Goal: Task Accomplishment & Management: Use online tool/utility

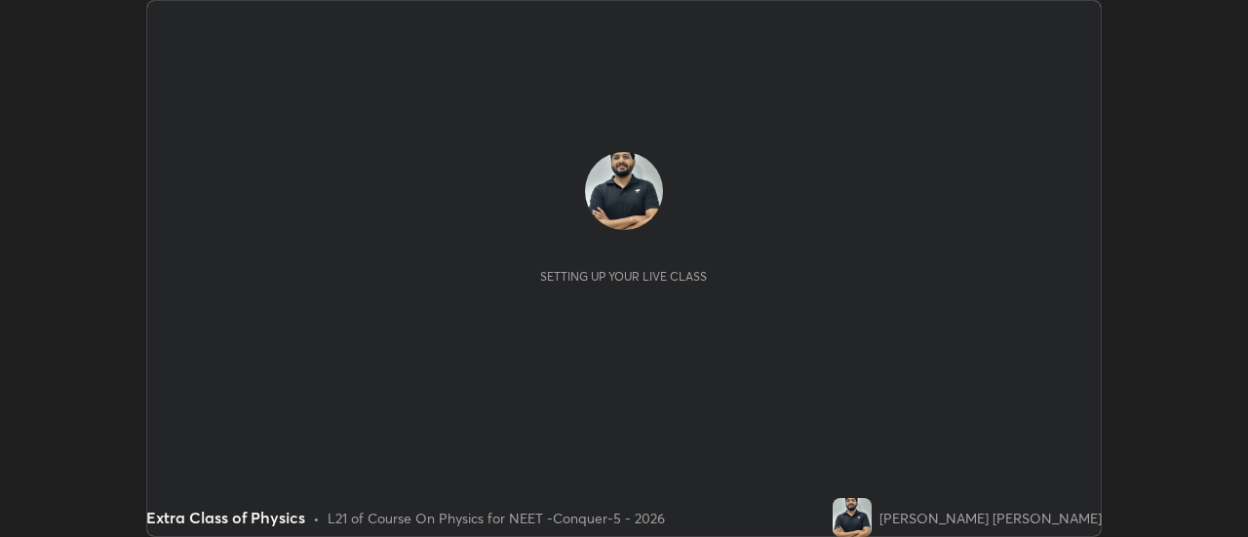
scroll to position [537, 1247]
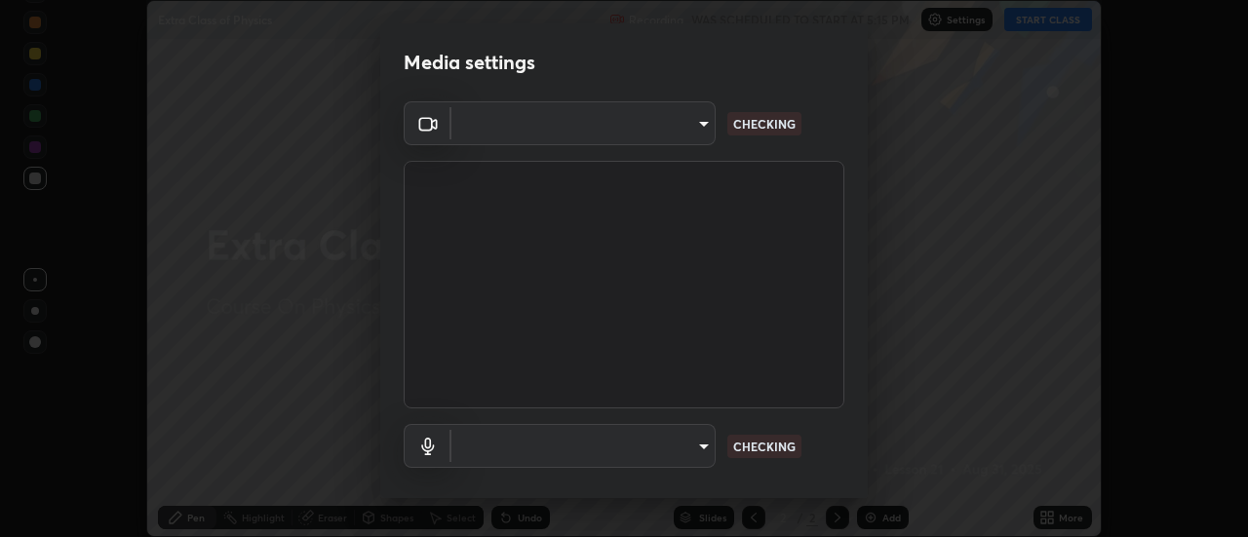
type input "abd1dd8f698bdb7170c938d45ed7c5a449073cf79ef4f8923fa8d1de0ad96843"
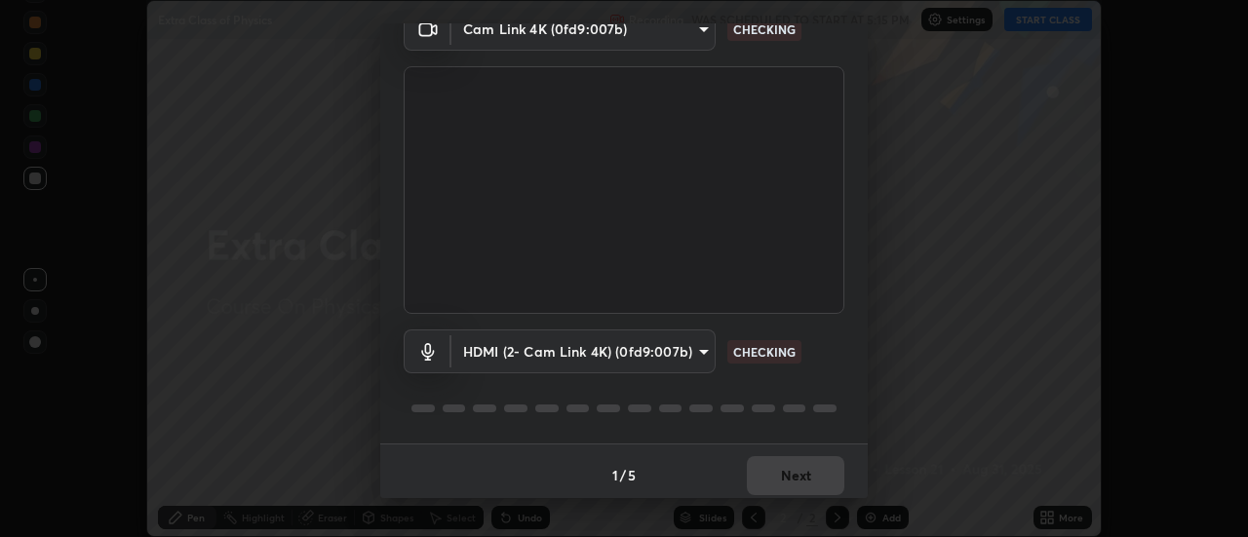
scroll to position [94, 0]
click at [703, 350] on body "Erase all Extra Class of Physics Recording WAS SCHEDULED TO START AT 5:15 PM Se…" at bounding box center [624, 268] width 1248 height 537
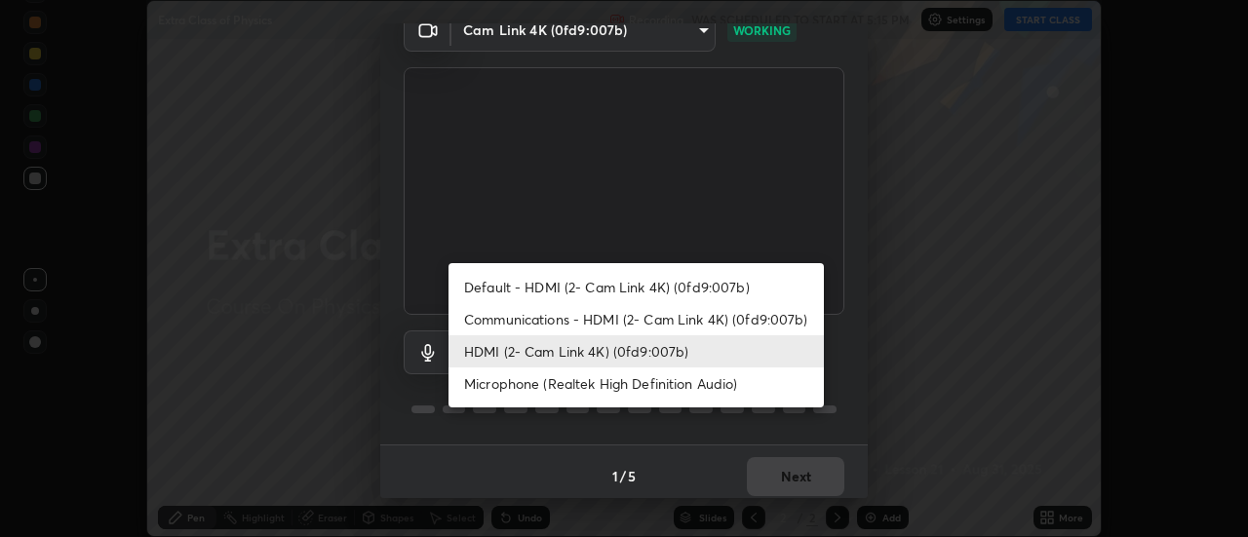
click at [674, 349] on li "HDMI (2- Cam Link 4K) (0fd9:007b)" at bounding box center [636, 351] width 375 height 32
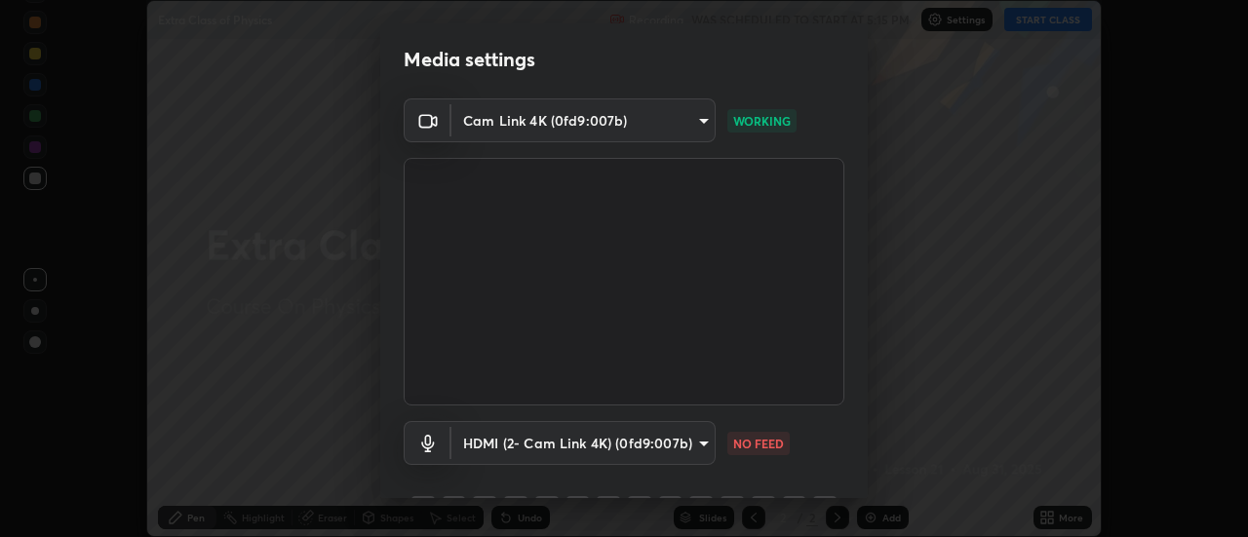
scroll to position [0, 0]
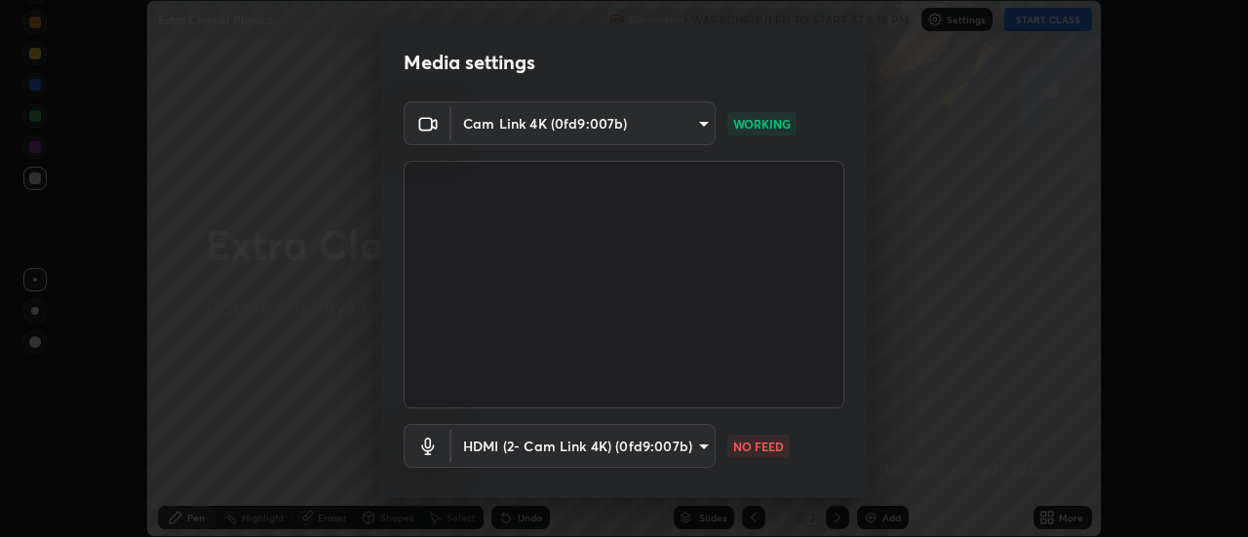
click at [486, 136] on body "Erase all Extra Class of Physics Recording WAS SCHEDULED TO START AT 5:15 PM Se…" at bounding box center [624, 268] width 1248 height 537
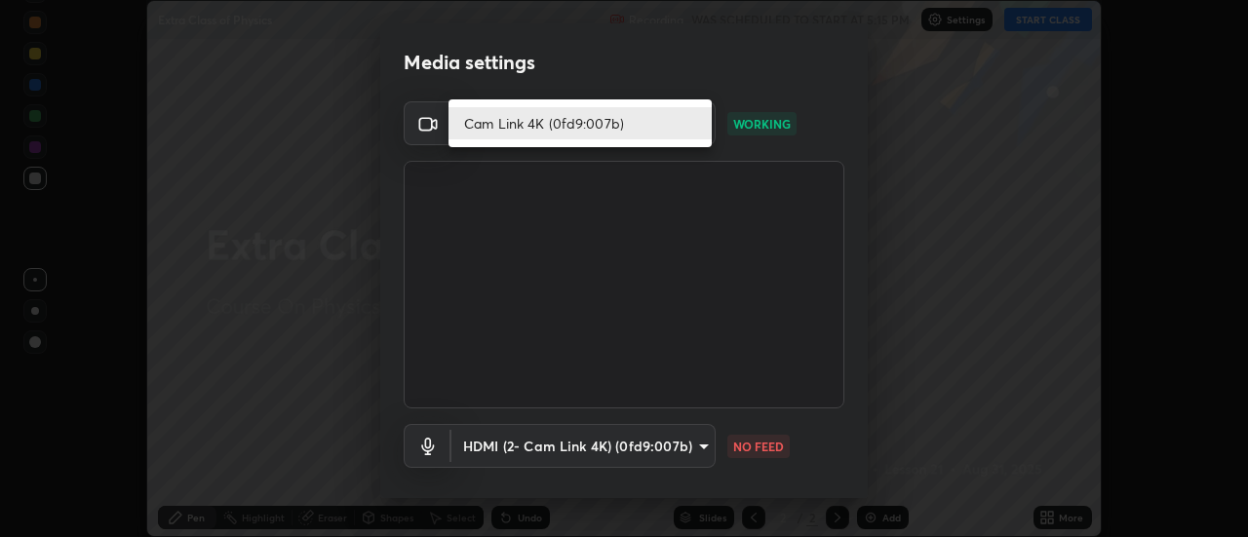
click at [523, 124] on li "Cam Link 4K (0fd9:007b)" at bounding box center [580, 123] width 263 height 32
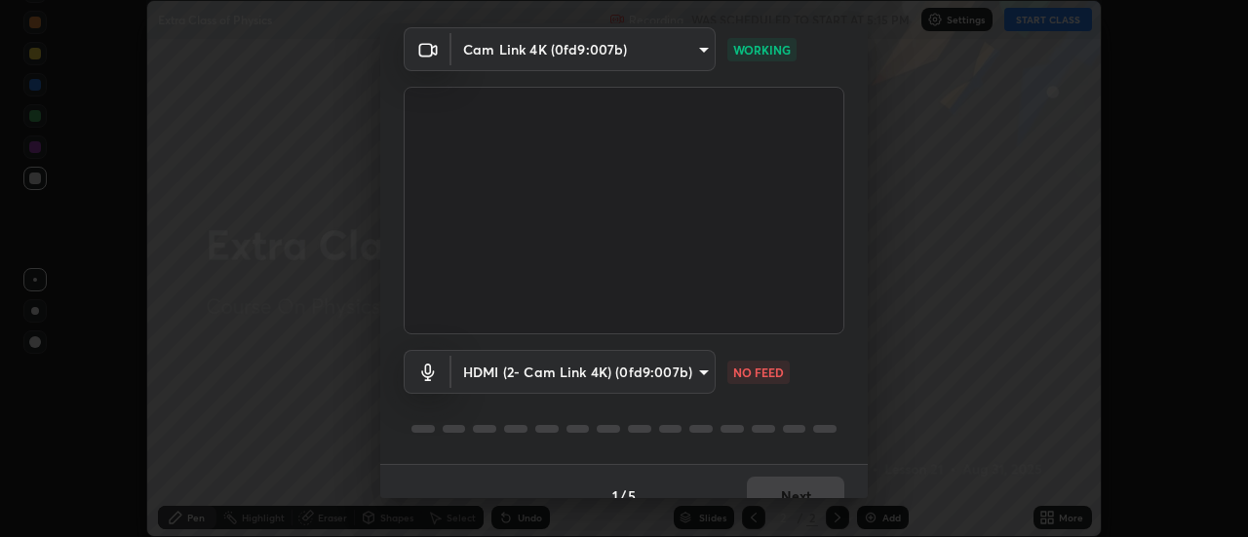
scroll to position [102, 0]
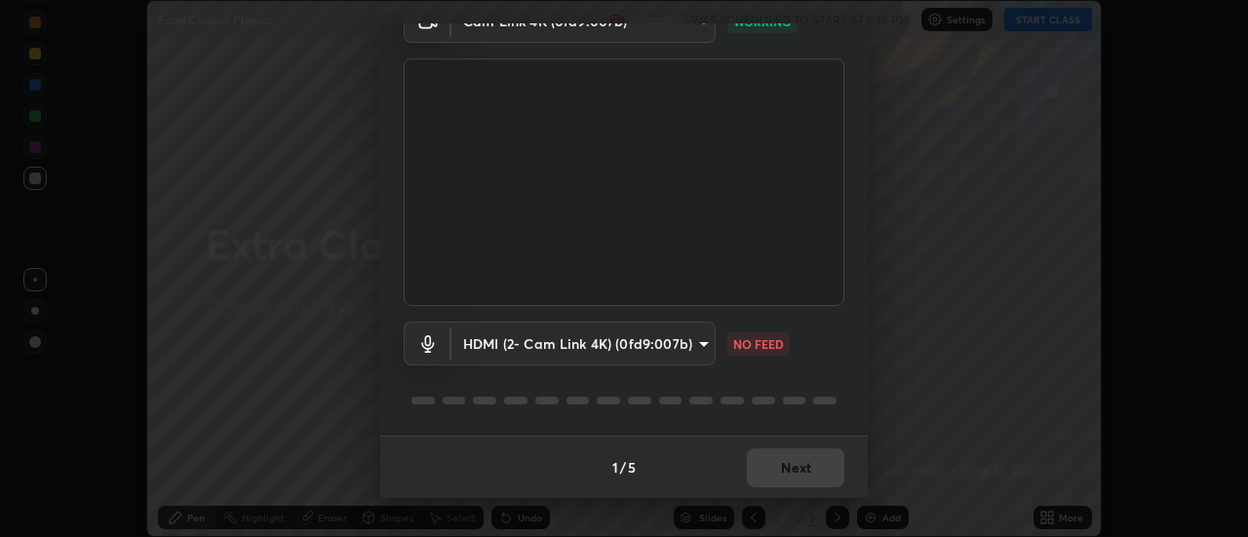
click at [559, 331] on body "Erase all Extra Class of Physics Recording WAS SCHEDULED TO START AT 5:15 PM Se…" at bounding box center [624, 268] width 1248 height 537
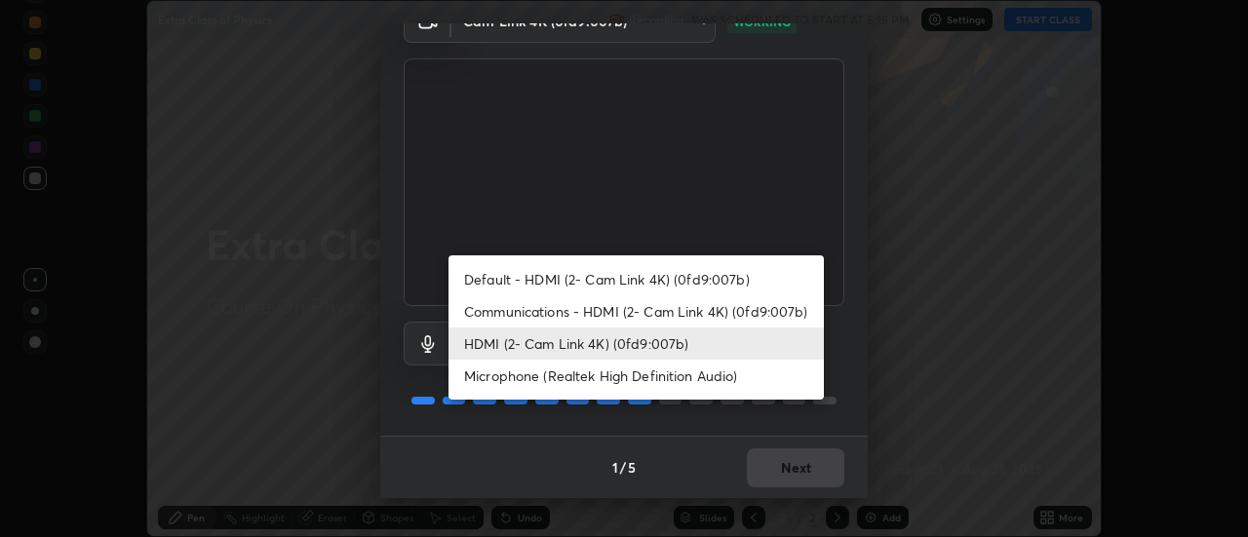
click at [496, 281] on li "Default - HDMI (2- Cam Link 4K) (0fd9:007b)" at bounding box center [636, 279] width 375 height 32
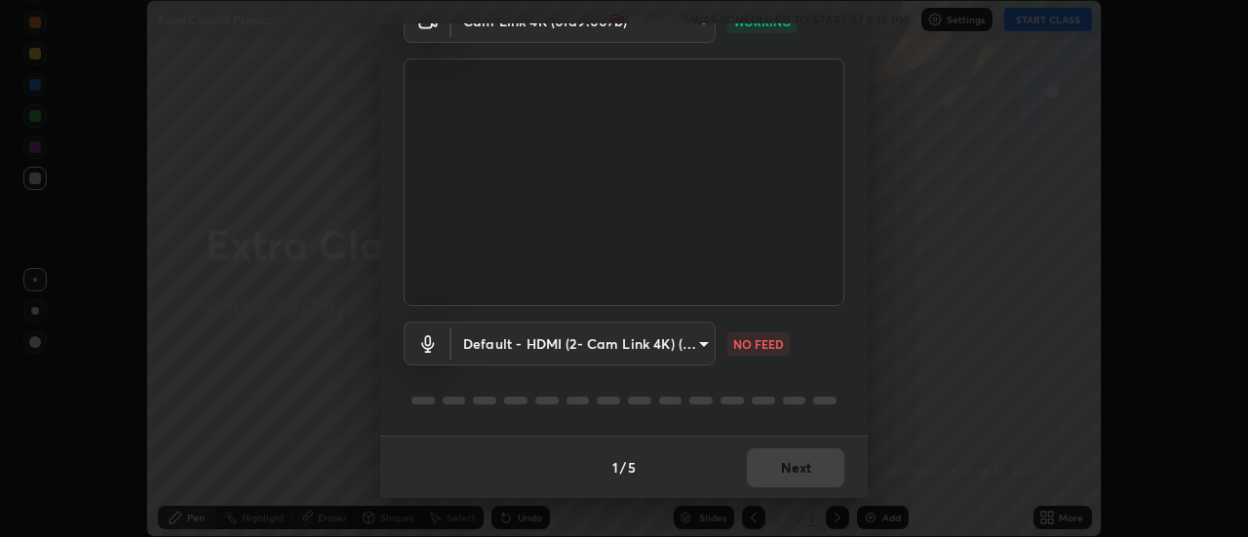
click at [497, 342] on body "Erase all Extra Class of Physics Recording WAS SCHEDULED TO START AT 5:15 PM Se…" at bounding box center [624, 268] width 1248 height 537
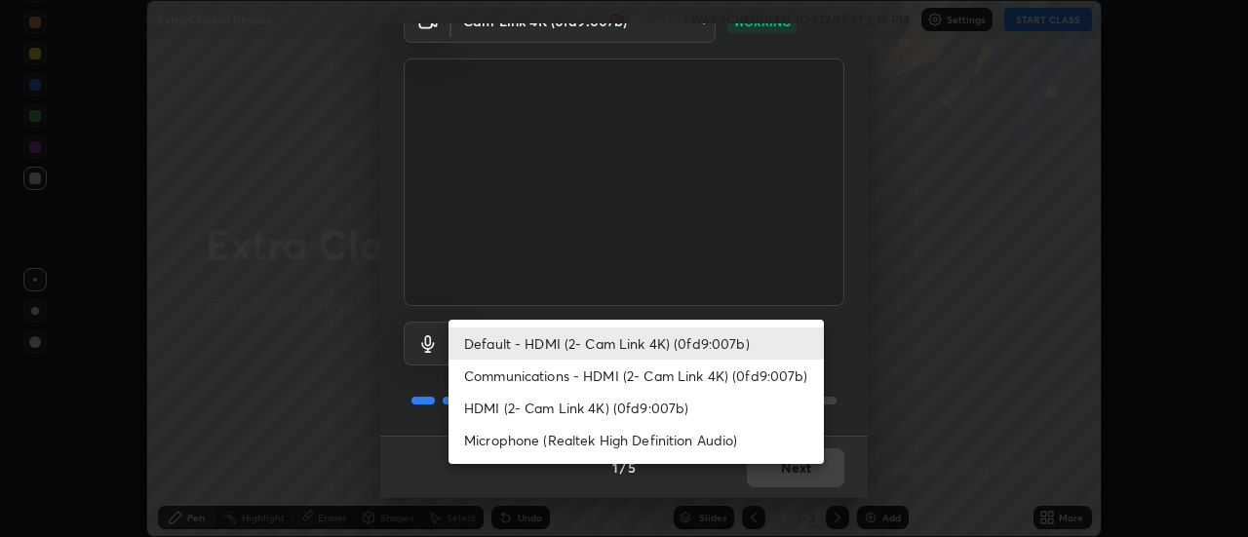
click at [516, 409] on li "HDMI (2- Cam Link 4K) (0fd9:007b)" at bounding box center [636, 408] width 375 height 32
type input "a8a5a171c24800b48f3f78118fe5f2b2d48ca2aa2d62c989cd4de23f99d06a7d"
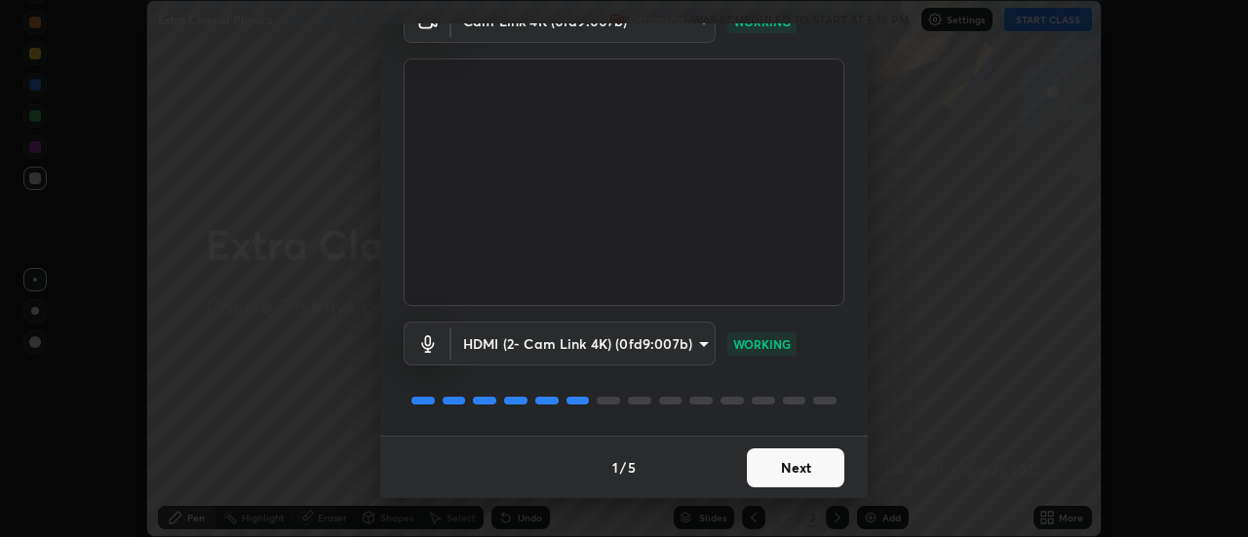
click at [795, 469] on button "Next" at bounding box center [796, 468] width 98 height 39
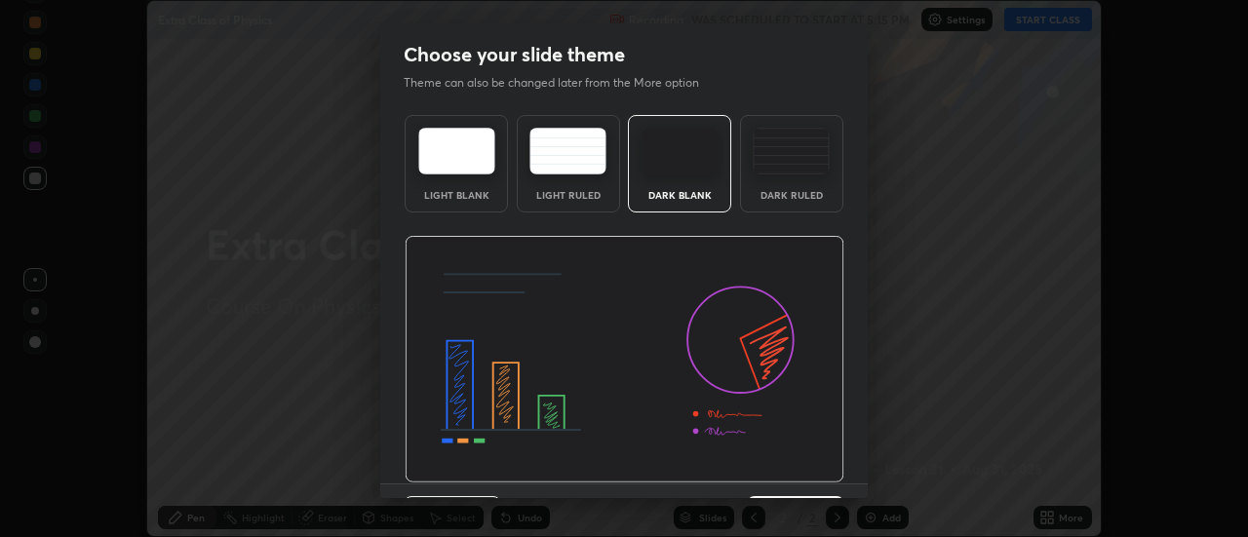
click at [820, 472] on img at bounding box center [625, 360] width 440 height 248
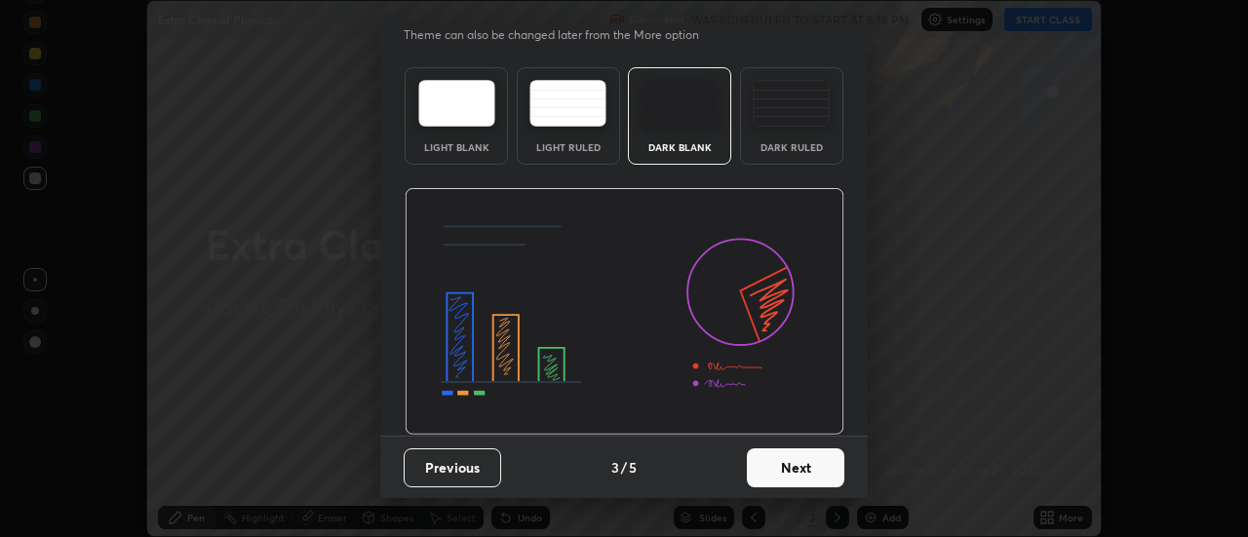
click at [805, 455] on button "Next" at bounding box center [796, 468] width 98 height 39
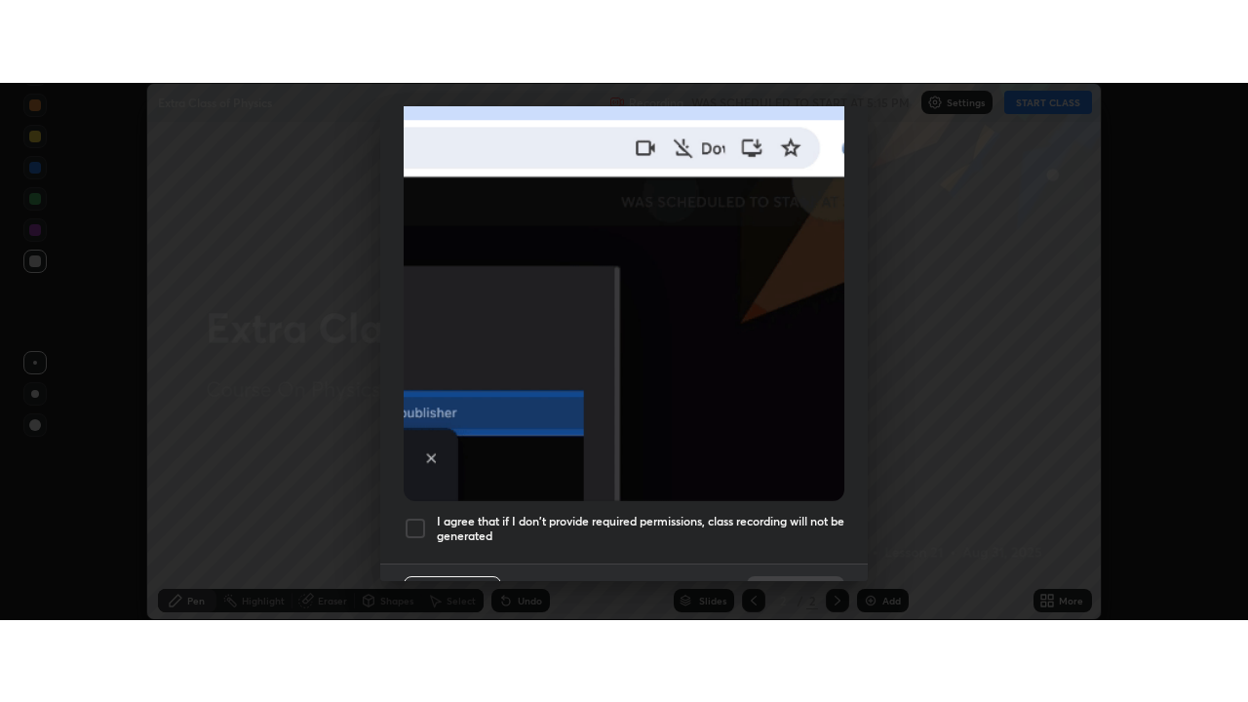
scroll to position [500, 0]
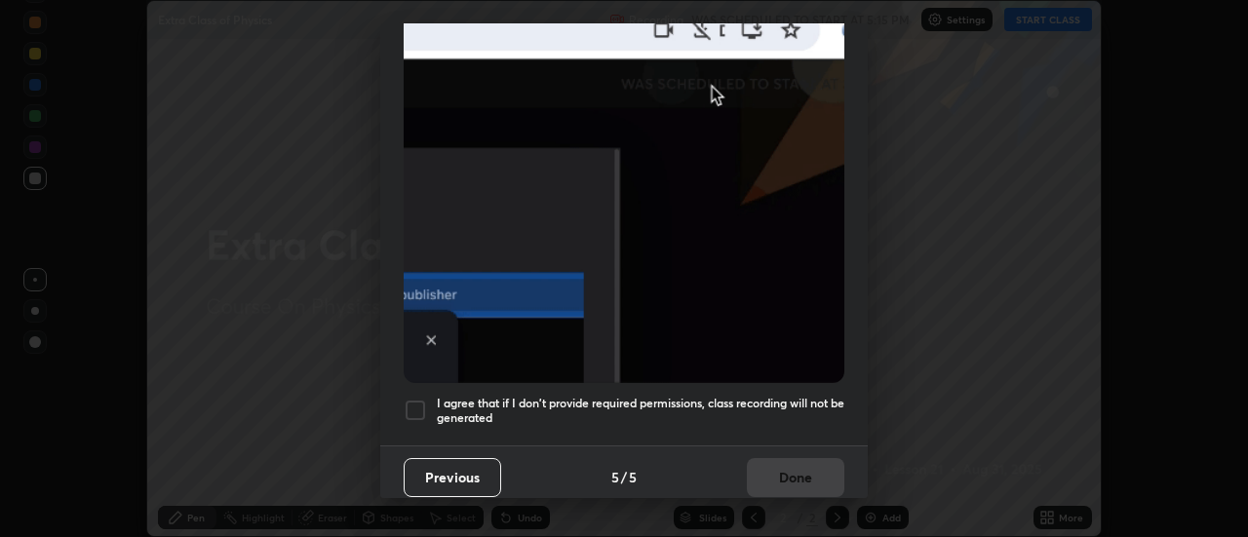
click at [414, 402] on div at bounding box center [415, 410] width 23 height 23
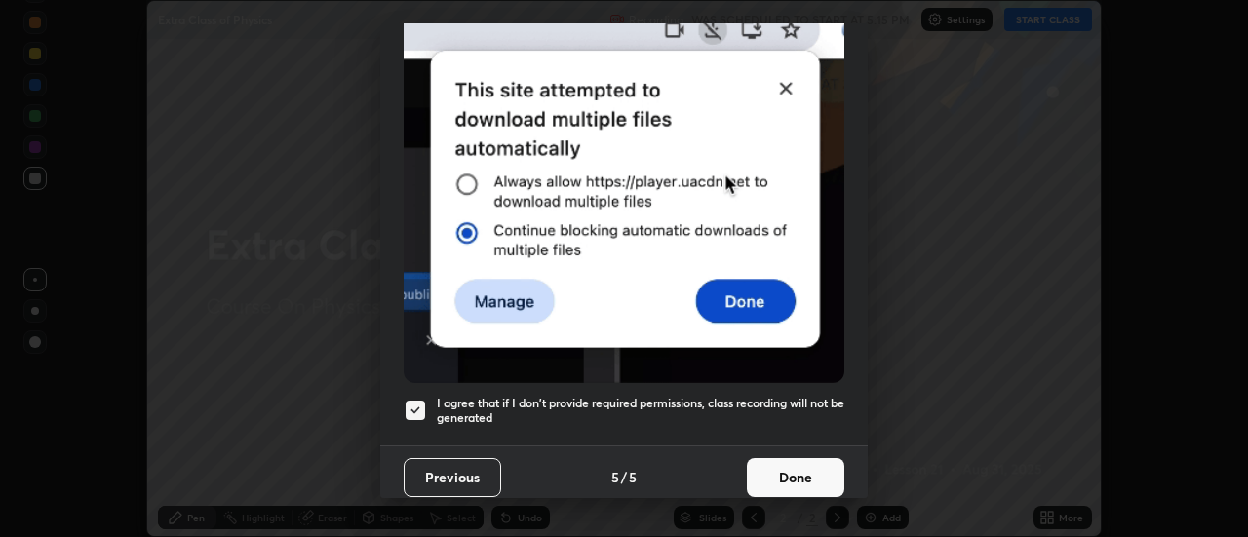
click at [776, 467] on button "Done" at bounding box center [796, 477] width 98 height 39
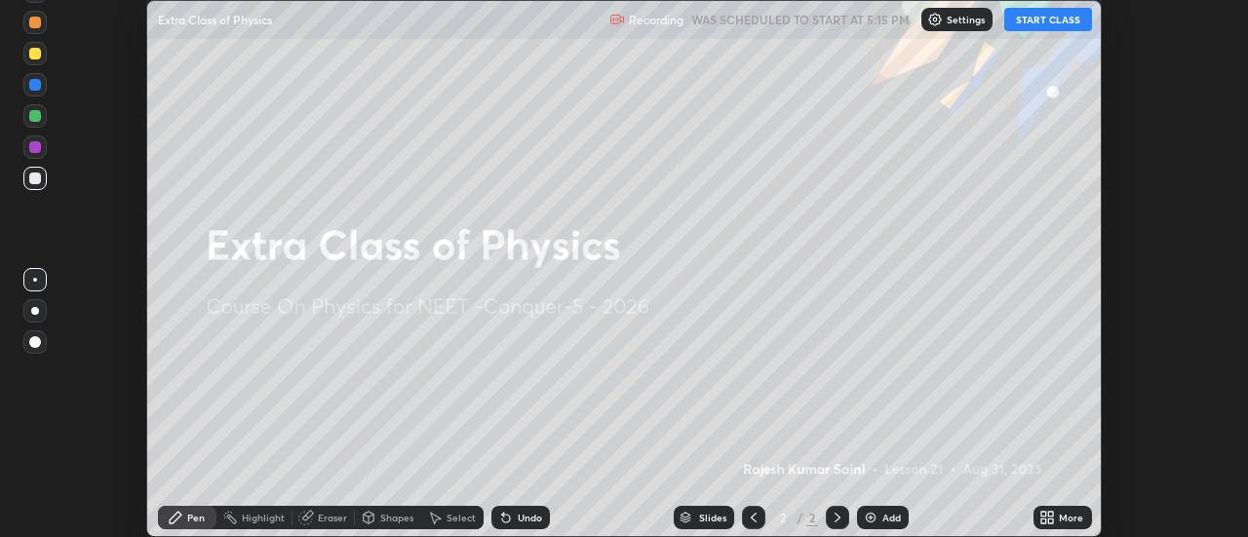
click at [1044, 516] on icon at bounding box center [1043, 514] width 5 height 5
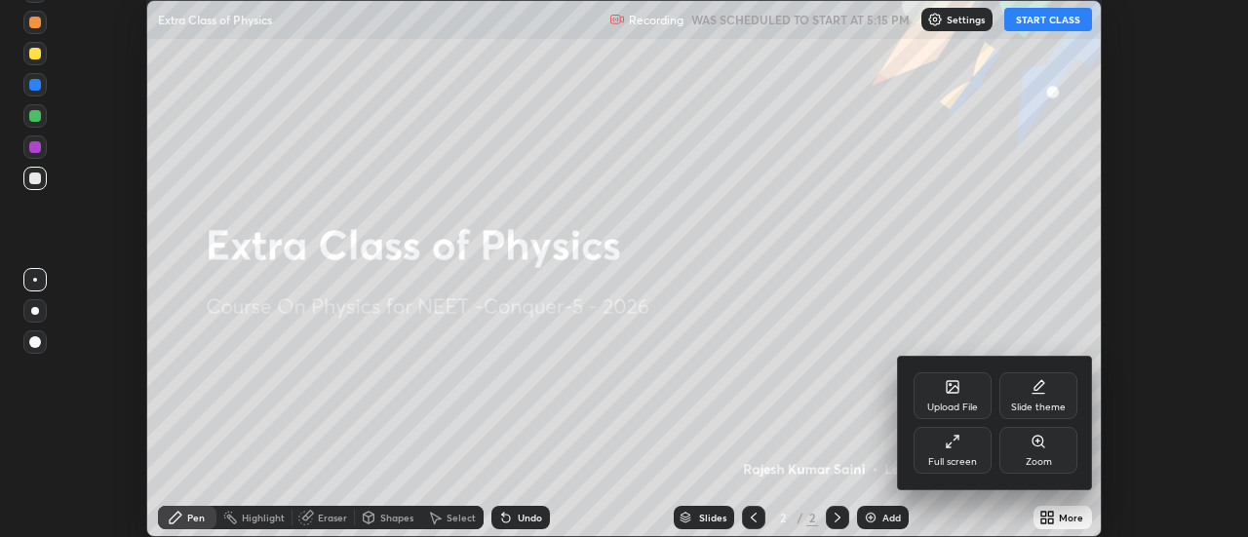
click at [948, 454] on div "Full screen" at bounding box center [953, 450] width 78 height 47
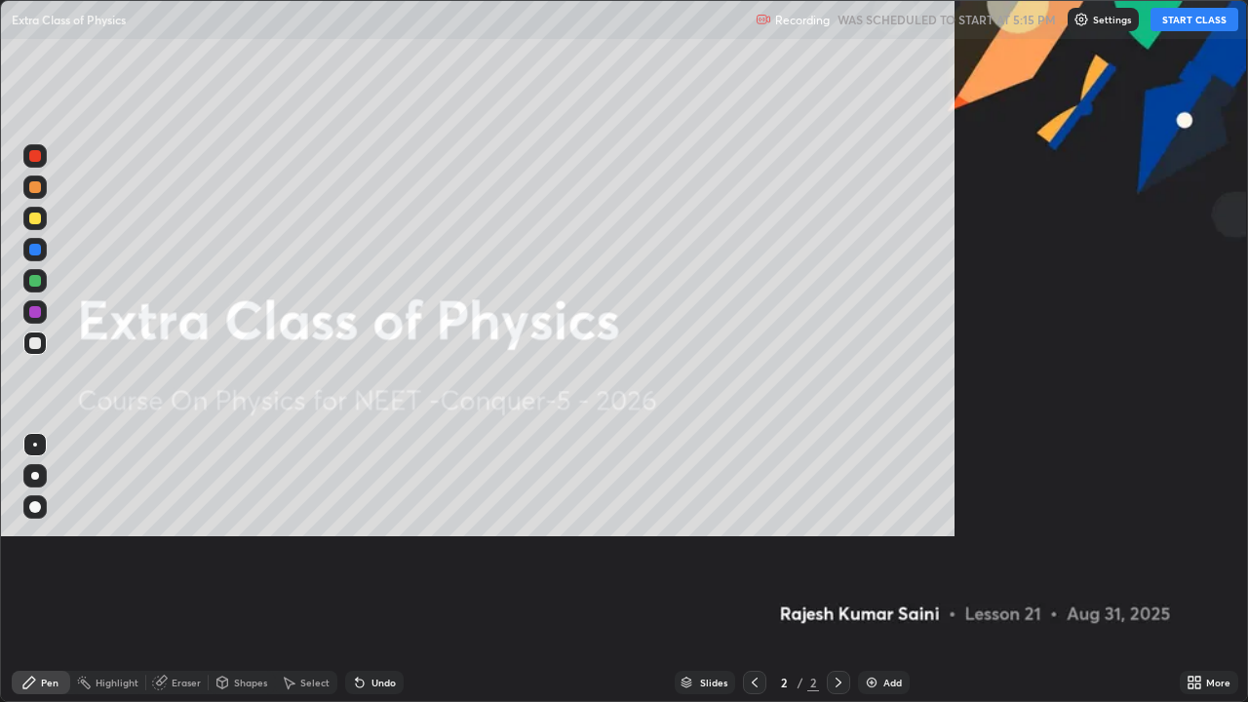
scroll to position [702, 1248]
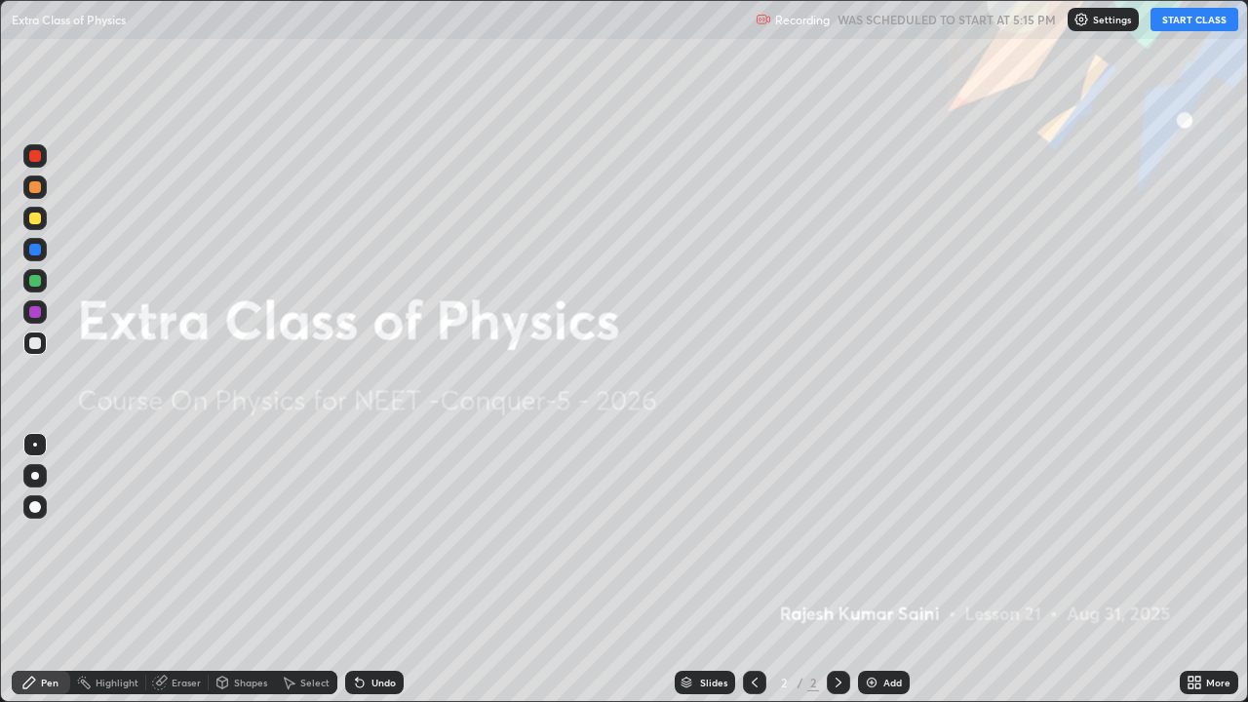
click at [1173, 26] on button "START CLASS" at bounding box center [1195, 19] width 88 height 23
click at [1084, 13] on img at bounding box center [1090, 20] width 16 height 16
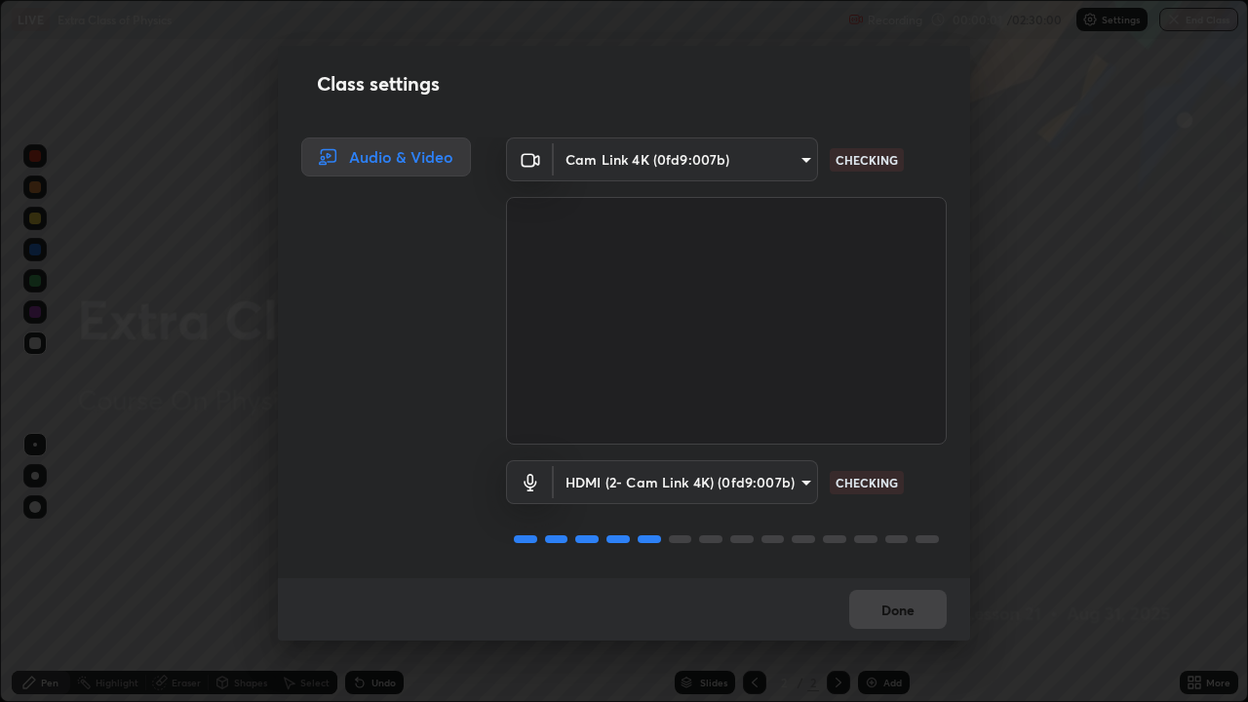
scroll to position [2, 0]
click at [888, 536] on button "Done" at bounding box center [898, 609] width 98 height 39
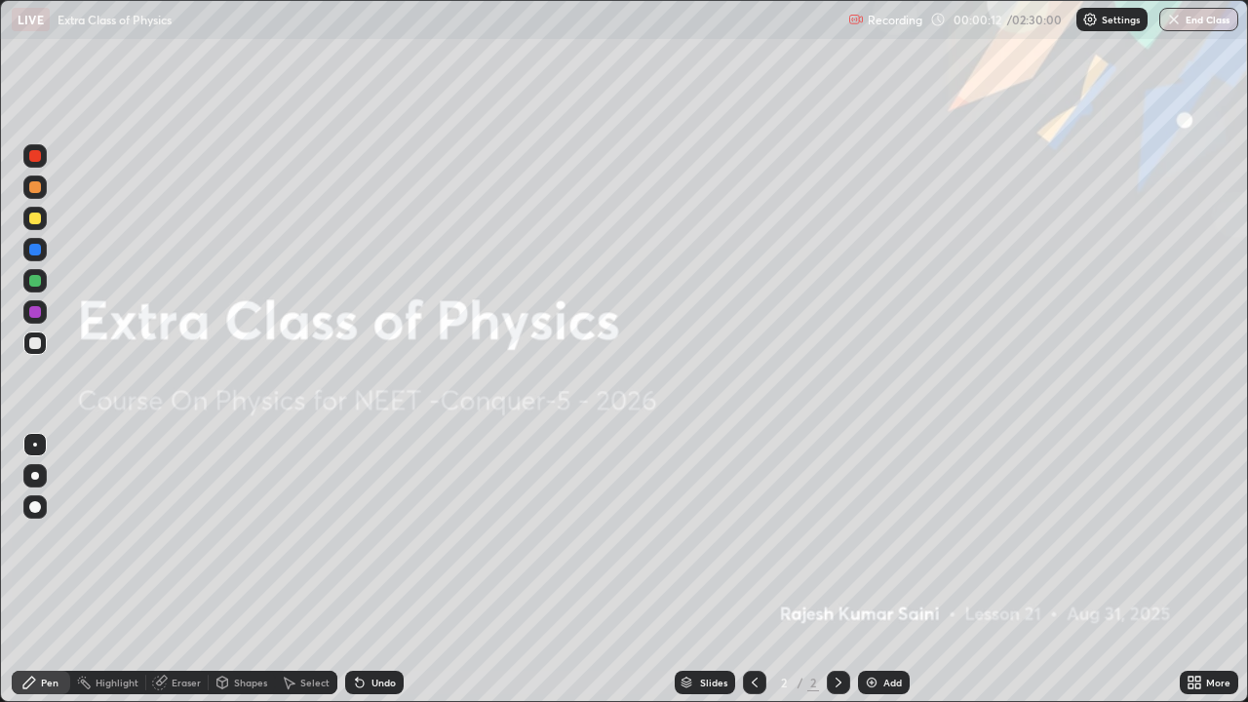
click at [877, 536] on img at bounding box center [872, 683] width 16 height 16
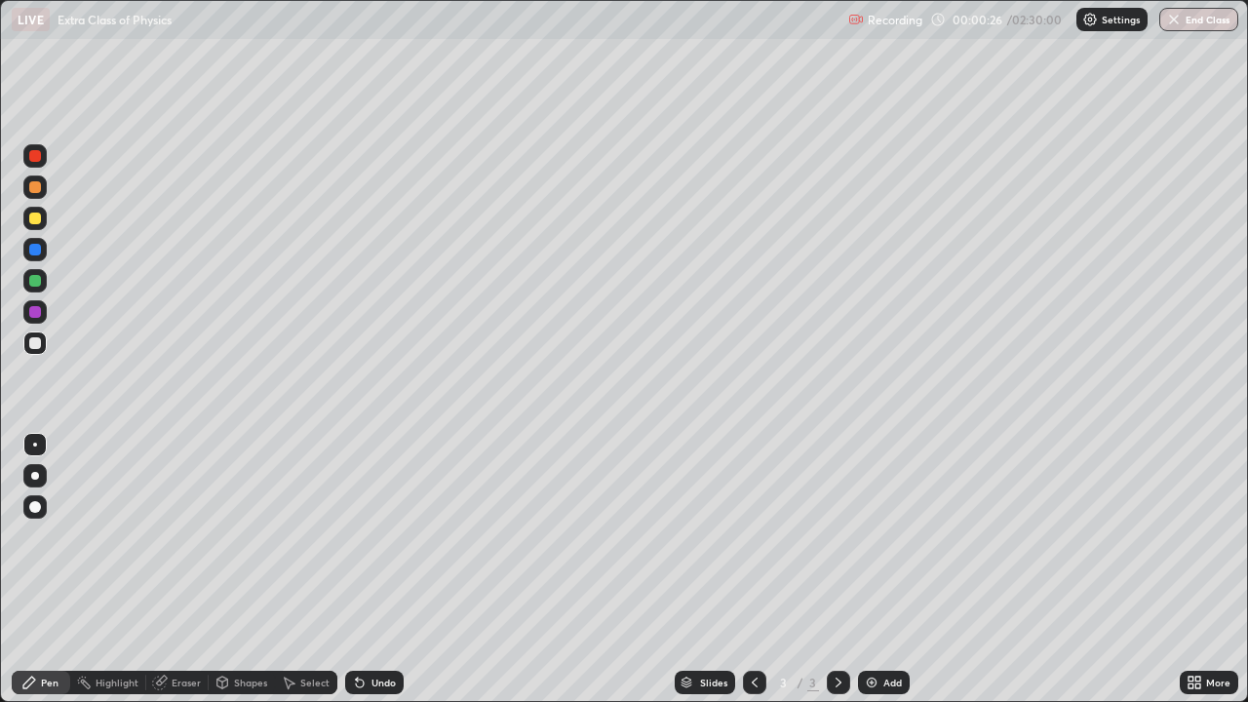
click at [36, 157] on div at bounding box center [35, 156] width 12 height 12
click at [36, 474] on div at bounding box center [35, 476] width 8 height 8
click at [373, 536] on div "Undo" at bounding box center [384, 683] width 24 height 10
click at [384, 536] on div "Undo" at bounding box center [384, 683] width 24 height 10
click at [34, 218] on div at bounding box center [35, 219] width 12 height 12
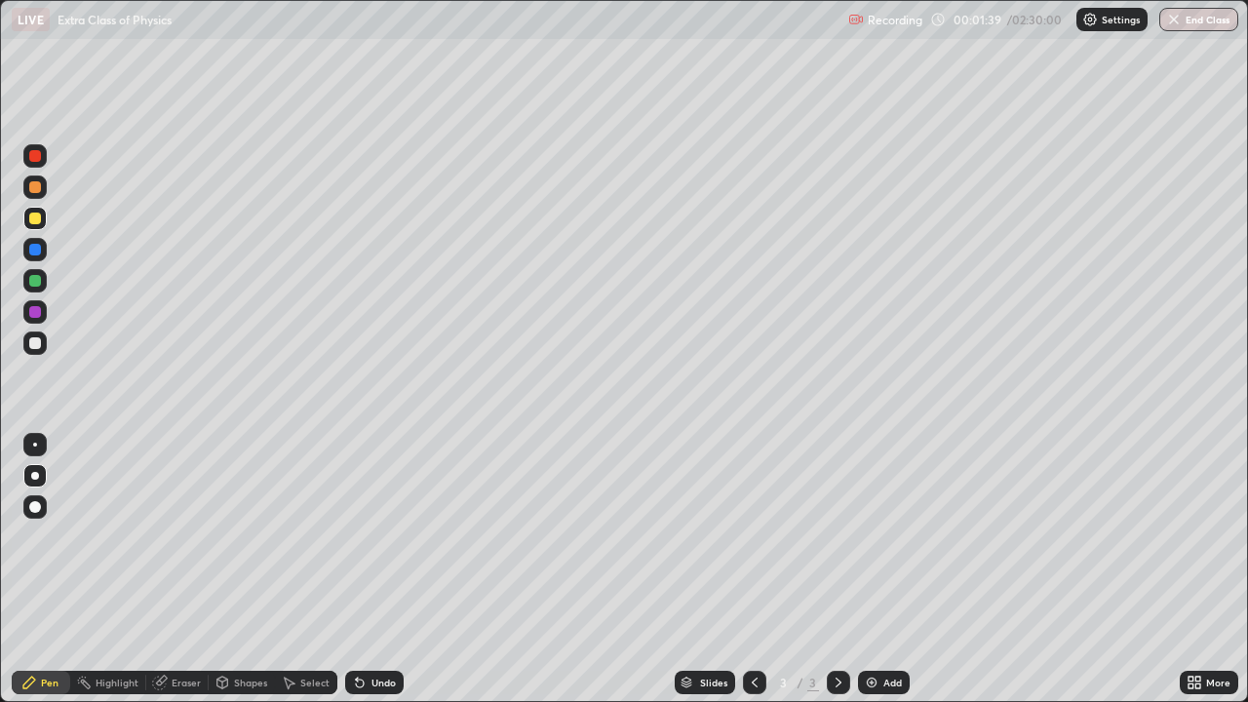
click at [358, 536] on icon at bounding box center [360, 684] width 8 height 8
click at [30, 160] on div at bounding box center [35, 156] width 12 height 12
click at [38, 342] on div at bounding box center [35, 343] width 12 height 12
click at [883, 536] on div "Add" at bounding box center [892, 683] width 19 height 10
click at [36, 156] on div at bounding box center [35, 156] width 12 height 12
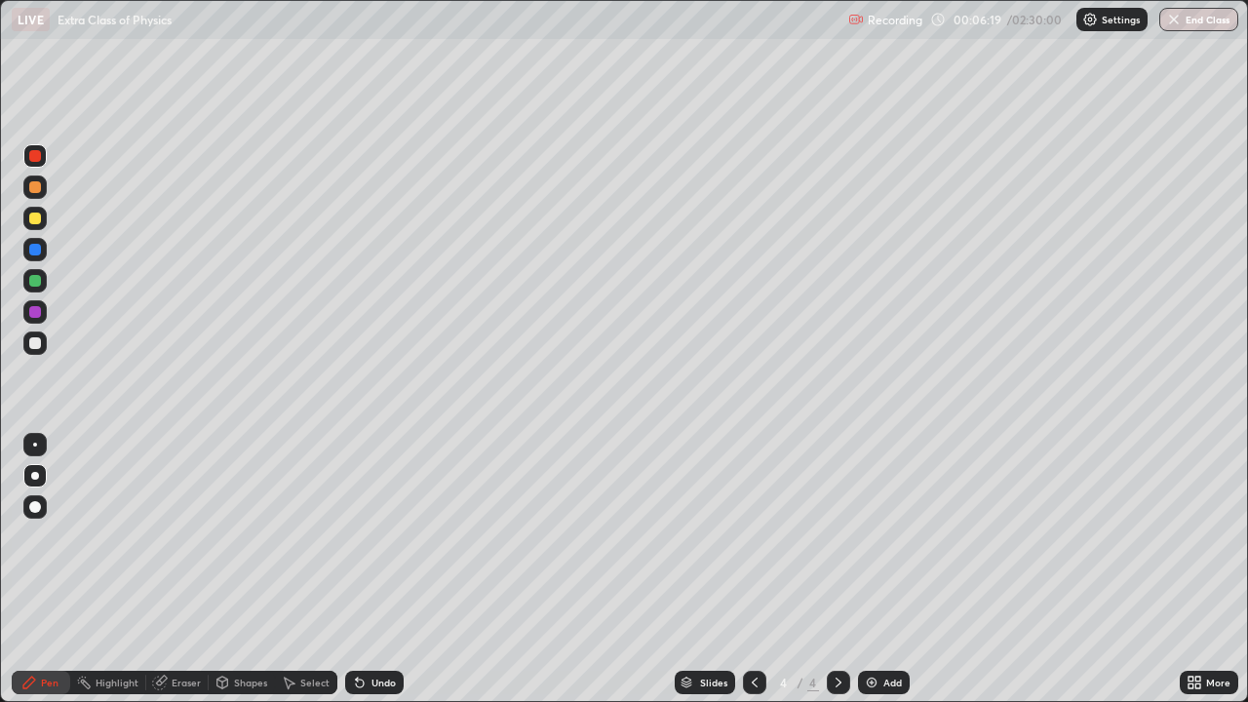
click at [35, 157] on div at bounding box center [35, 156] width 12 height 12
click at [378, 536] on div "Undo" at bounding box center [374, 682] width 59 height 23
click at [375, 536] on div "Undo" at bounding box center [374, 682] width 59 height 23
click at [373, 536] on div "Undo" at bounding box center [384, 683] width 24 height 10
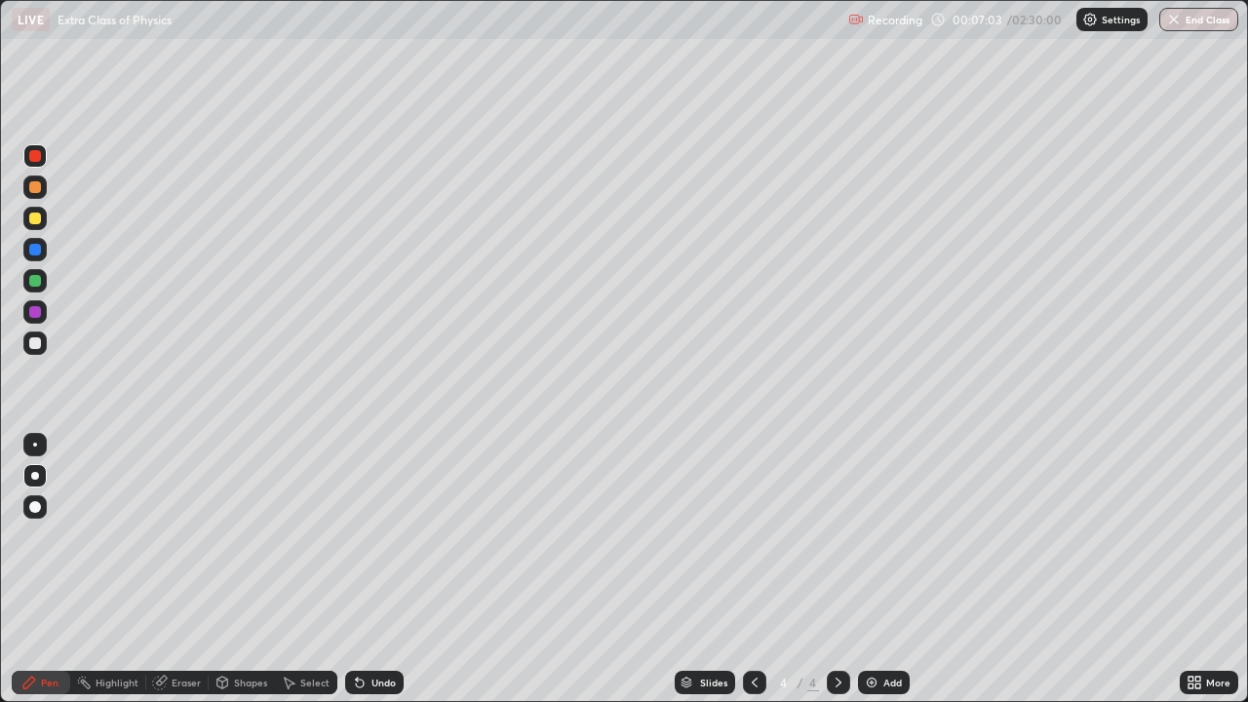
click at [34, 221] on div at bounding box center [35, 219] width 12 height 12
click at [39, 158] on div at bounding box center [35, 156] width 12 height 12
click at [35, 158] on div at bounding box center [35, 156] width 12 height 12
click at [39, 340] on div at bounding box center [35, 343] width 12 height 12
click at [38, 341] on div at bounding box center [35, 343] width 12 height 12
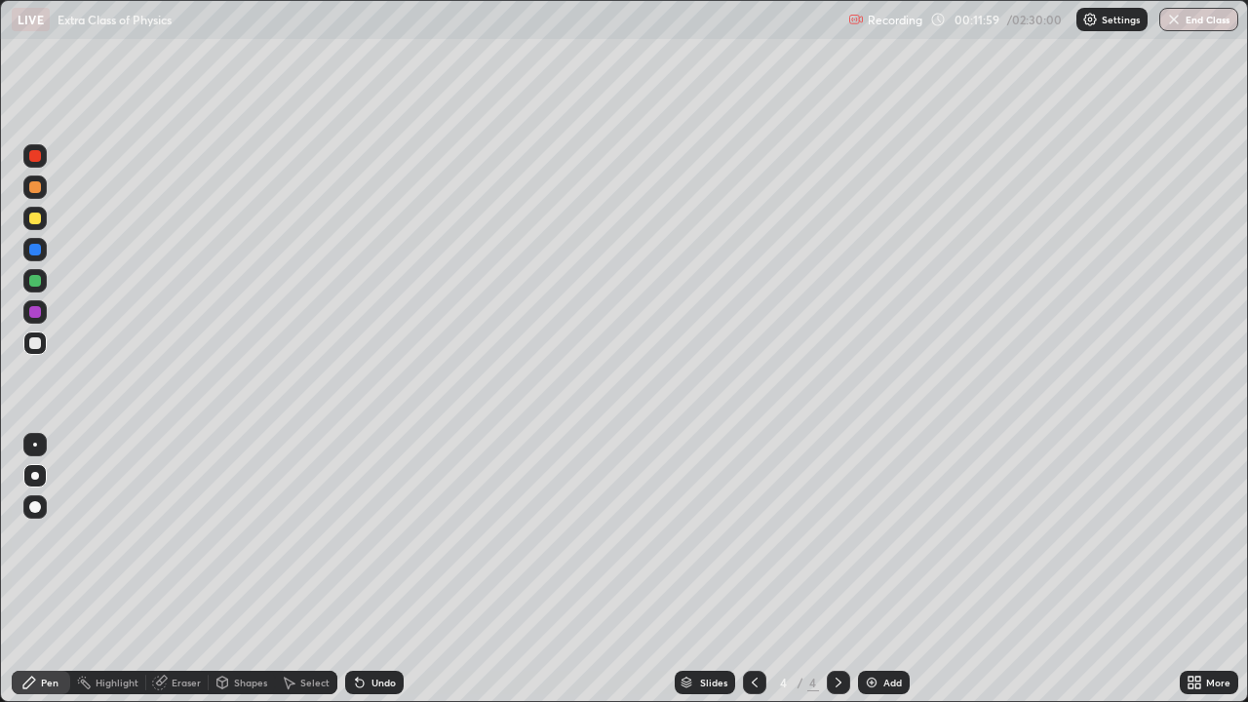
click at [753, 536] on icon at bounding box center [755, 683] width 16 height 16
click at [37, 214] on div at bounding box center [35, 219] width 12 height 12
click at [31, 313] on div at bounding box center [35, 312] width 12 height 12
click at [893, 536] on div "Add" at bounding box center [892, 683] width 19 height 10
click at [752, 536] on icon at bounding box center [755, 683] width 16 height 16
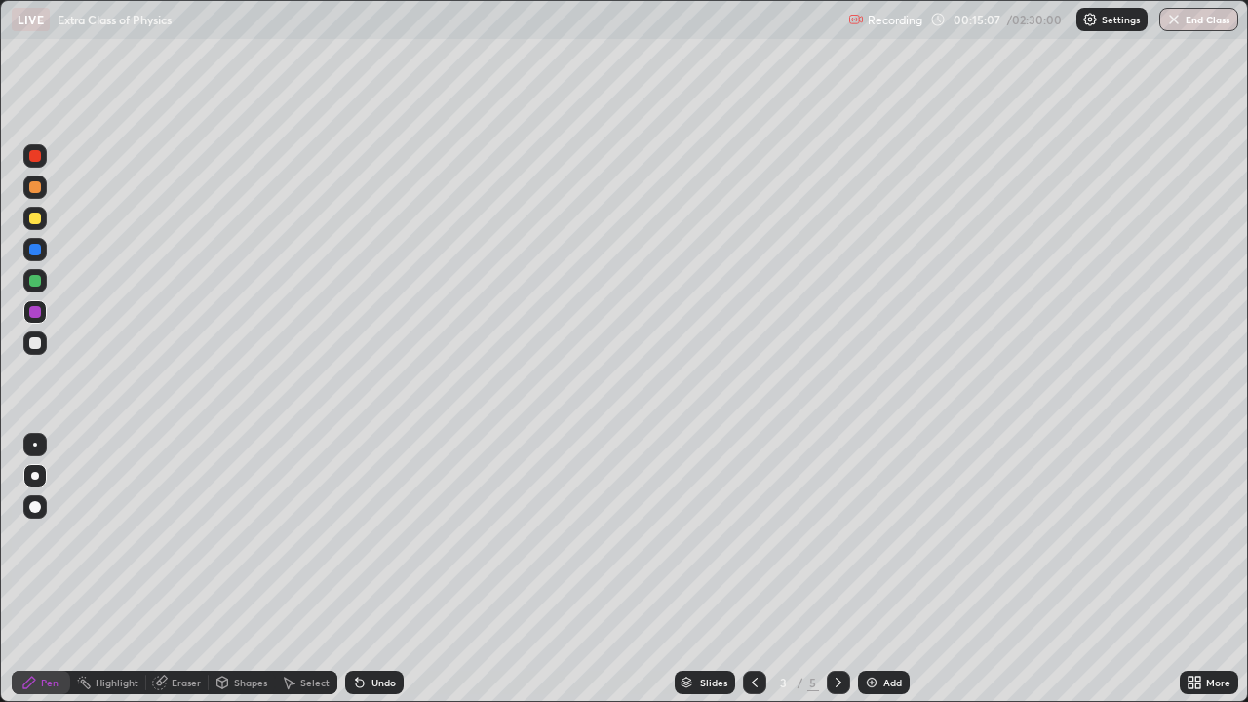
click at [837, 536] on icon at bounding box center [839, 683] width 16 height 16
click at [834, 536] on icon at bounding box center [839, 683] width 16 height 16
click at [32, 251] on div at bounding box center [35, 250] width 12 height 12
click at [16, 536] on div "Erase all" at bounding box center [35, 351] width 47 height 624
click at [752, 536] on icon at bounding box center [755, 683] width 16 height 16
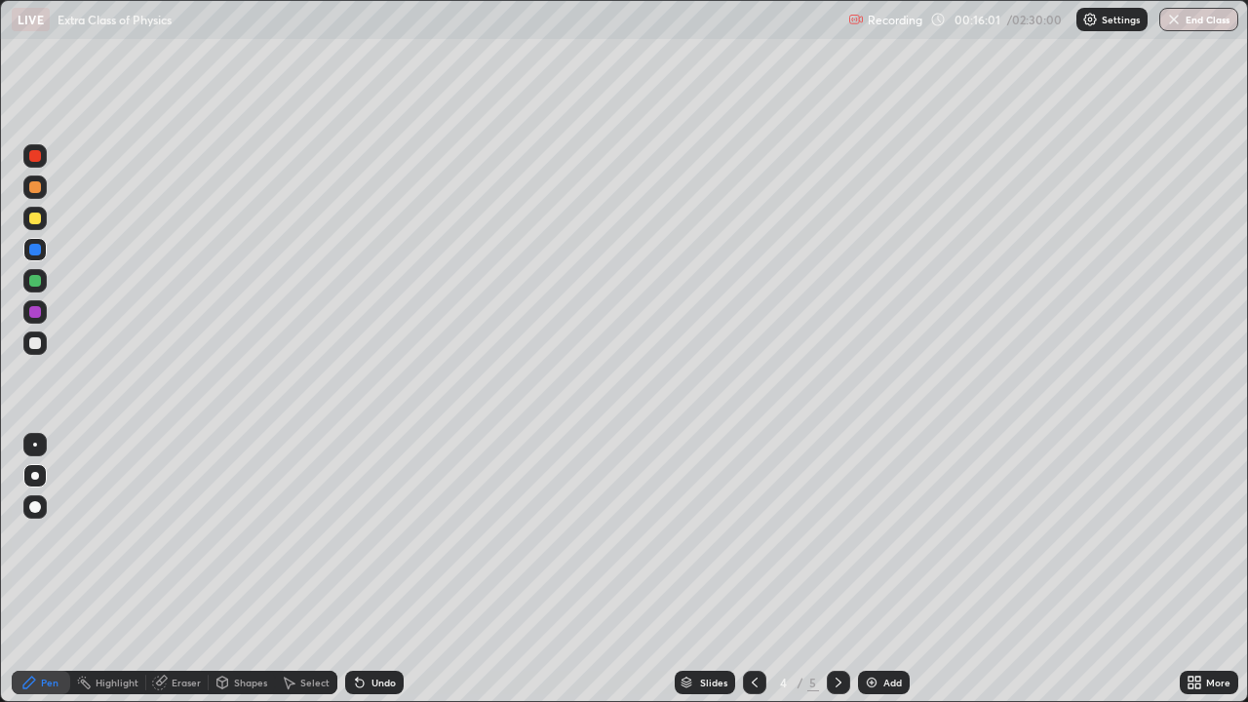
click at [753, 536] on icon at bounding box center [755, 683] width 16 height 16
click at [837, 536] on icon at bounding box center [839, 683] width 16 height 16
click at [883, 536] on div "Add" at bounding box center [884, 682] width 52 height 23
click at [310, 536] on div "Select" at bounding box center [314, 683] width 29 height 10
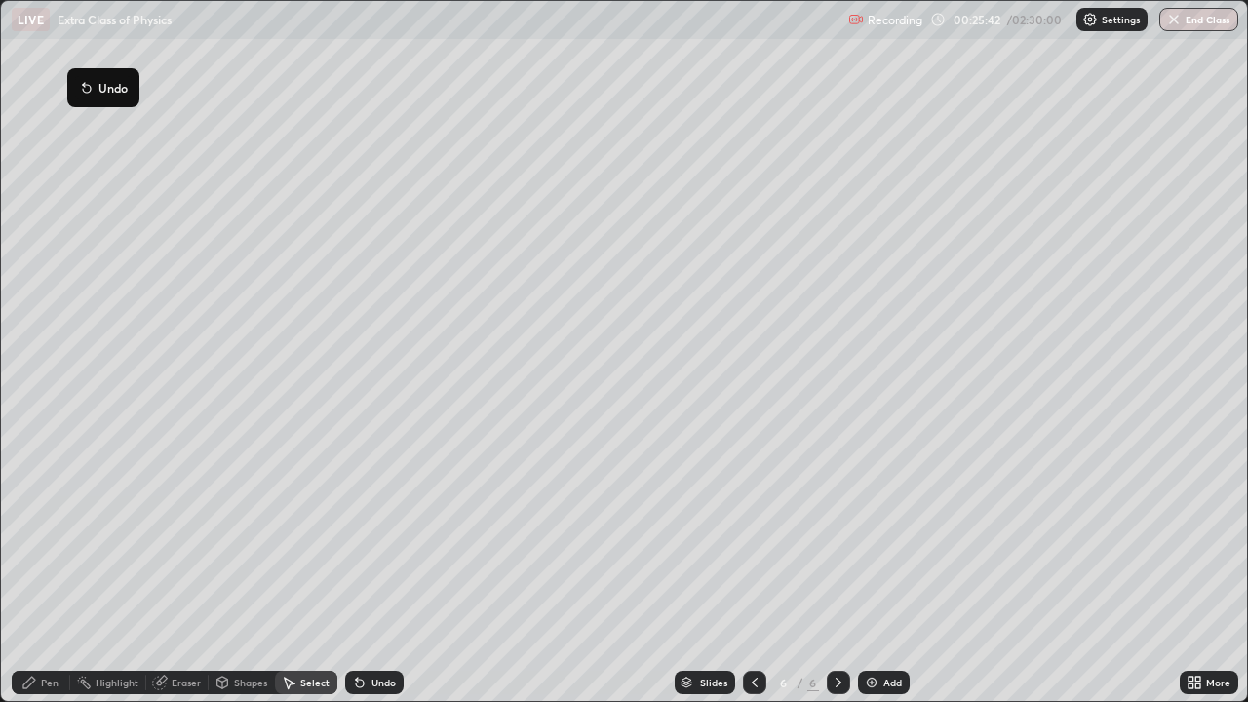
click at [338, 165] on div "0 ° Undo Copy Duplicate Duplicate to new slide Delete" at bounding box center [624, 351] width 1246 height 700
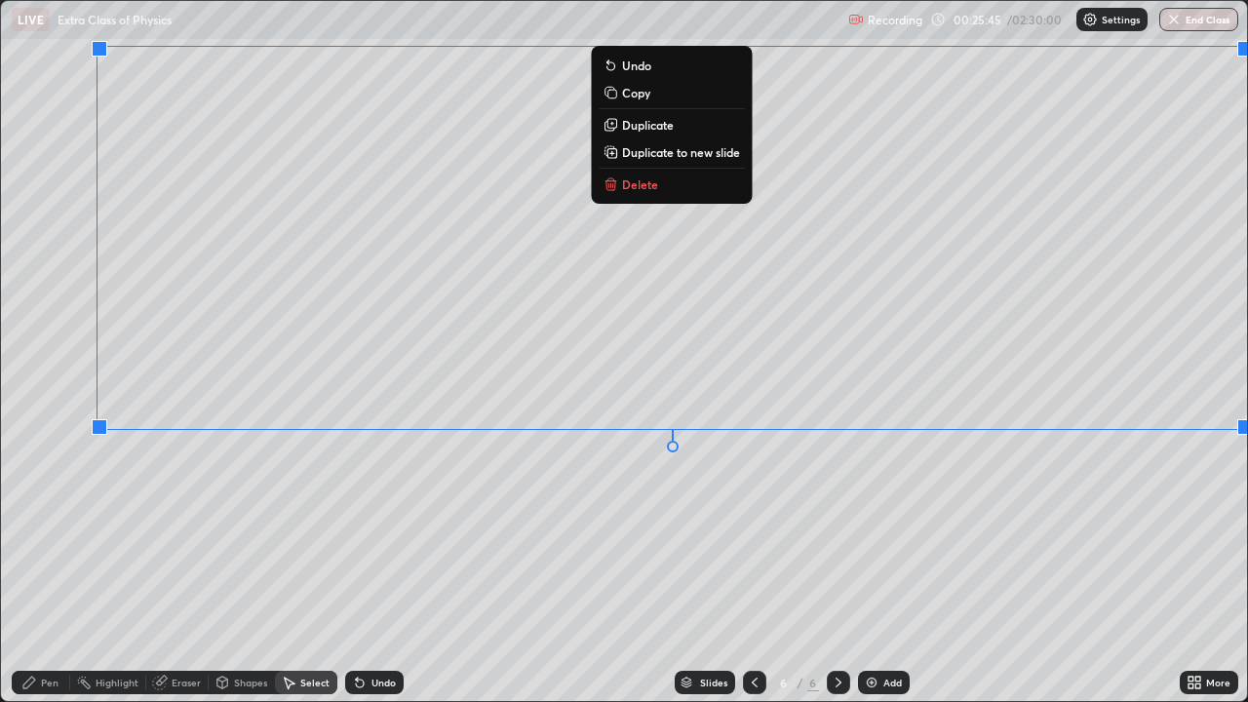
click at [652, 187] on p "Delete" at bounding box center [640, 185] width 36 height 16
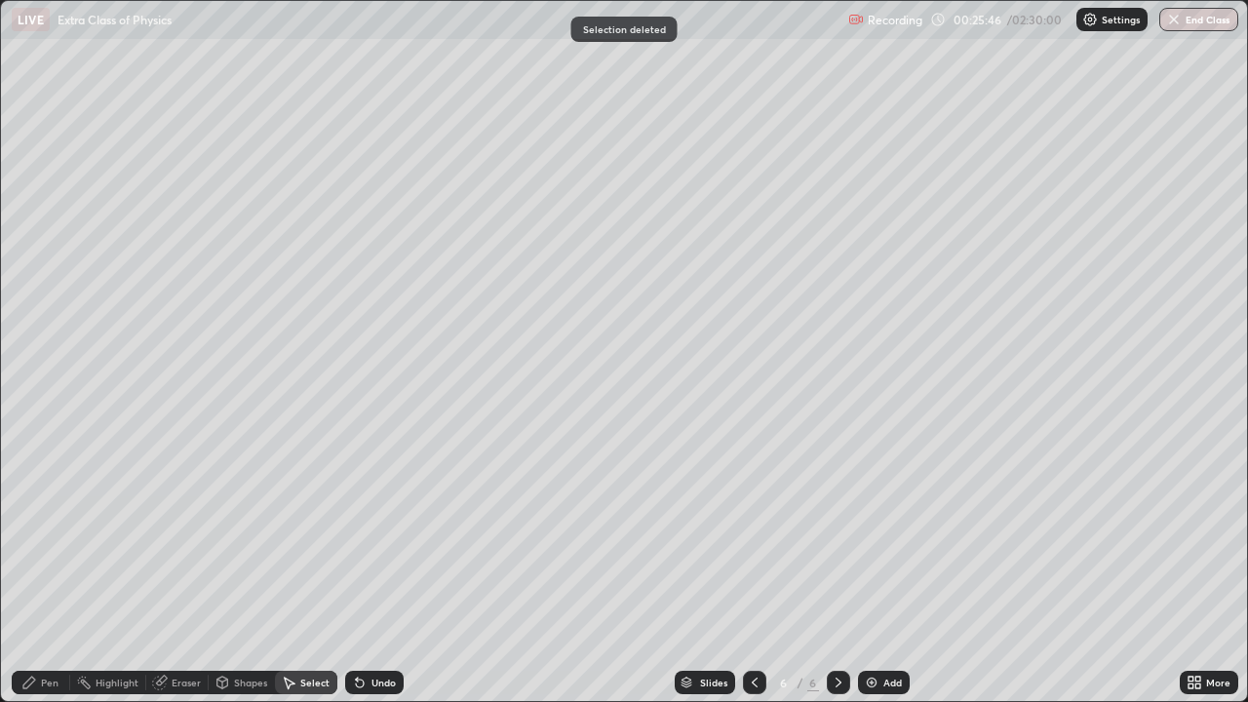
click at [55, 536] on div "Pen" at bounding box center [50, 683] width 18 height 10
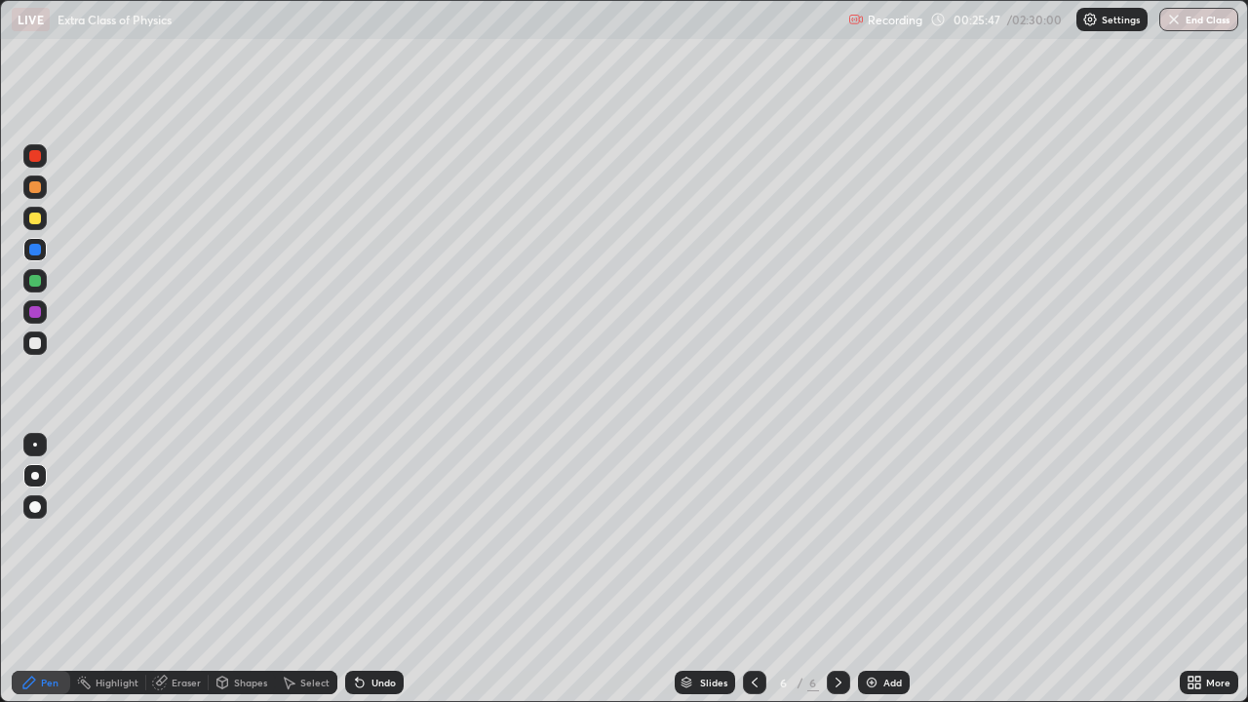
click at [42, 344] on div at bounding box center [34, 343] width 23 height 23
click at [40, 159] on div at bounding box center [35, 156] width 12 height 12
click at [36, 343] on div at bounding box center [35, 343] width 12 height 12
click at [33, 344] on div at bounding box center [35, 343] width 12 height 12
click at [34, 284] on div at bounding box center [35, 281] width 12 height 12
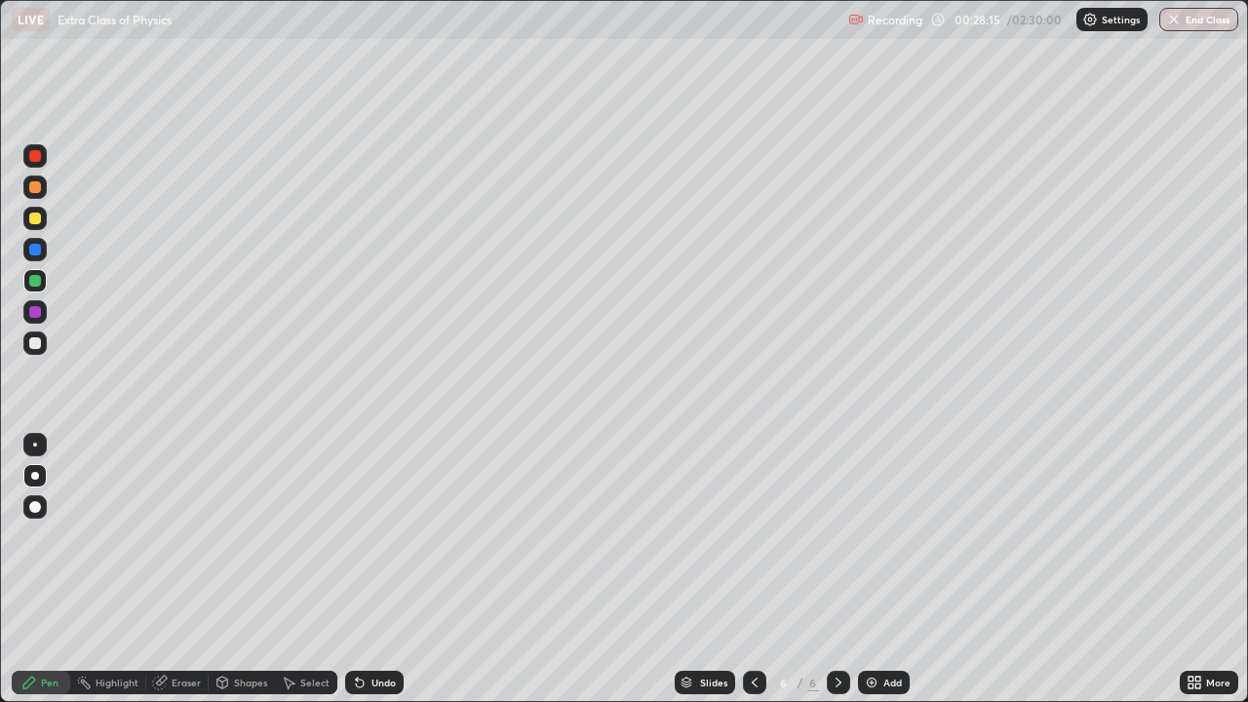
click at [356, 536] on icon at bounding box center [357, 679] width 2 height 2
click at [361, 536] on icon at bounding box center [360, 683] width 16 height 16
click at [36, 342] on div at bounding box center [35, 343] width 12 height 12
click at [32, 284] on div at bounding box center [35, 281] width 12 height 12
click at [33, 311] on div at bounding box center [35, 312] width 12 height 12
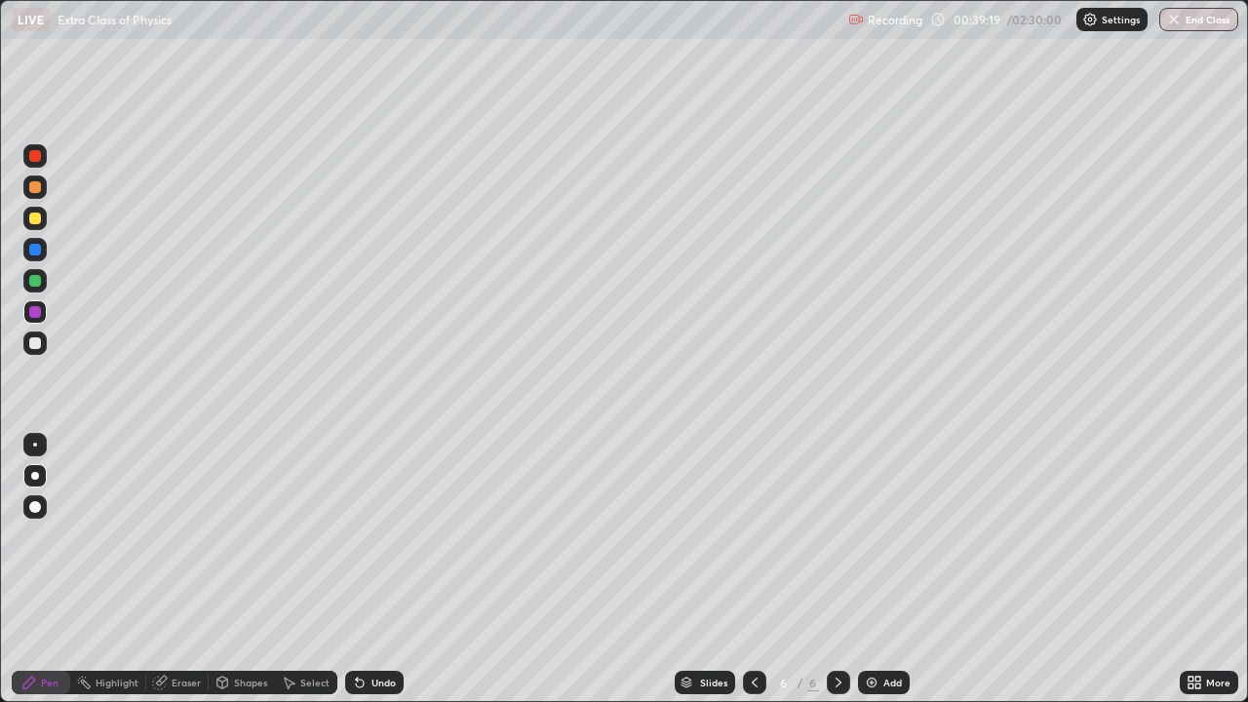
click at [318, 536] on div "Select" at bounding box center [306, 682] width 62 height 23
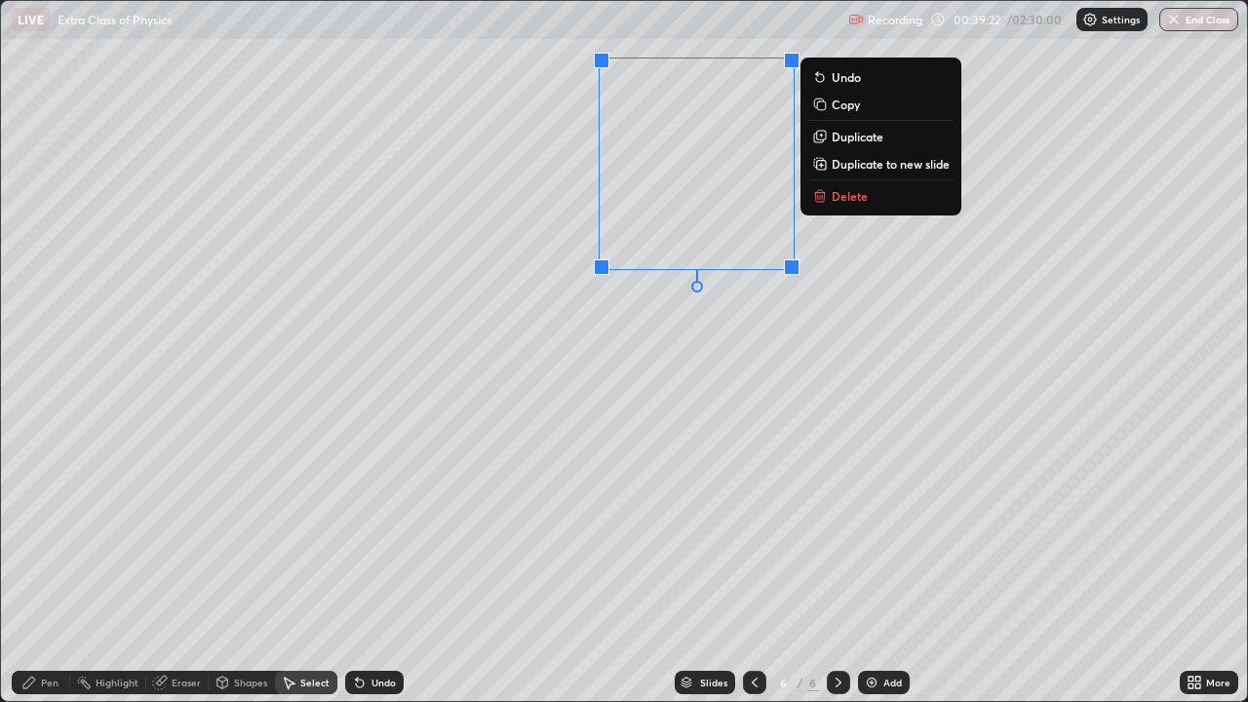
click at [849, 196] on p "Delete" at bounding box center [850, 196] width 36 height 16
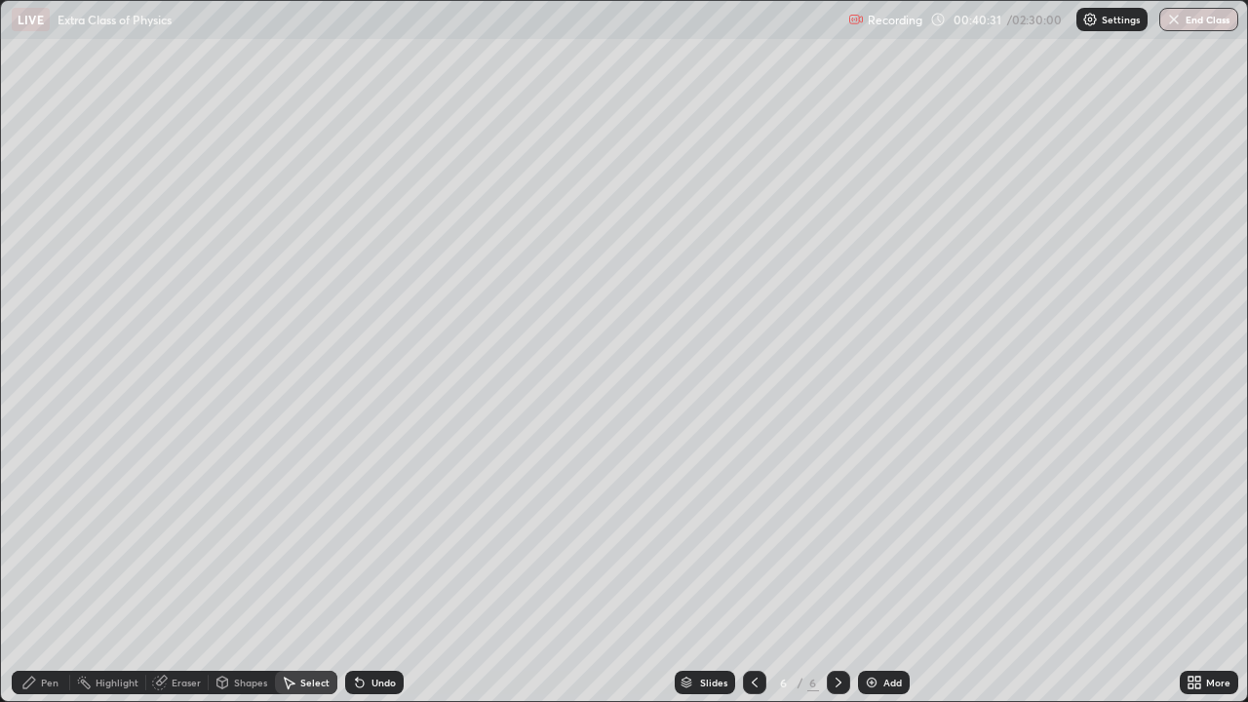
click at [881, 536] on div "Add" at bounding box center [884, 682] width 52 height 23
click at [59, 536] on div "Pen" at bounding box center [41, 682] width 59 height 23
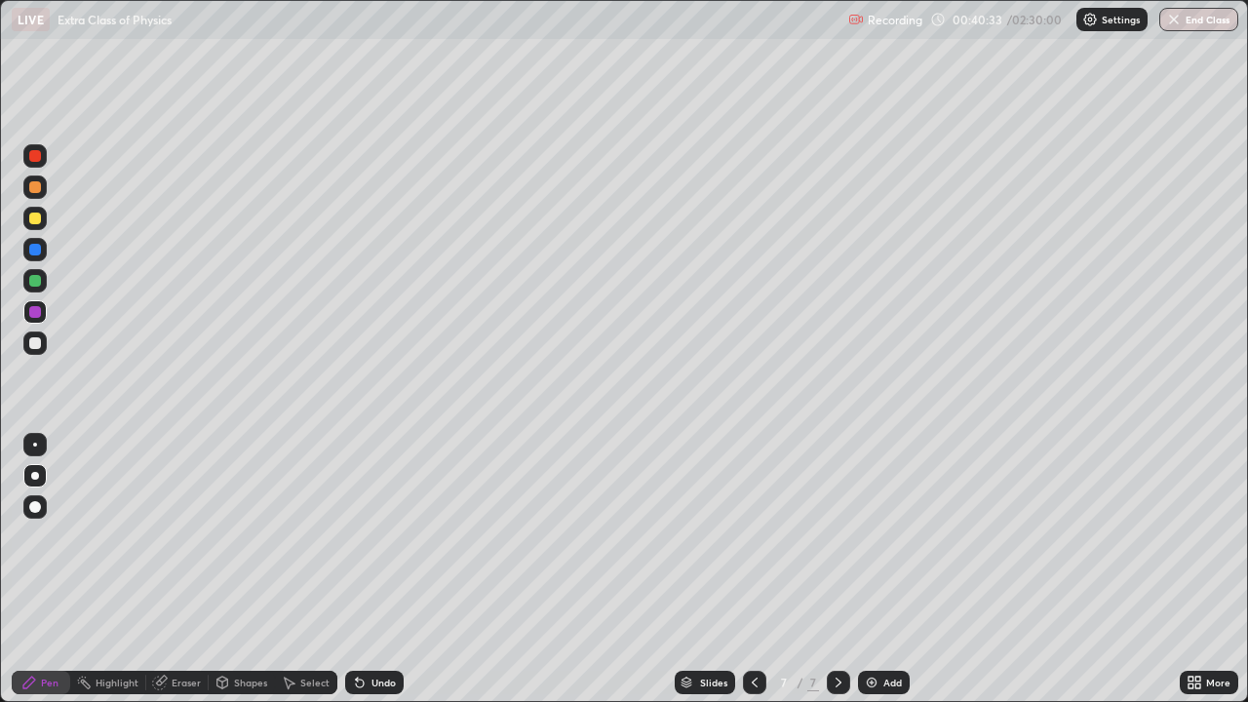
click at [34, 157] on div at bounding box center [35, 156] width 12 height 12
click at [236, 536] on div "Shapes" at bounding box center [242, 682] width 66 height 23
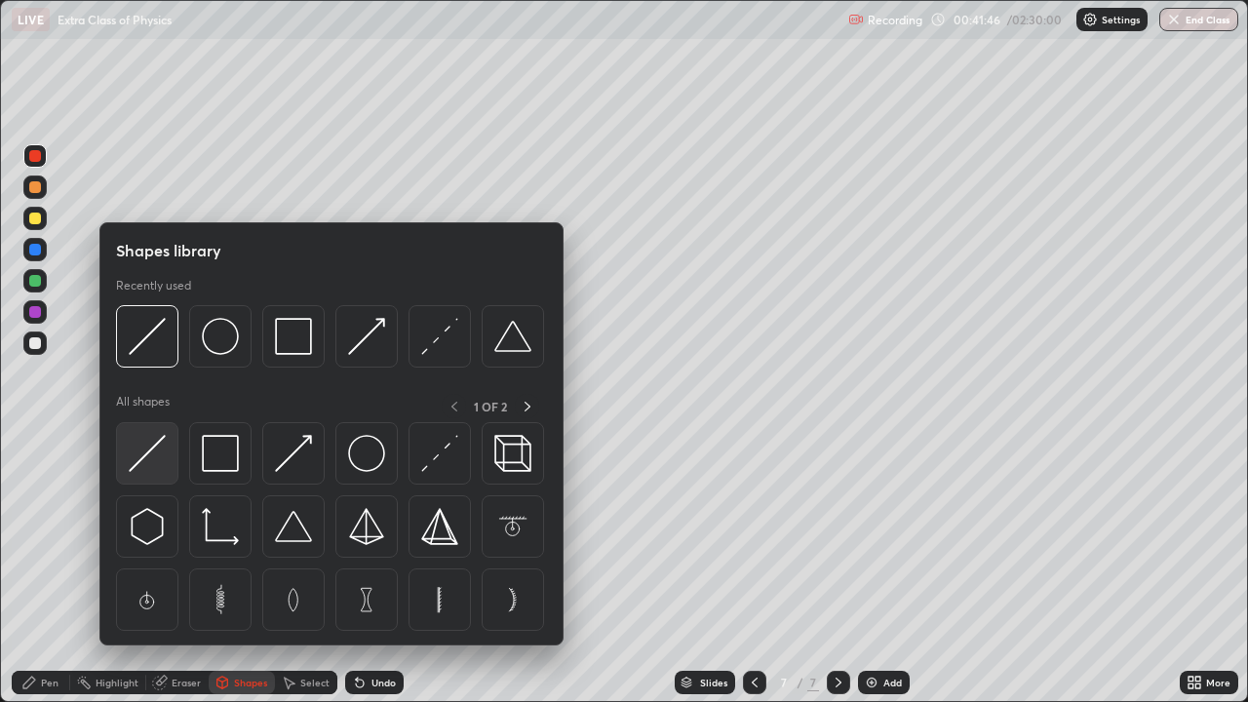
click at [155, 456] on img at bounding box center [147, 453] width 37 height 37
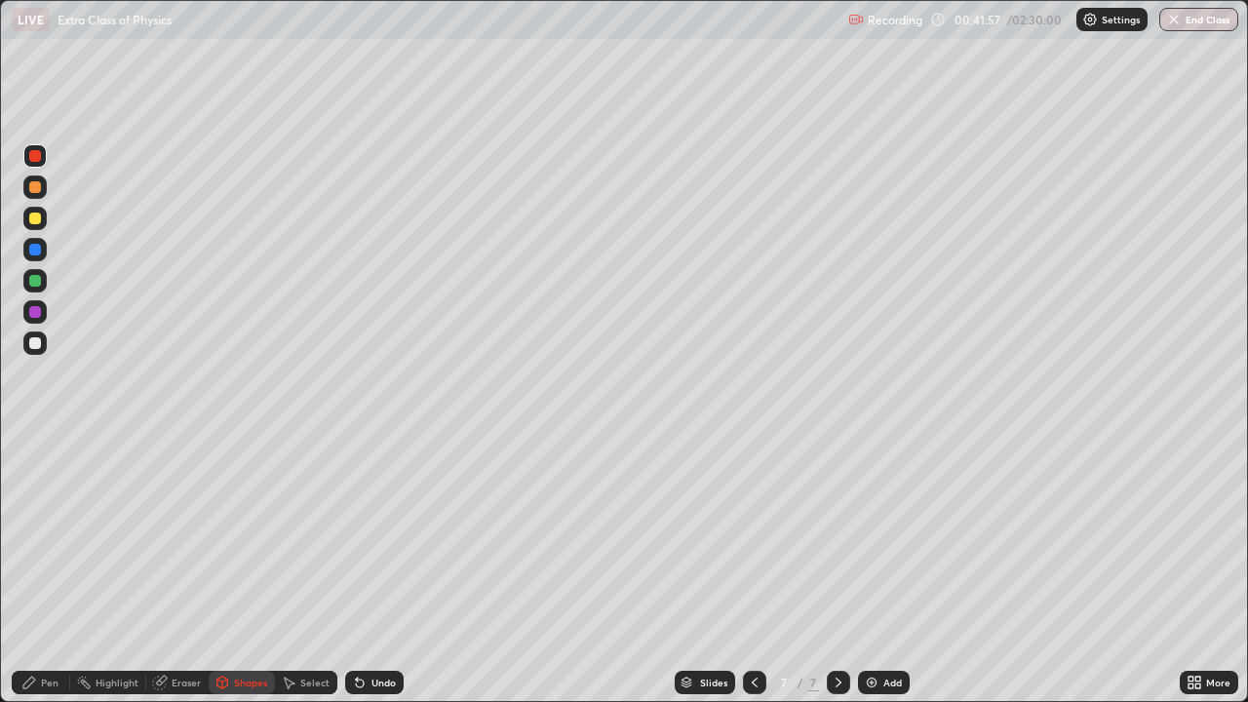
click at [33, 337] on div at bounding box center [35, 343] width 12 height 12
click at [300, 536] on div "Select" at bounding box center [314, 683] width 29 height 10
click at [237, 536] on div "Shapes" at bounding box center [250, 683] width 33 height 10
click at [296, 536] on div "Select" at bounding box center [306, 682] width 62 height 23
click at [238, 536] on div "Shapes" at bounding box center [250, 683] width 33 height 10
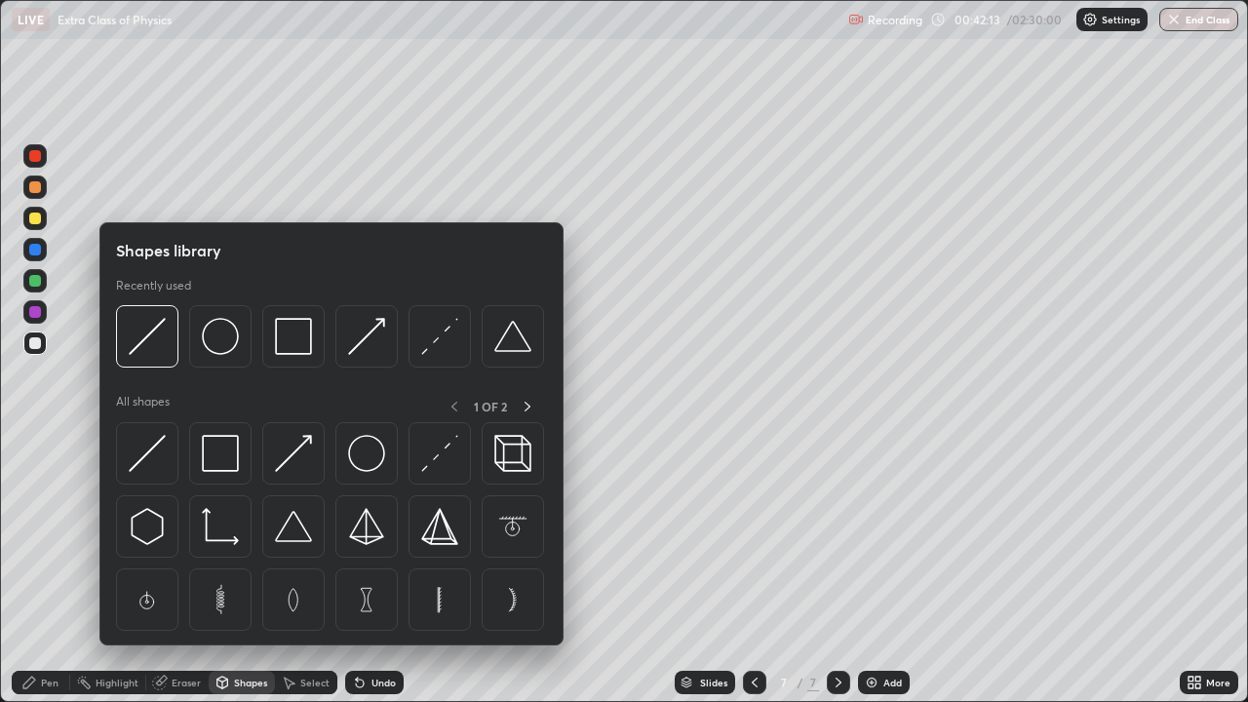
click at [178, 536] on div "Eraser" at bounding box center [186, 683] width 29 height 10
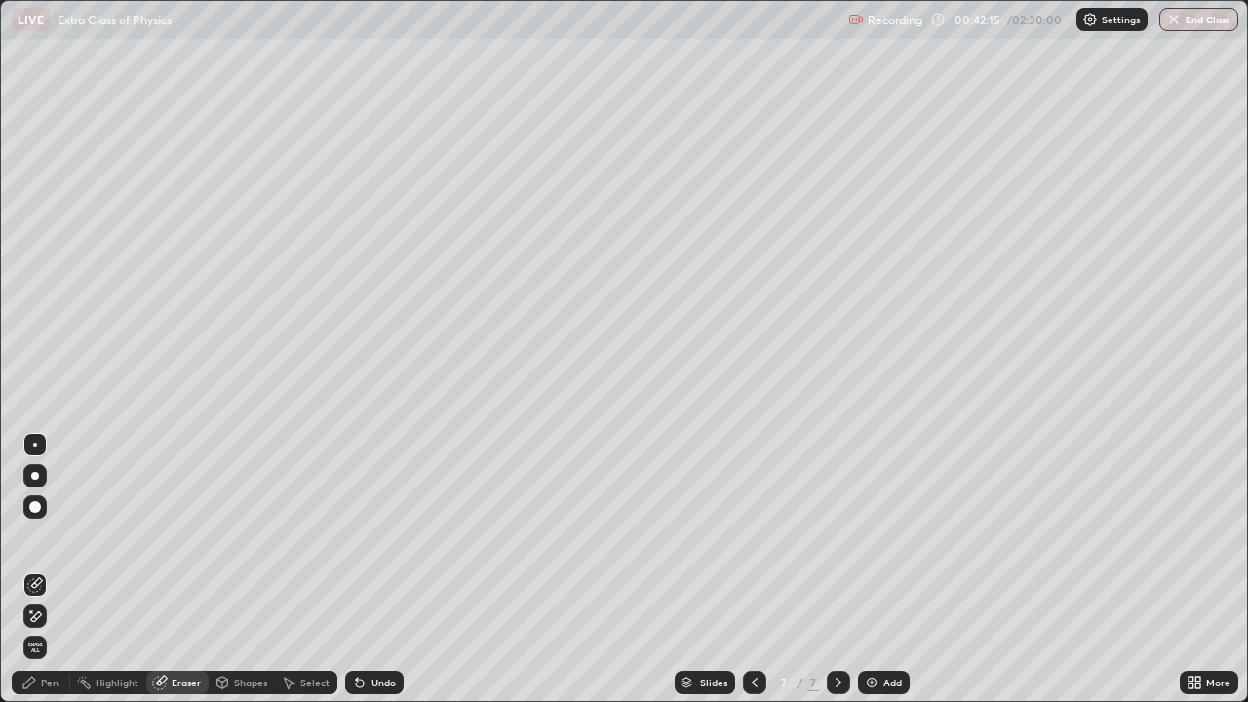
click at [46, 536] on div "Pen" at bounding box center [50, 683] width 18 height 10
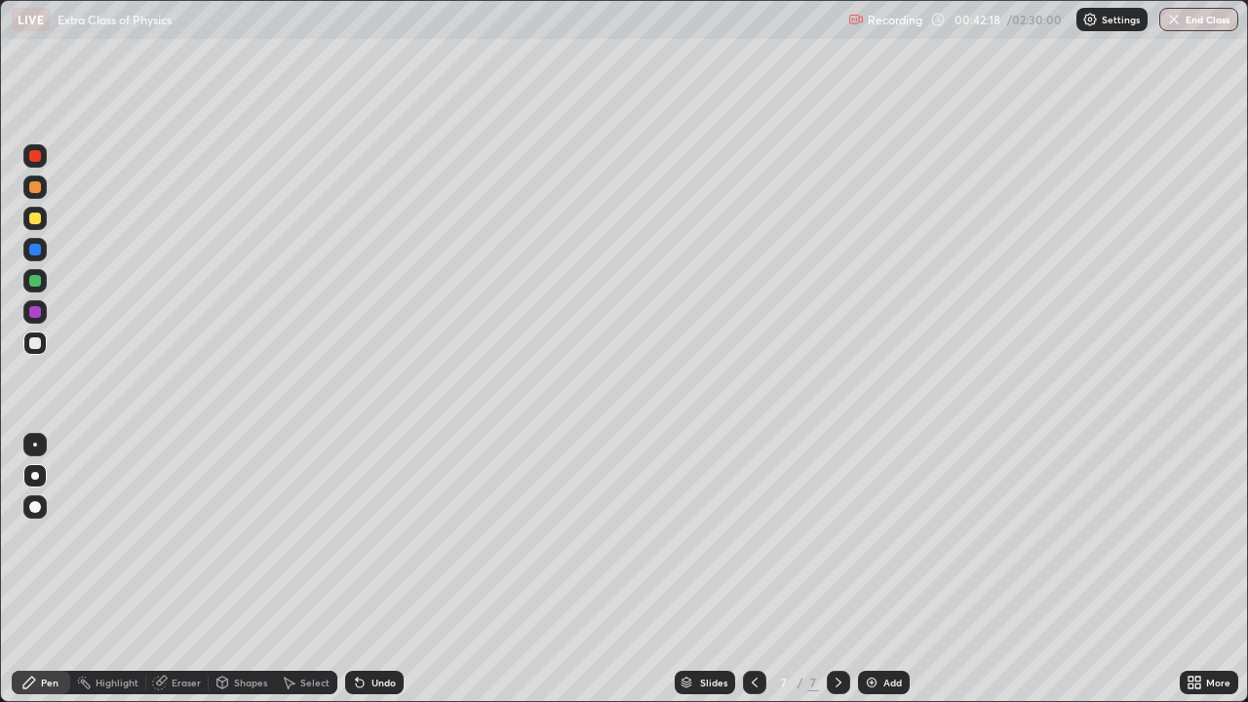
click at [365, 536] on div "Undo" at bounding box center [374, 682] width 59 height 23
click at [33, 154] on div at bounding box center [35, 156] width 12 height 12
click at [36, 347] on div at bounding box center [35, 343] width 12 height 12
click at [31, 312] on div at bounding box center [35, 312] width 12 height 12
click at [38, 342] on div at bounding box center [35, 343] width 12 height 12
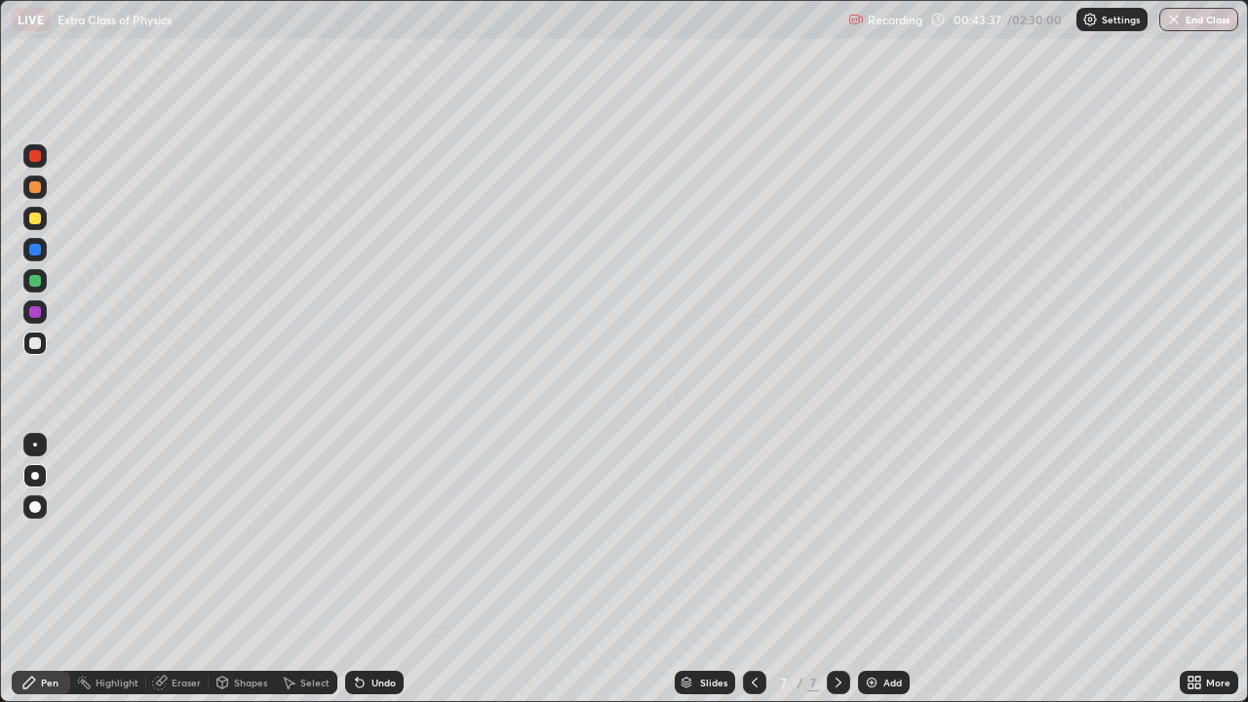
click at [30, 217] on div at bounding box center [35, 219] width 12 height 12
click at [384, 536] on div "Undo" at bounding box center [384, 683] width 24 height 10
click at [385, 536] on div "Undo" at bounding box center [384, 683] width 24 height 10
click at [387, 536] on div "Undo" at bounding box center [374, 682] width 59 height 23
click at [29, 339] on div at bounding box center [35, 343] width 12 height 12
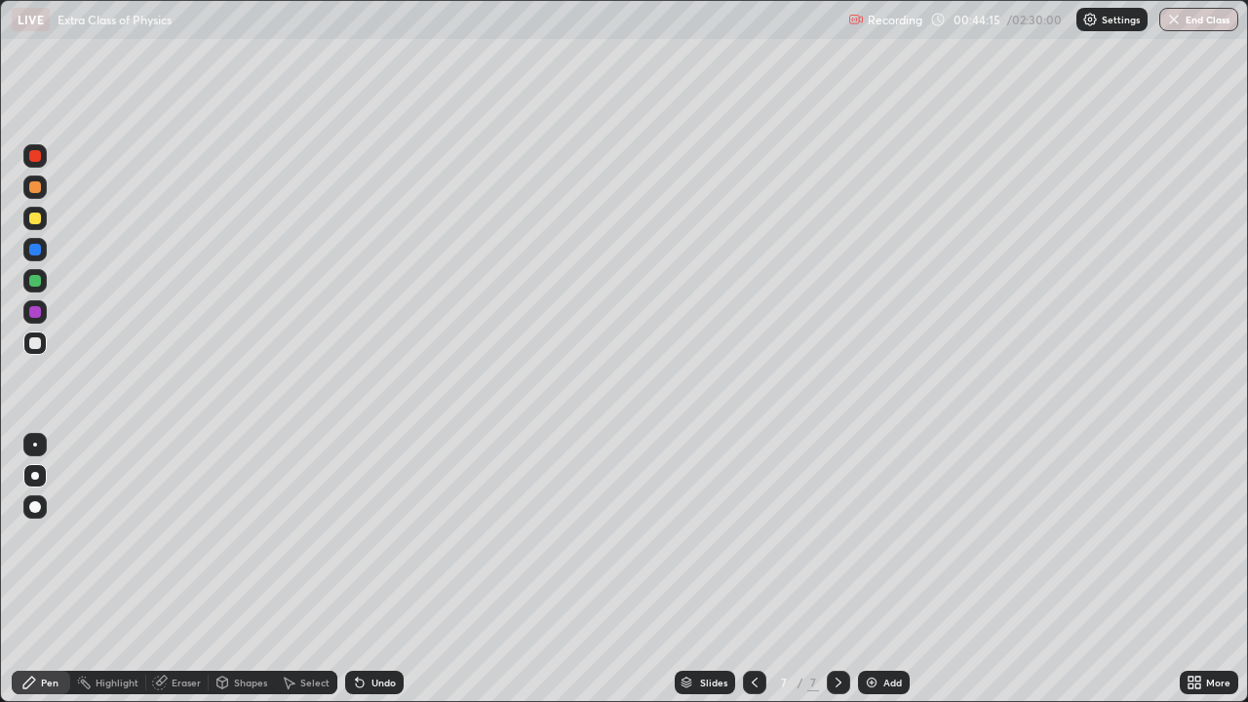
click at [36, 251] on div at bounding box center [35, 250] width 12 height 12
click at [35, 338] on div at bounding box center [35, 343] width 12 height 12
click at [379, 536] on div "Undo" at bounding box center [384, 683] width 24 height 10
click at [387, 536] on div "Undo" at bounding box center [384, 683] width 24 height 10
click at [392, 536] on div "Undo" at bounding box center [384, 683] width 24 height 10
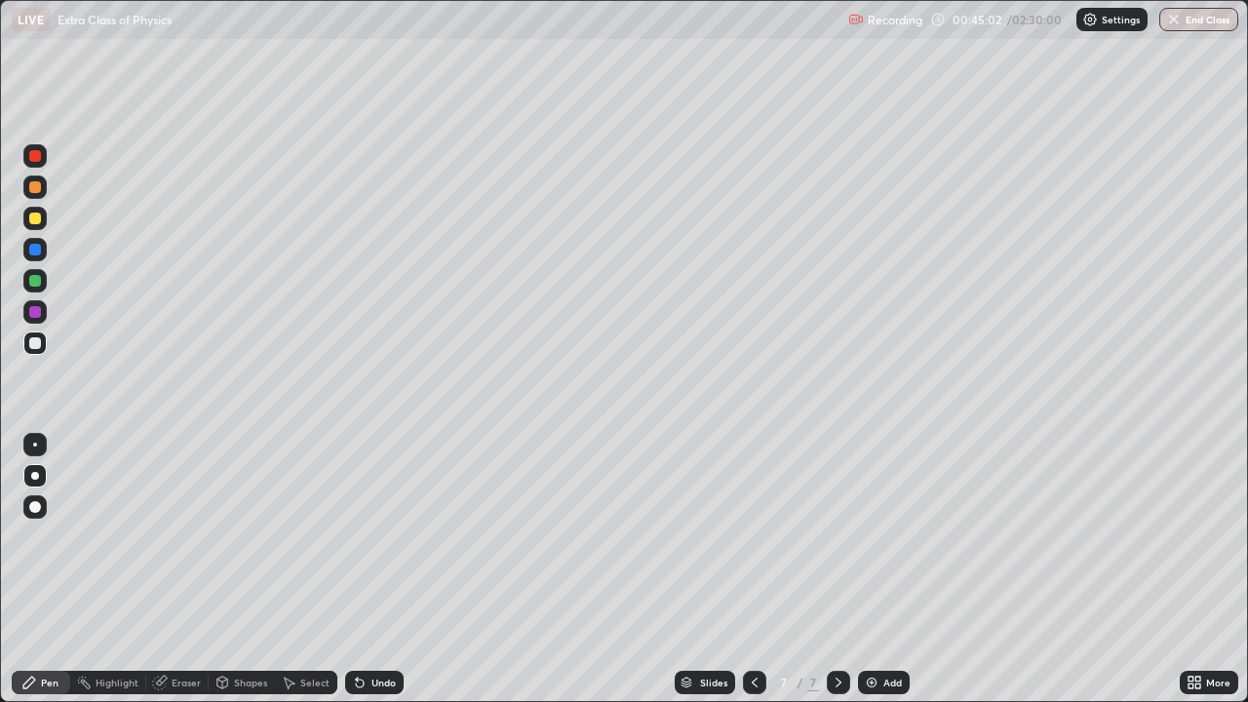
click at [392, 536] on div "Undo" at bounding box center [384, 683] width 24 height 10
click at [394, 536] on div "Undo" at bounding box center [374, 682] width 59 height 23
click at [393, 536] on div "Undo" at bounding box center [384, 683] width 24 height 10
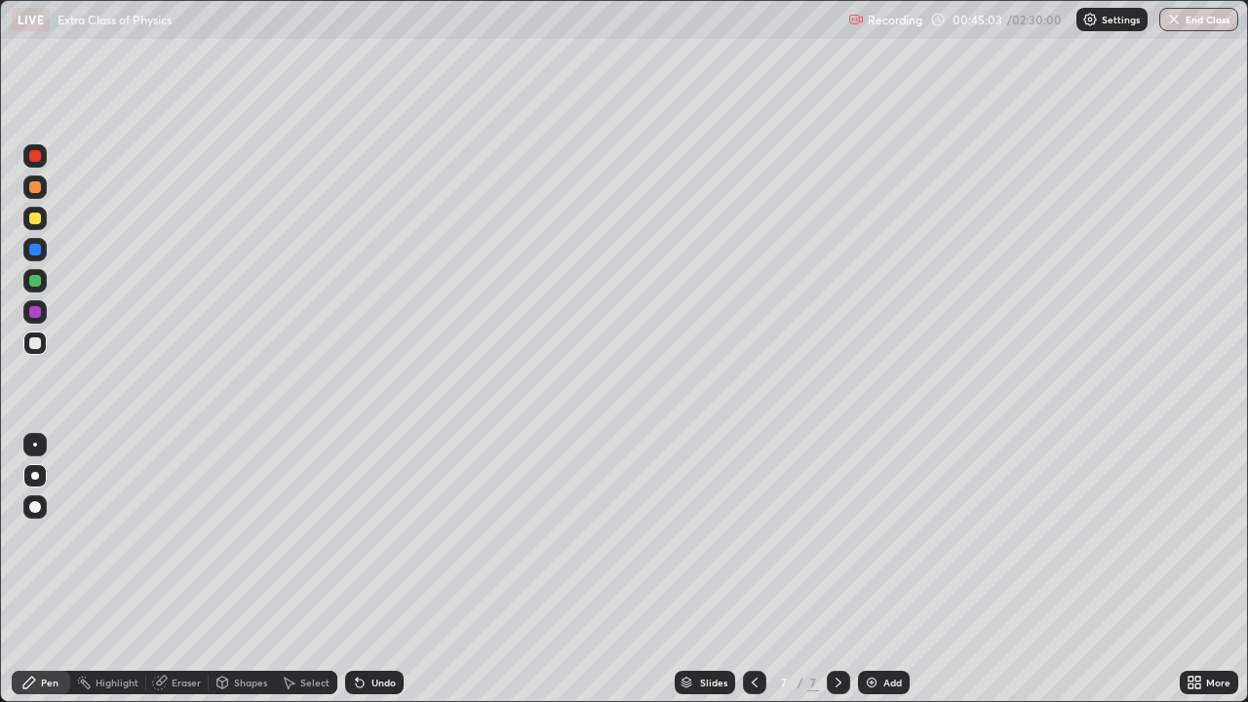
click at [394, 536] on div "Undo" at bounding box center [374, 682] width 59 height 23
click at [36, 283] on div at bounding box center [35, 281] width 12 height 12
click at [35, 339] on div at bounding box center [35, 343] width 12 height 12
click at [883, 536] on div "Add" at bounding box center [892, 683] width 19 height 10
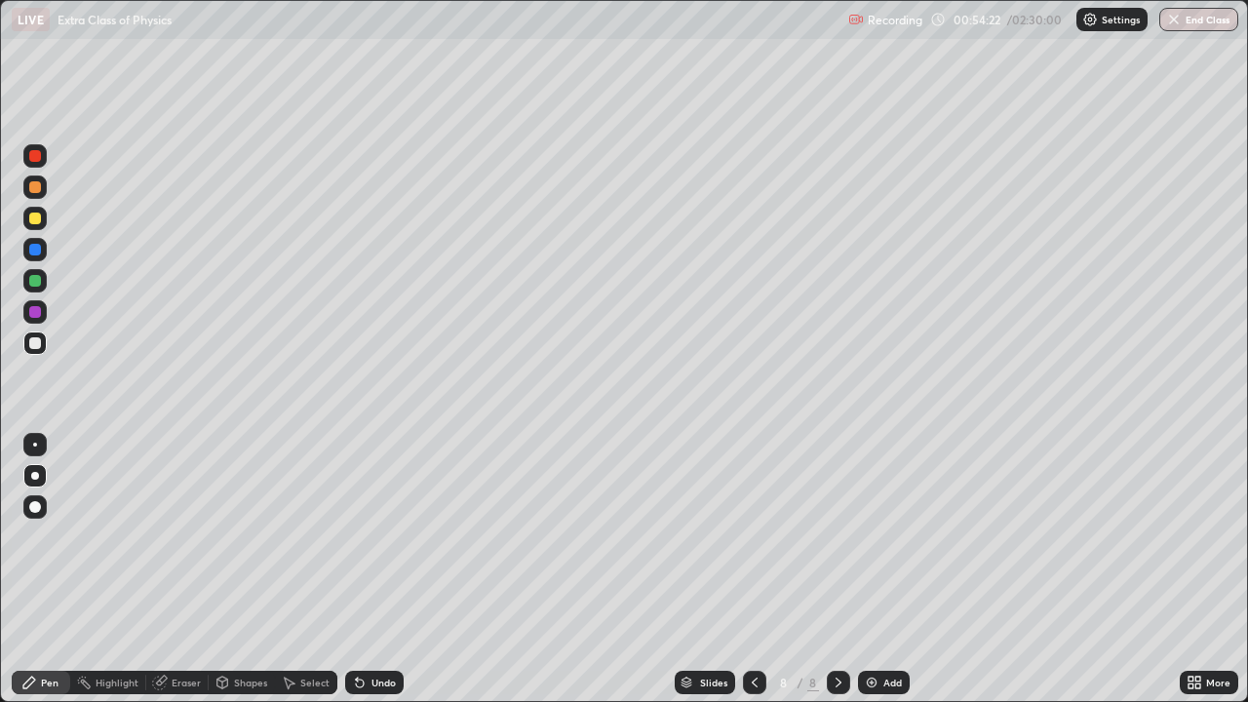
click at [181, 536] on div "Eraser" at bounding box center [186, 683] width 29 height 10
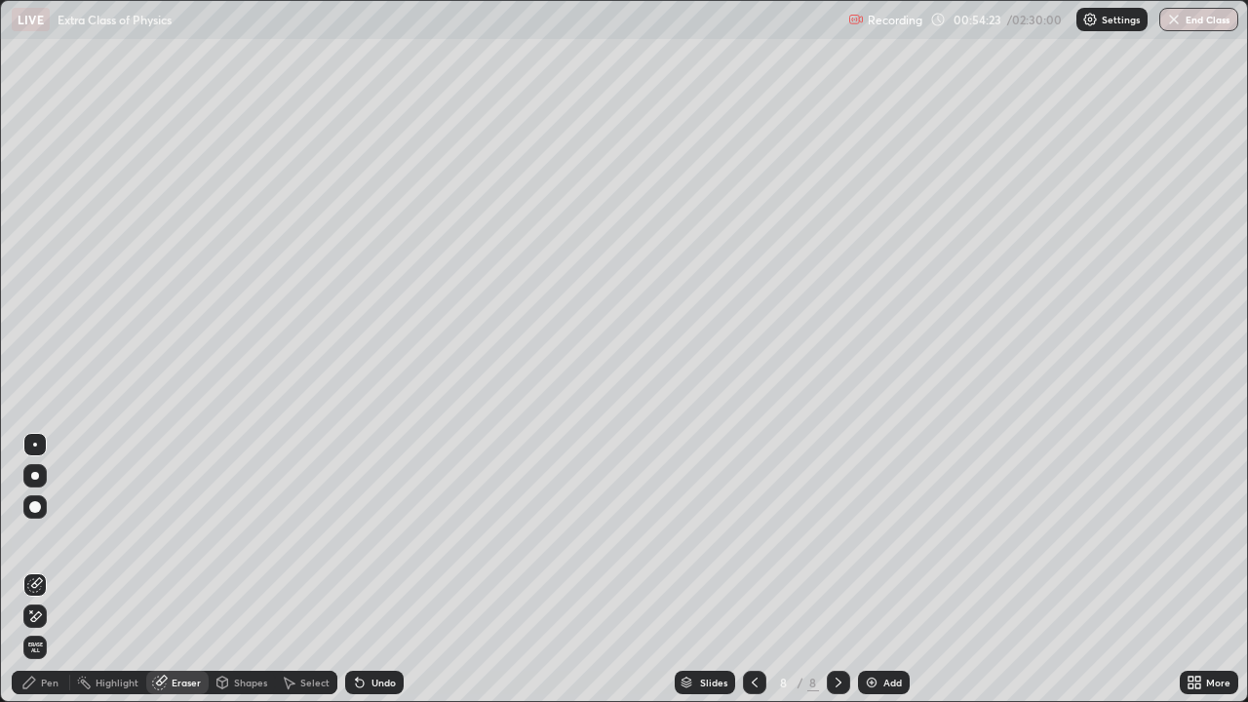
click at [244, 536] on div "Shapes" at bounding box center [250, 683] width 33 height 10
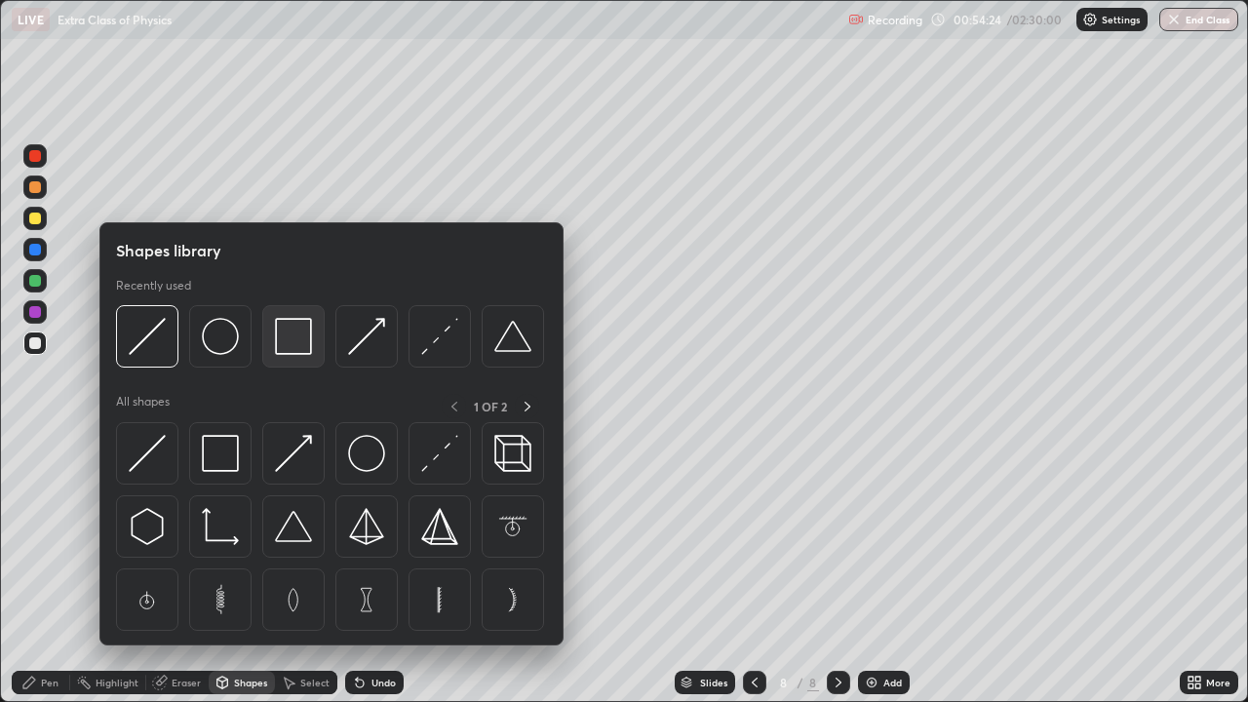
click at [292, 348] on img at bounding box center [293, 336] width 37 height 37
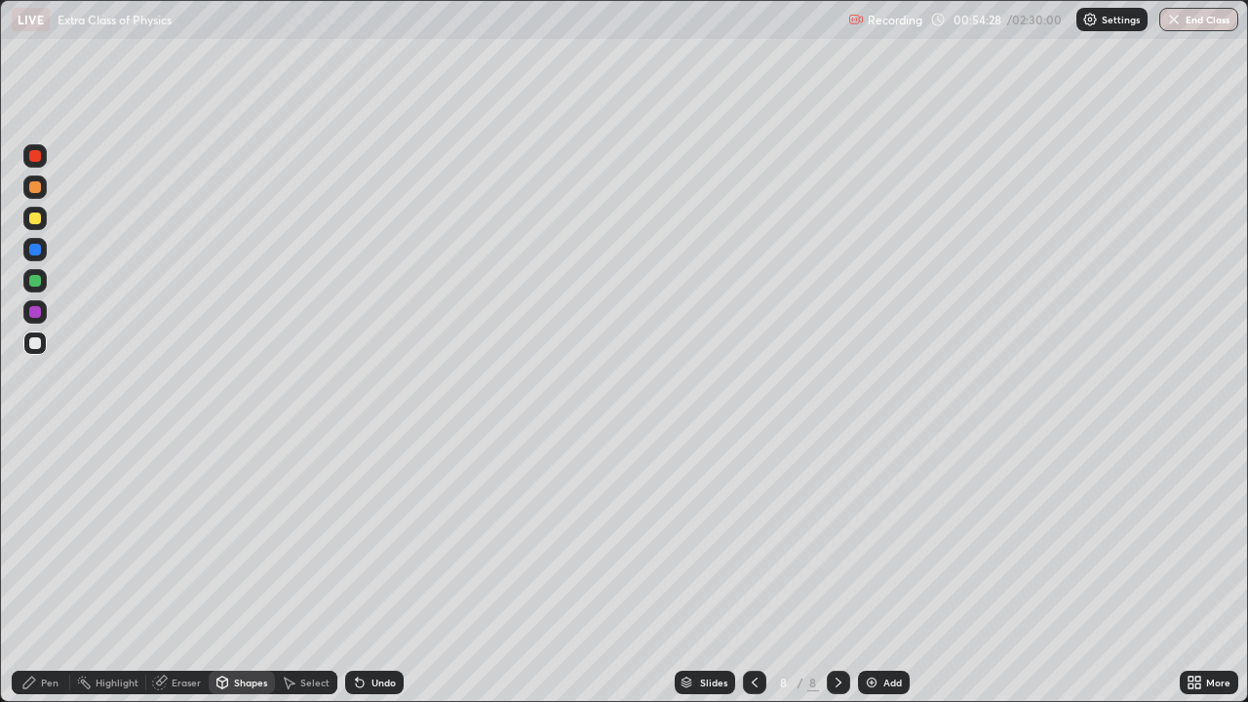
click at [32, 159] on div at bounding box center [35, 156] width 12 height 12
click at [59, 536] on div "Pen" at bounding box center [41, 682] width 59 height 23
click at [239, 536] on div "Shapes" at bounding box center [250, 683] width 33 height 10
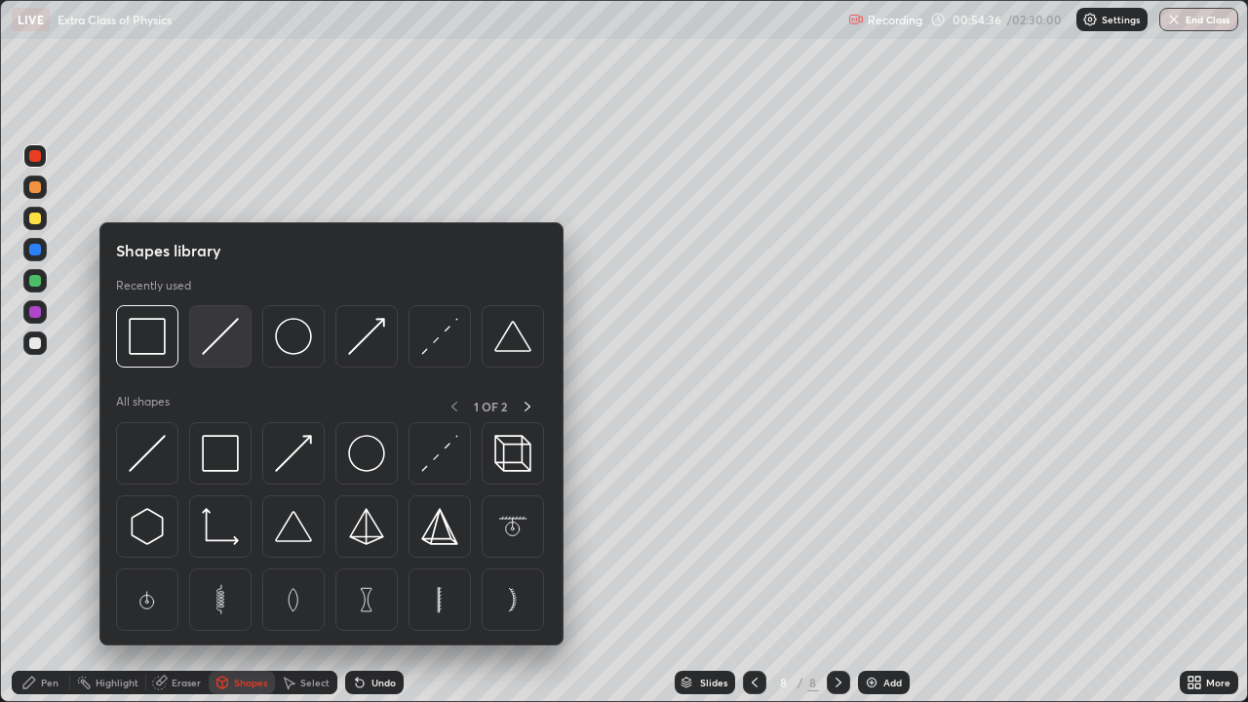
click at [216, 349] on img at bounding box center [220, 336] width 37 height 37
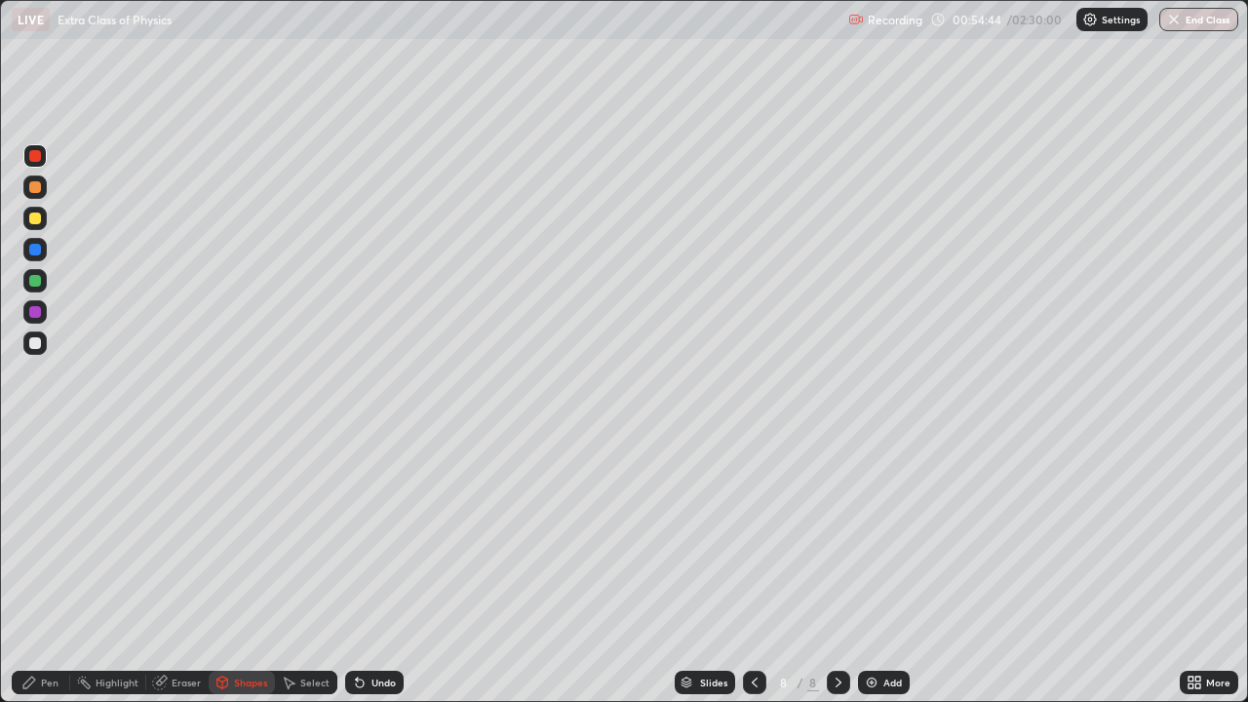
click at [52, 536] on div "Pen" at bounding box center [50, 683] width 18 height 10
click at [235, 536] on div "Shapes" at bounding box center [250, 683] width 33 height 10
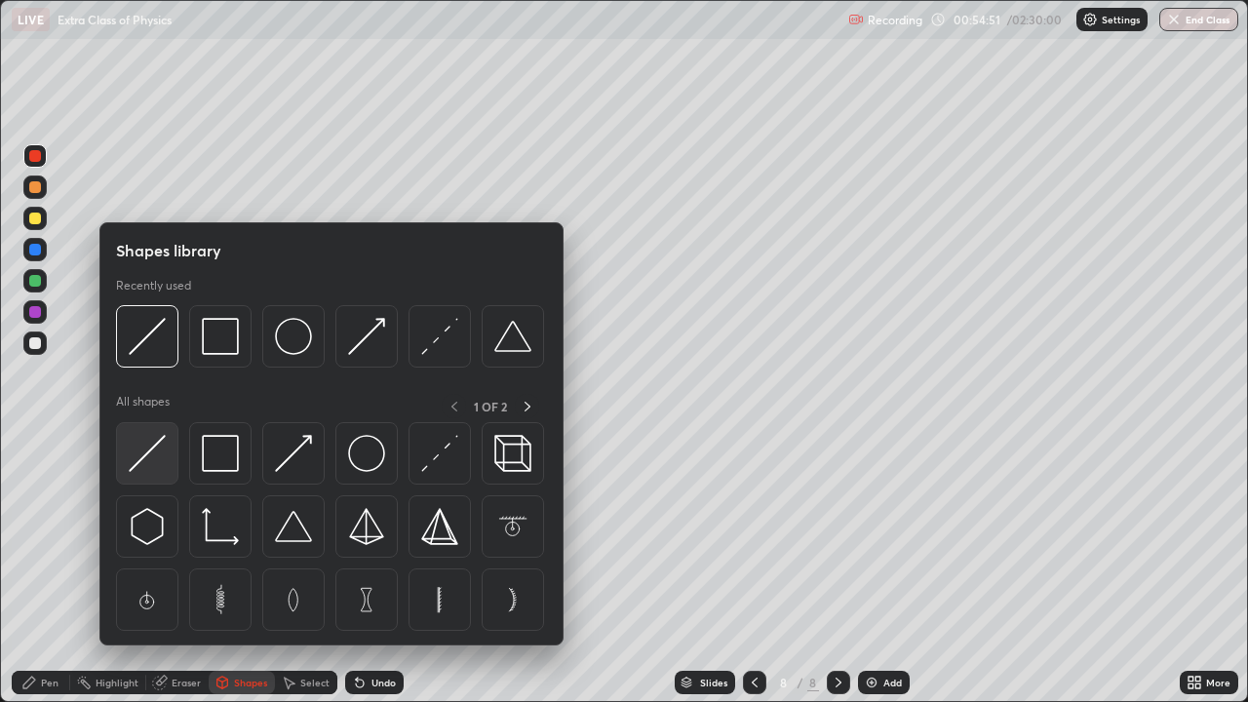
click at [149, 461] on img at bounding box center [147, 453] width 37 height 37
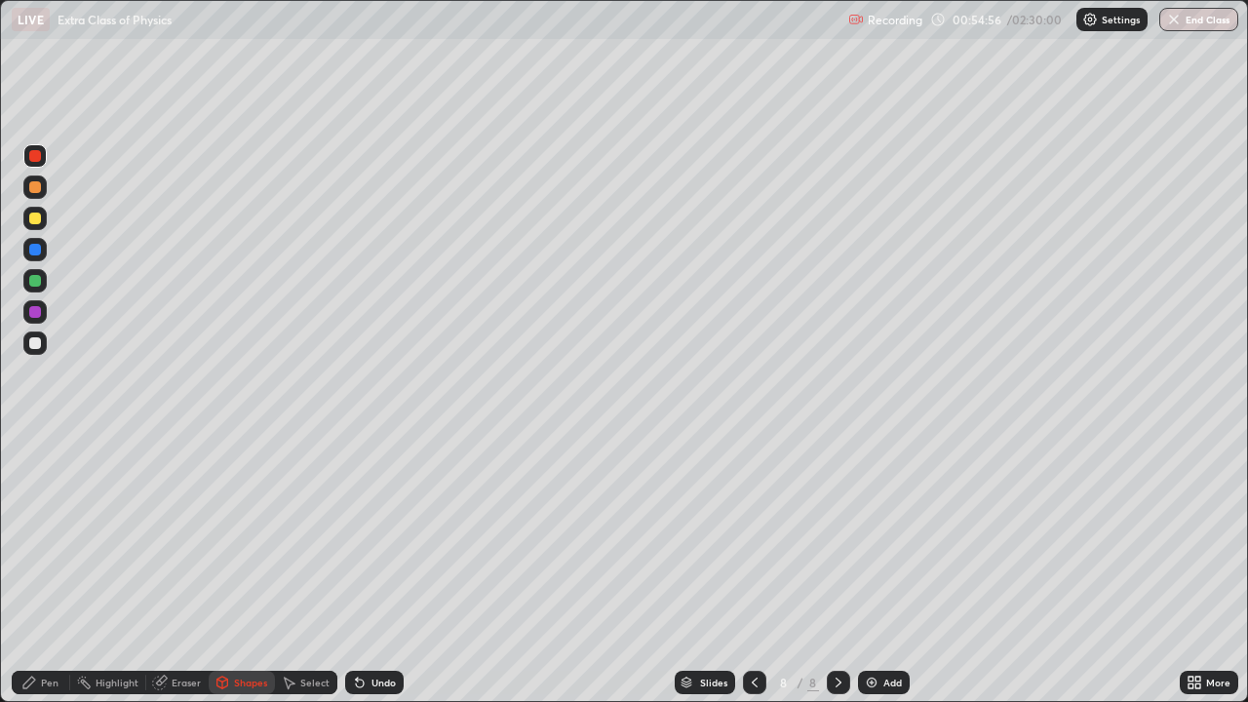
click at [235, 536] on div "Shapes" at bounding box center [250, 683] width 33 height 10
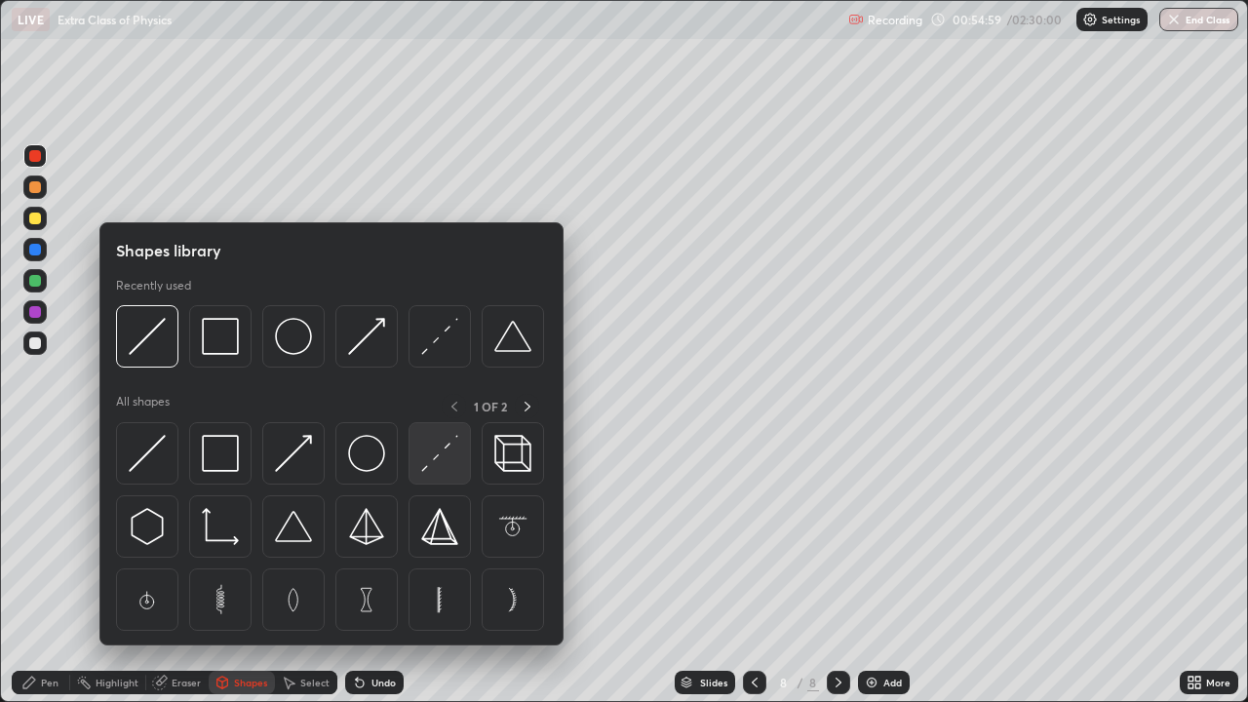
click at [439, 465] on img at bounding box center [439, 453] width 37 height 37
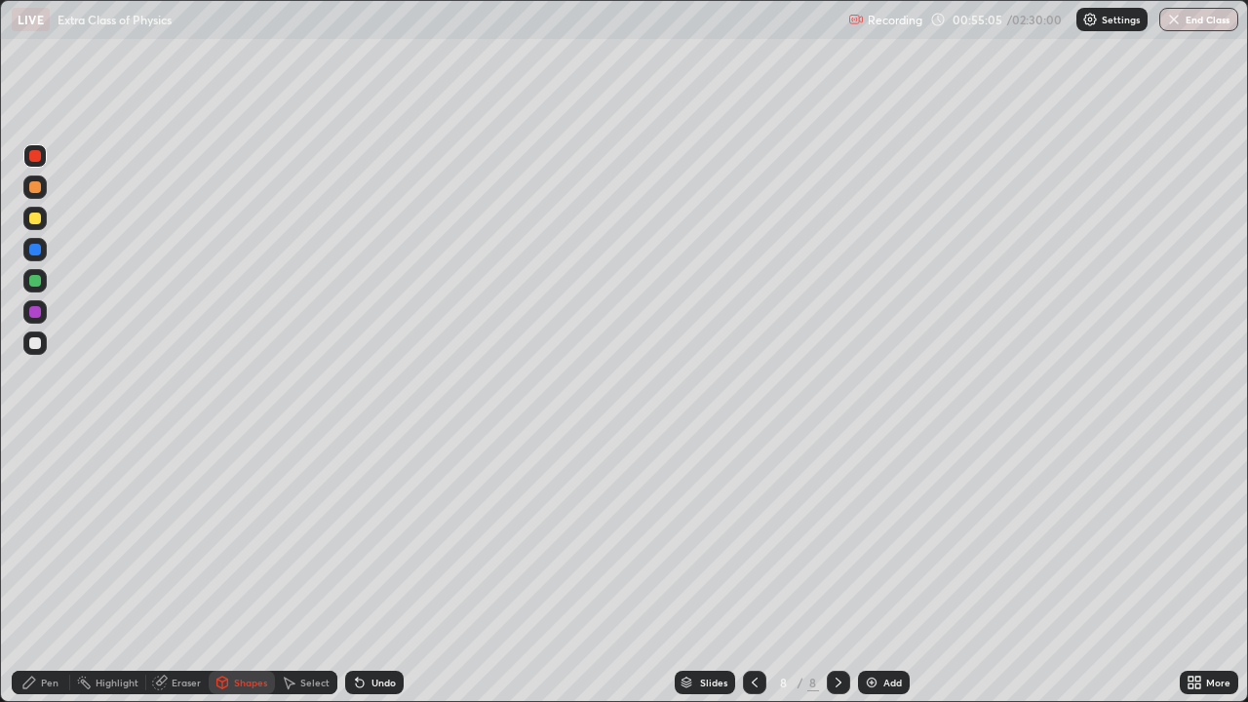
click at [49, 536] on div "Pen" at bounding box center [50, 683] width 18 height 10
click at [30, 346] on div at bounding box center [35, 343] width 12 height 12
click at [172, 536] on div "Eraser" at bounding box center [186, 683] width 29 height 10
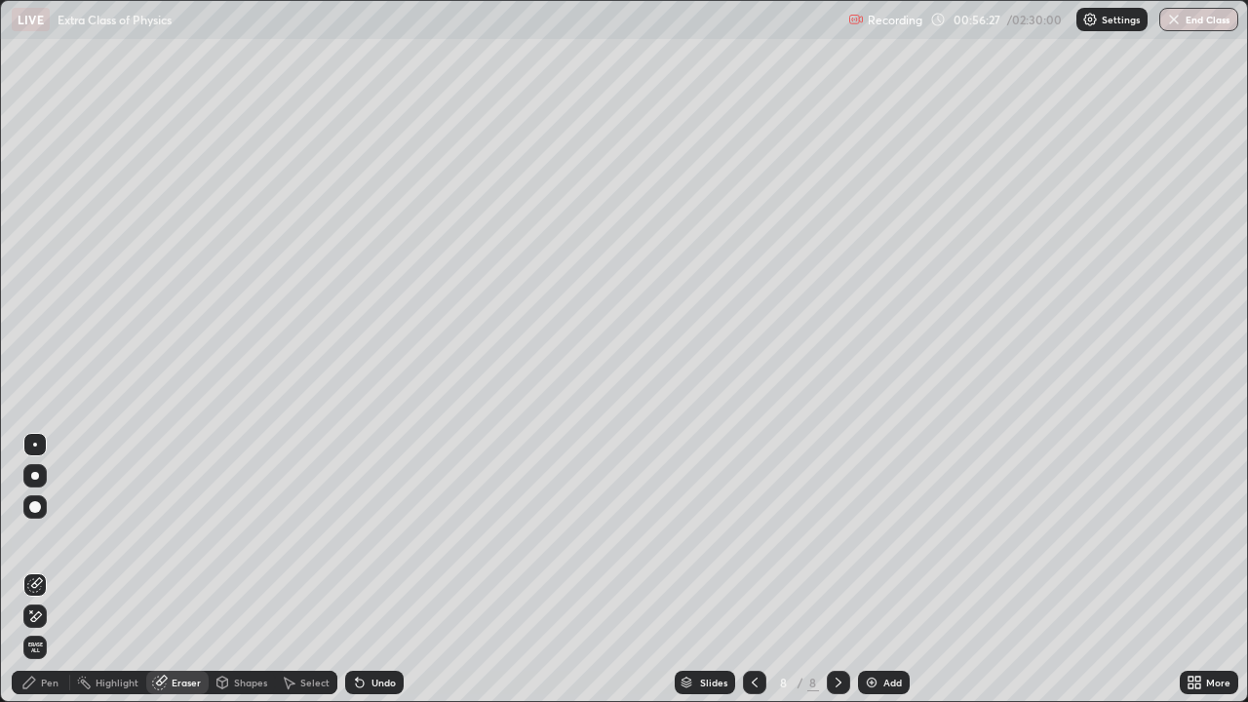
click at [29, 536] on icon at bounding box center [29, 683] width 16 height 16
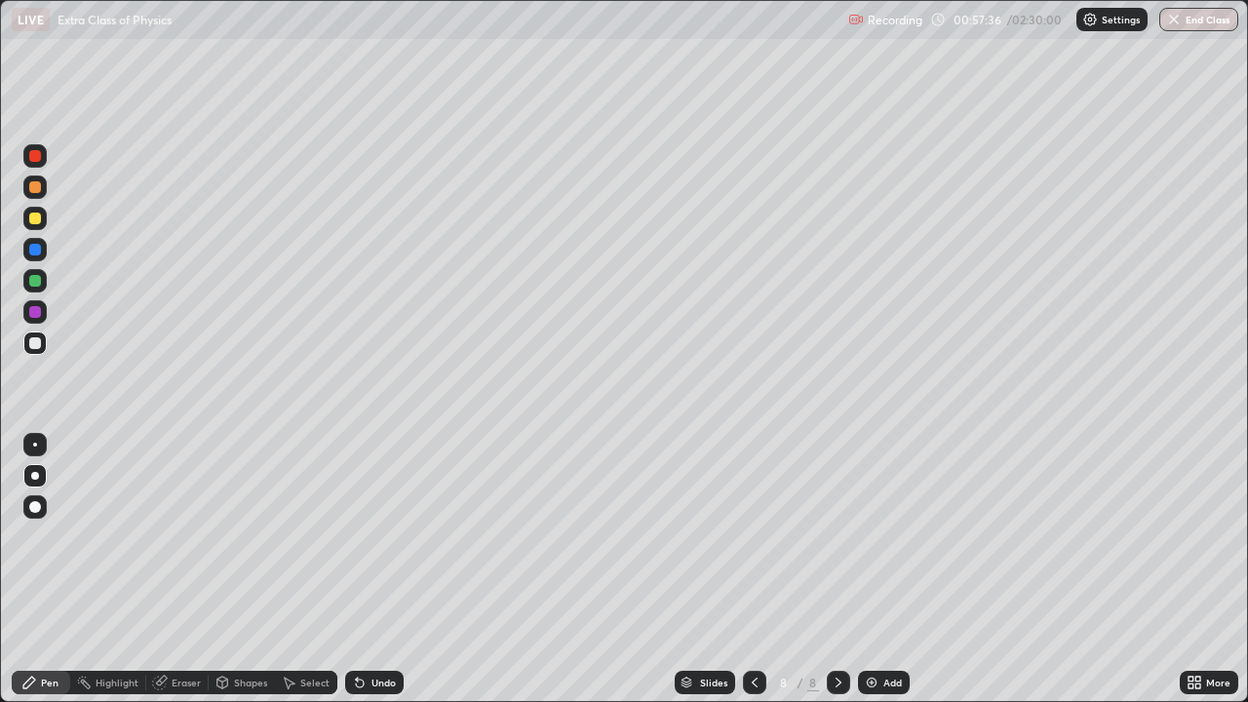
click at [303, 536] on div "Select" at bounding box center [314, 683] width 29 height 10
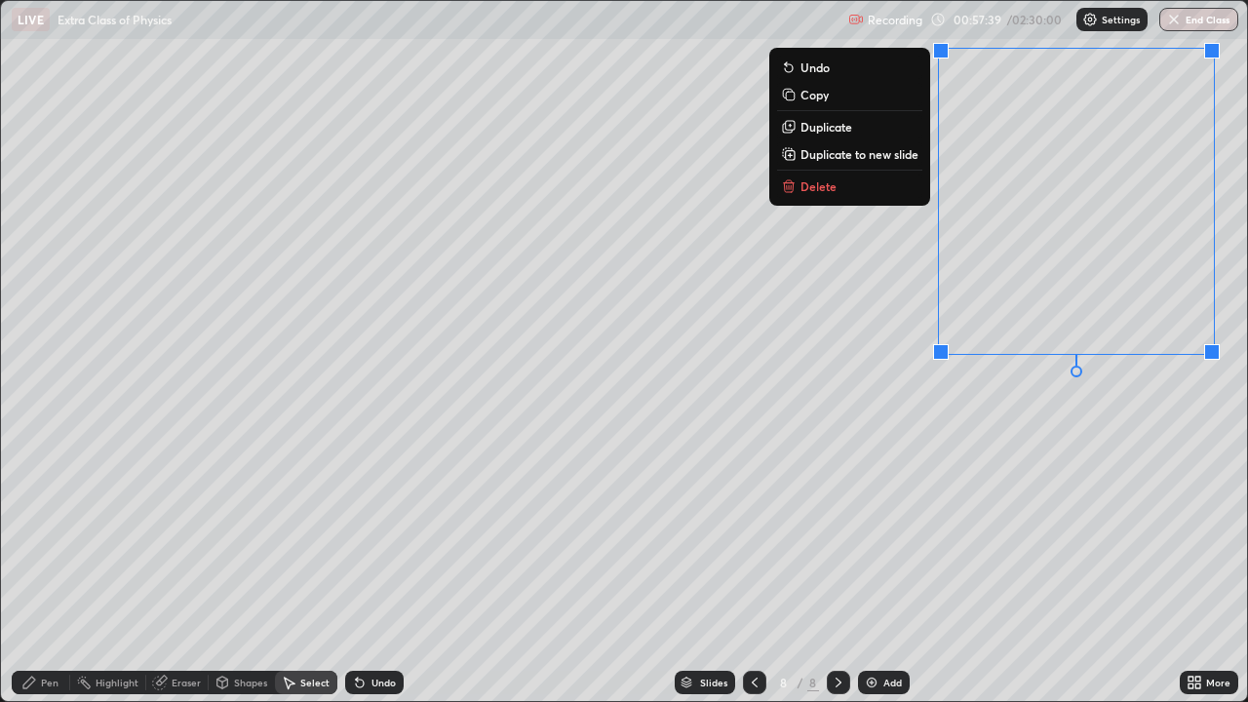
click at [884, 193] on button "Delete" at bounding box center [849, 186] width 145 height 23
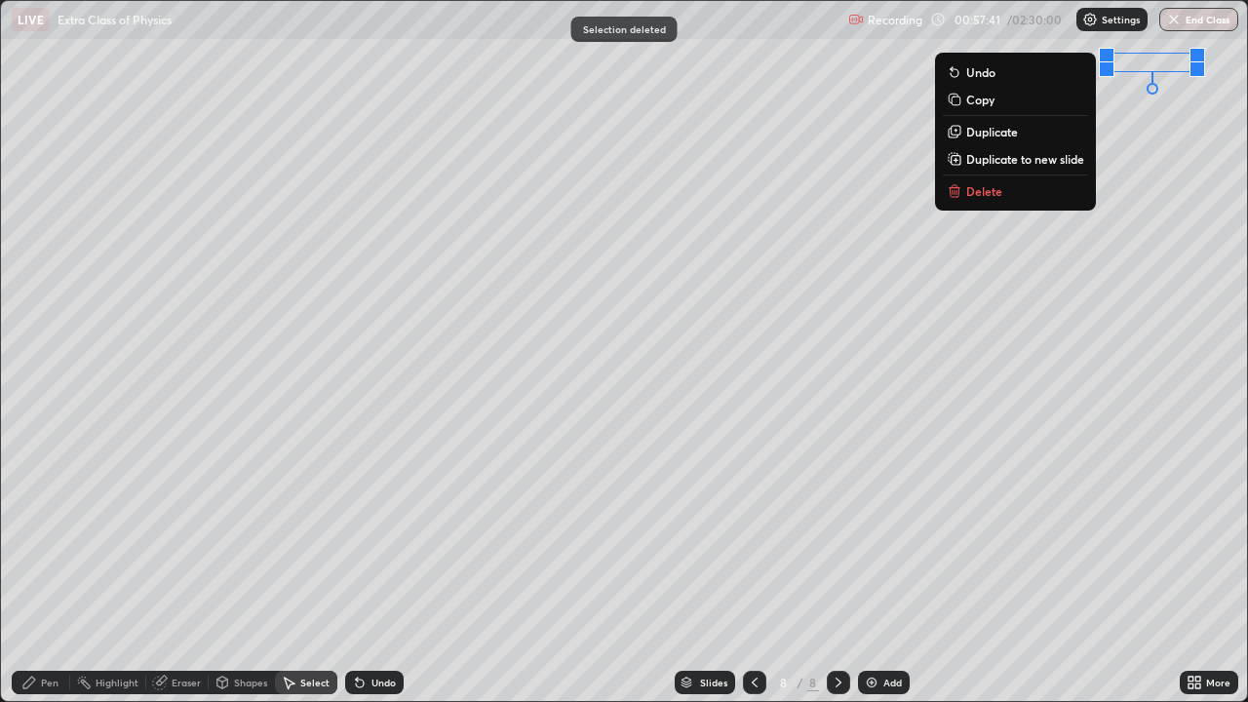
click at [1025, 194] on button "Delete" at bounding box center [1015, 190] width 145 height 23
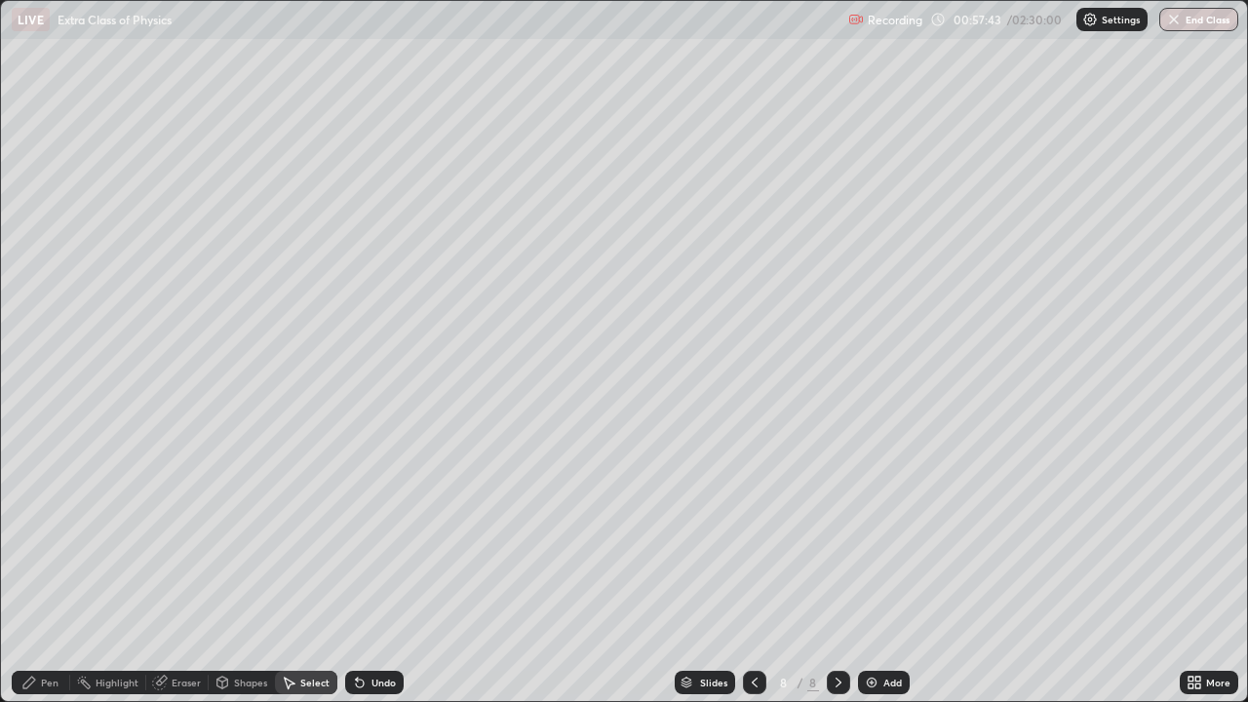
click at [55, 536] on div "Pen" at bounding box center [50, 683] width 18 height 10
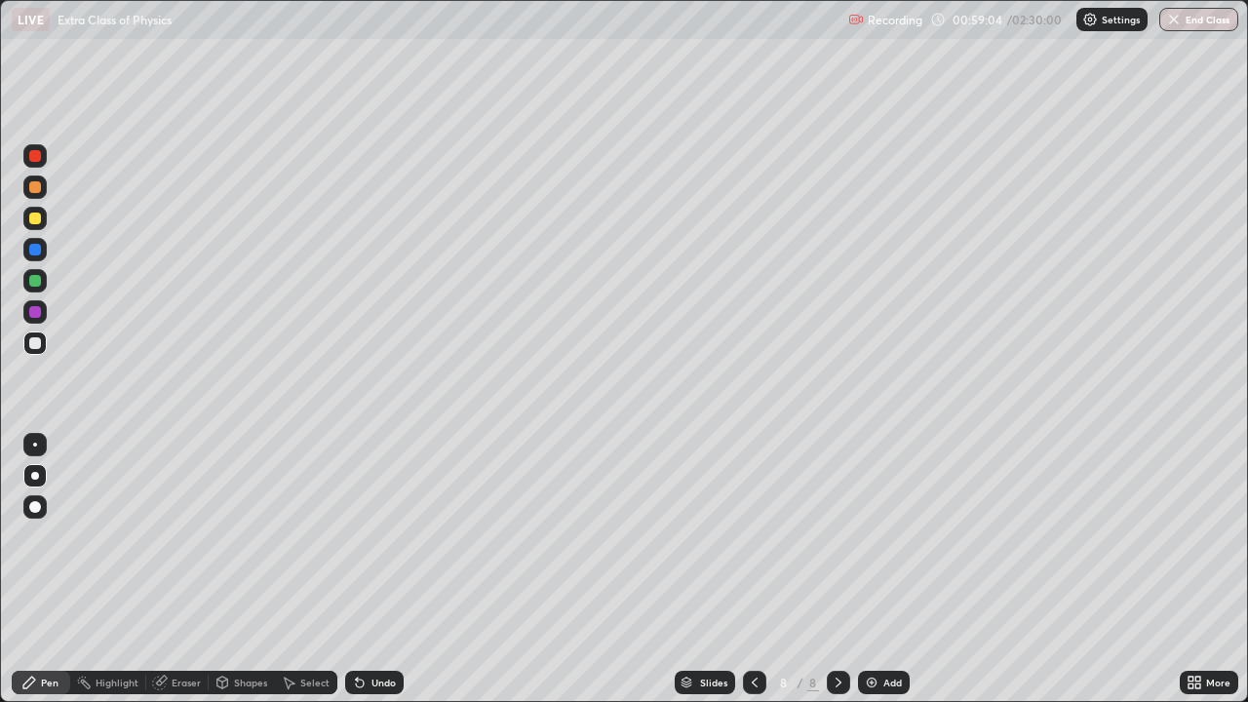
click at [882, 536] on div "Add" at bounding box center [884, 682] width 52 height 23
click at [40, 158] on div at bounding box center [35, 156] width 12 height 12
click at [305, 536] on div "Select" at bounding box center [314, 683] width 29 height 10
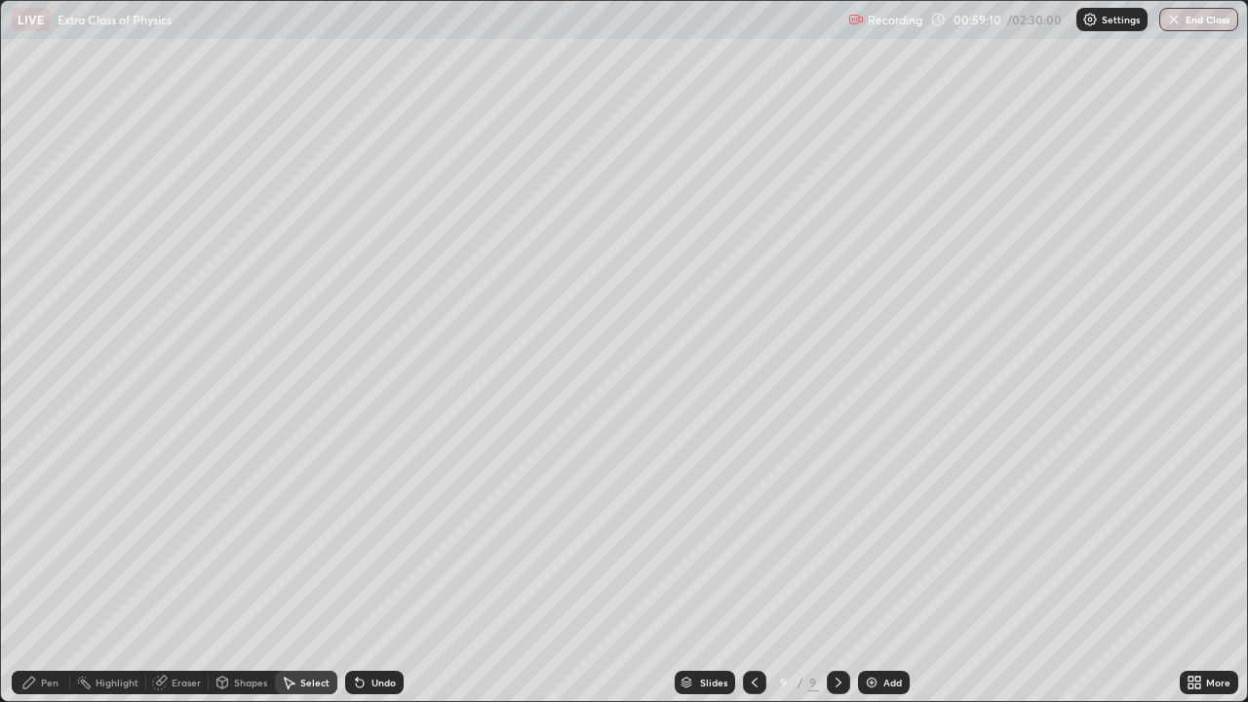
click at [250, 536] on div "Shapes" at bounding box center [250, 683] width 33 height 10
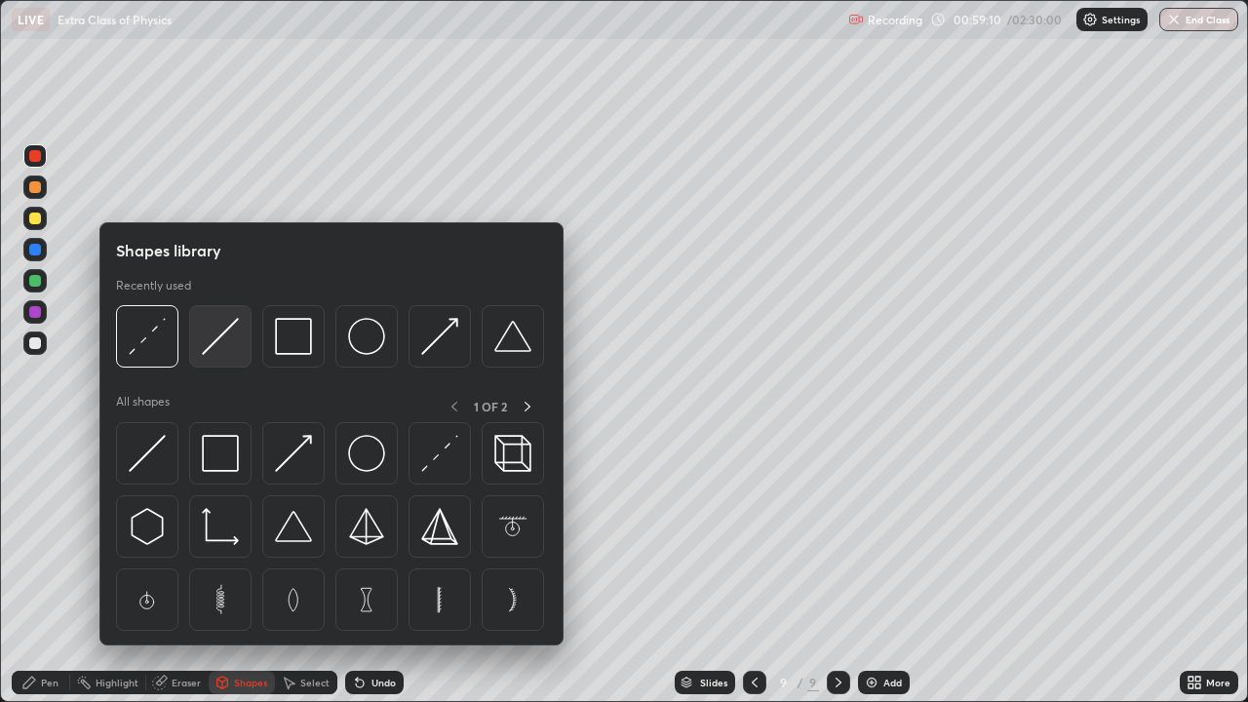
click at [220, 344] on img at bounding box center [220, 336] width 37 height 37
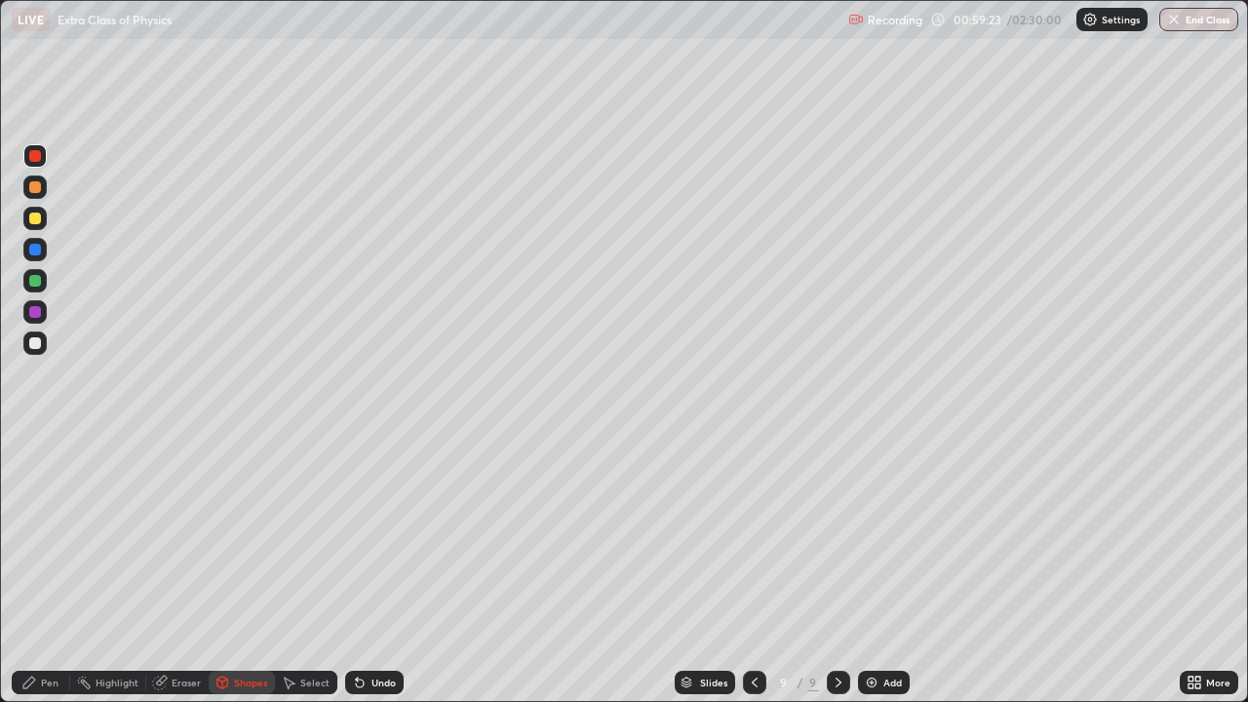
click at [52, 536] on div "Pen" at bounding box center [50, 683] width 18 height 10
click at [259, 536] on div "Shapes" at bounding box center [250, 683] width 33 height 10
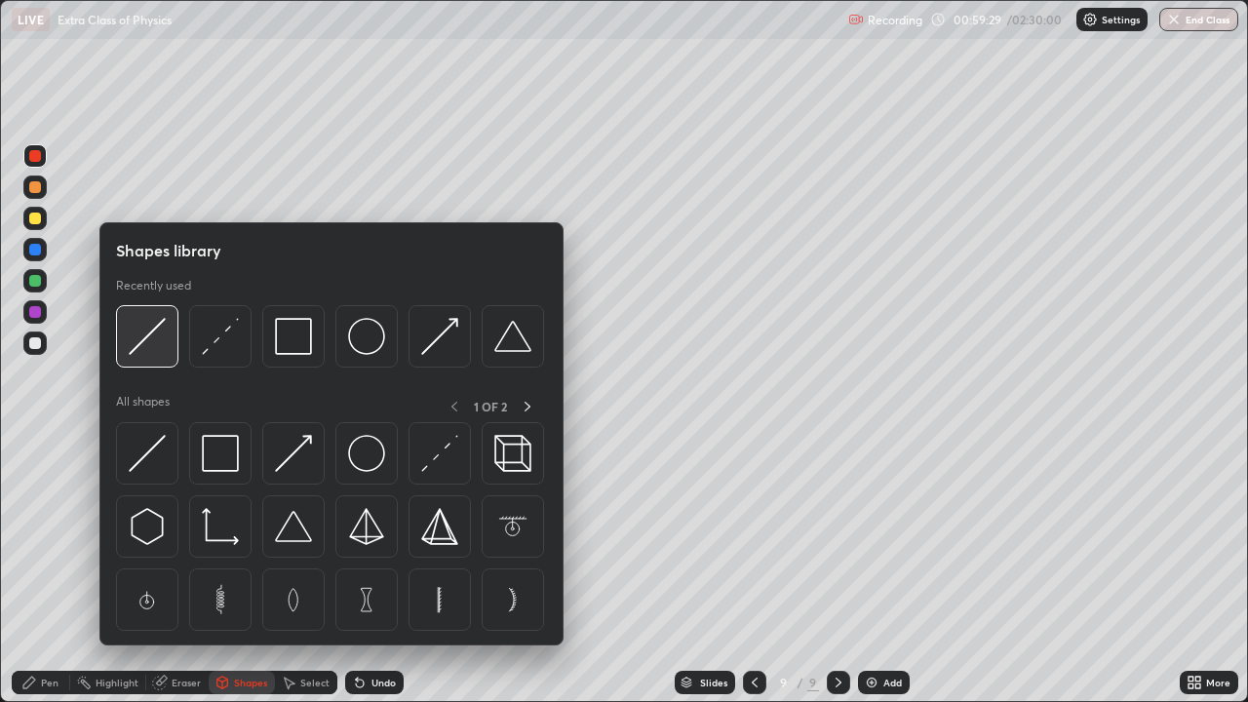
click at [152, 344] on img at bounding box center [147, 336] width 37 height 37
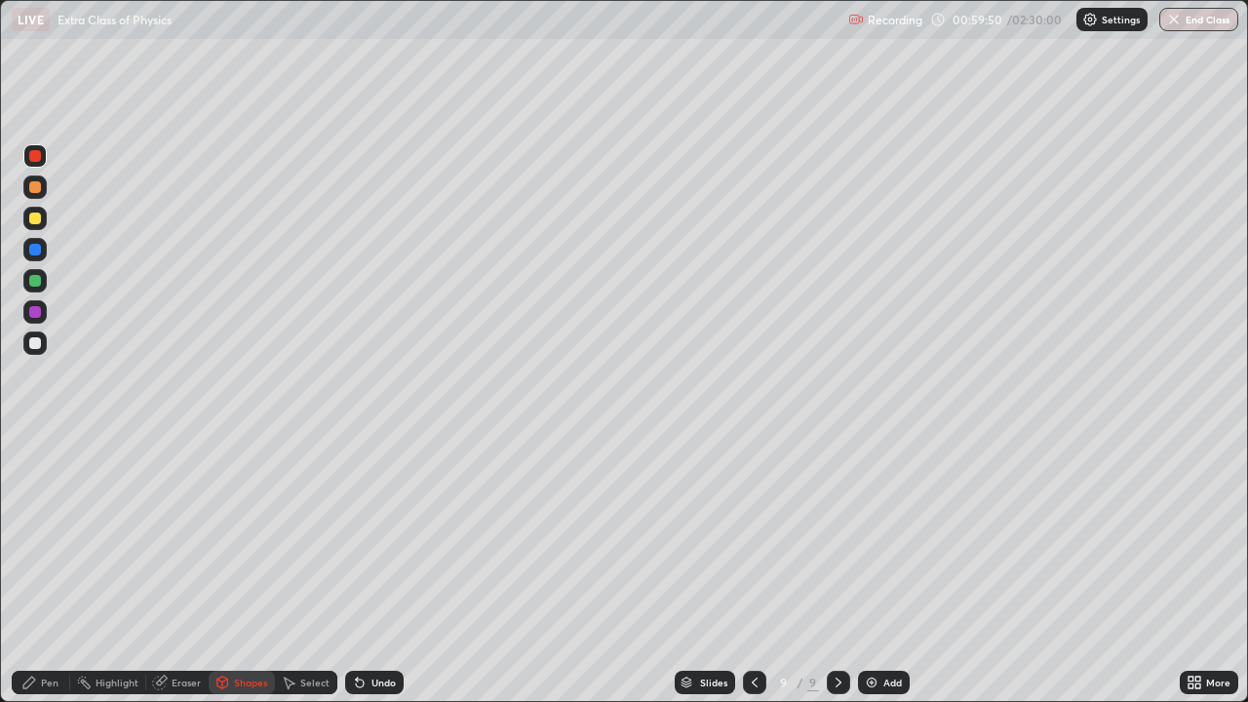
click at [34, 220] on div at bounding box center [35, 219] width 12 height 12
click at [37, 160] on div at bounding box center [35, 156] width 12 height 12
click at [235, 536] on div "Shapes" at bounding box center [250, 683] width 33 height 10
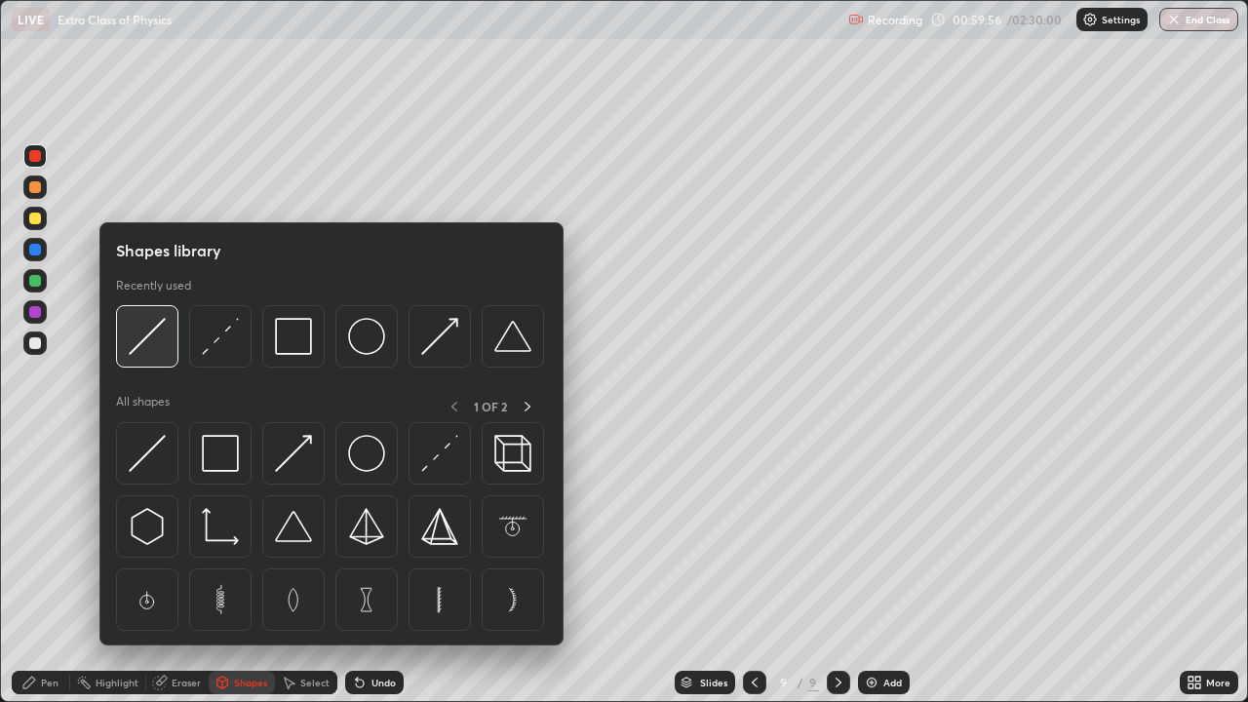
click at [153, 340] on img at bounding box center [147, 336] width 37 height 37
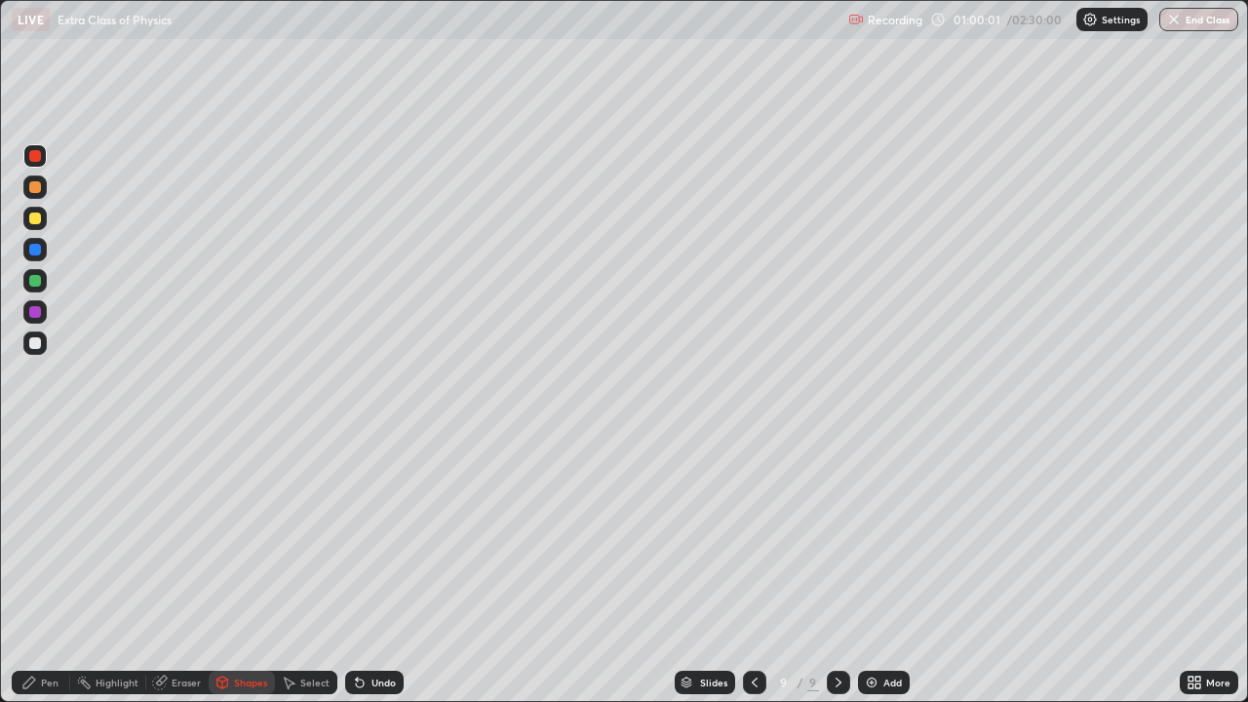
click at [59, 536] on div "Pen" at bounding box center [41, 682] width 59 height 23
click at [32, 344] on div at bounding box center [35, 343] width 12 height 12
click at [29, 159] on div at bounding box center [35, 156] width 12 height 12
click at [383, 536] on div "Undo" at bounding box center [384, 683] width 24 height 10
click at [38, 340] on div at bounding box center [35, 343] width 12 height 12
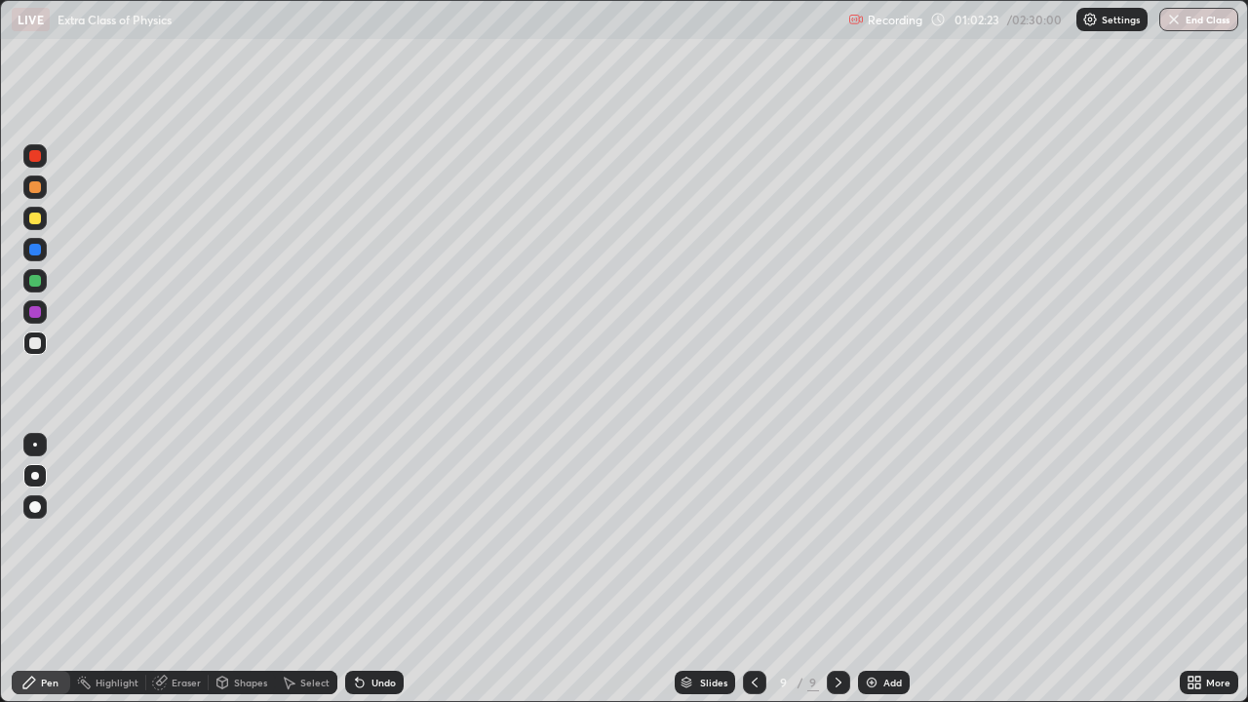
click at [38, 345] on div at bounding box center [35, 343] width 12 height 12
click at [33, 219] on div at bounding box center [35, 219] width 12 height 12
click at [35, 219] on div at bounding box center [35, 219] width 12 height 12
click at [35, 248] on div at bounding box center [35, 250] width 12 height 12
click at [31, 214] on div at bounding box center [35, 219] width 12 height 12
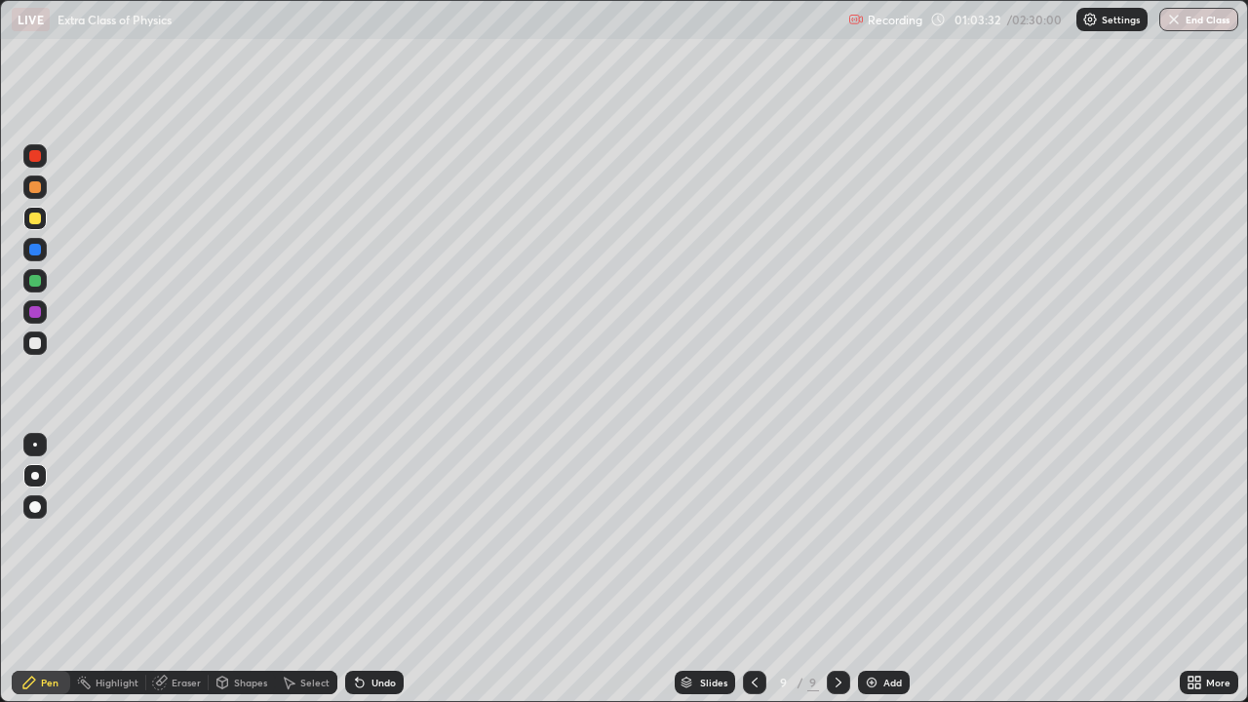
click at [36, 183] on div at bounding box center [35, 187] width 12 height 12
click at [985, 29] on div "Recording 01:04:22 / 02:30:00 Settings End Class" at bounding box center [1043, 20] width 390 height 38
click at [877, 536] on img at bounding box center [872, 683] width 16 height 16
click at [234, 536] on div "Shapes" at bounding box center [250, 683] width 33 height 10
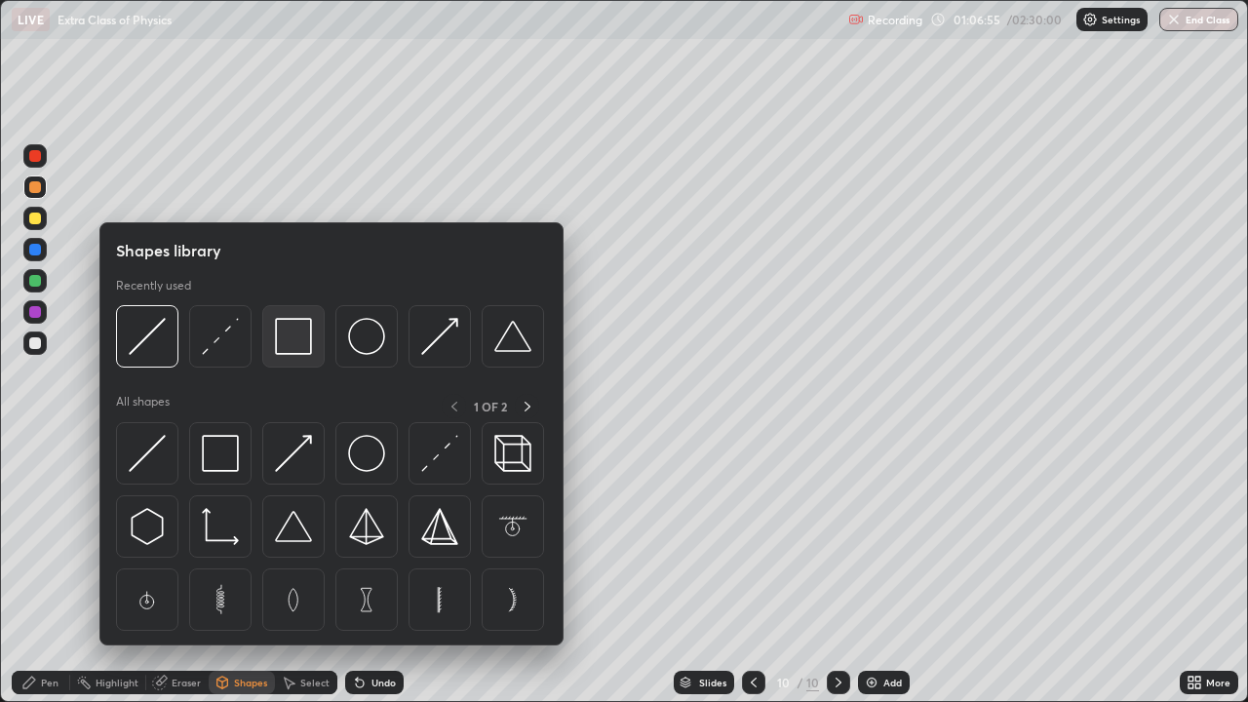
click at [293, 342] on img at bounding box center [293, 336] width 37 height 37
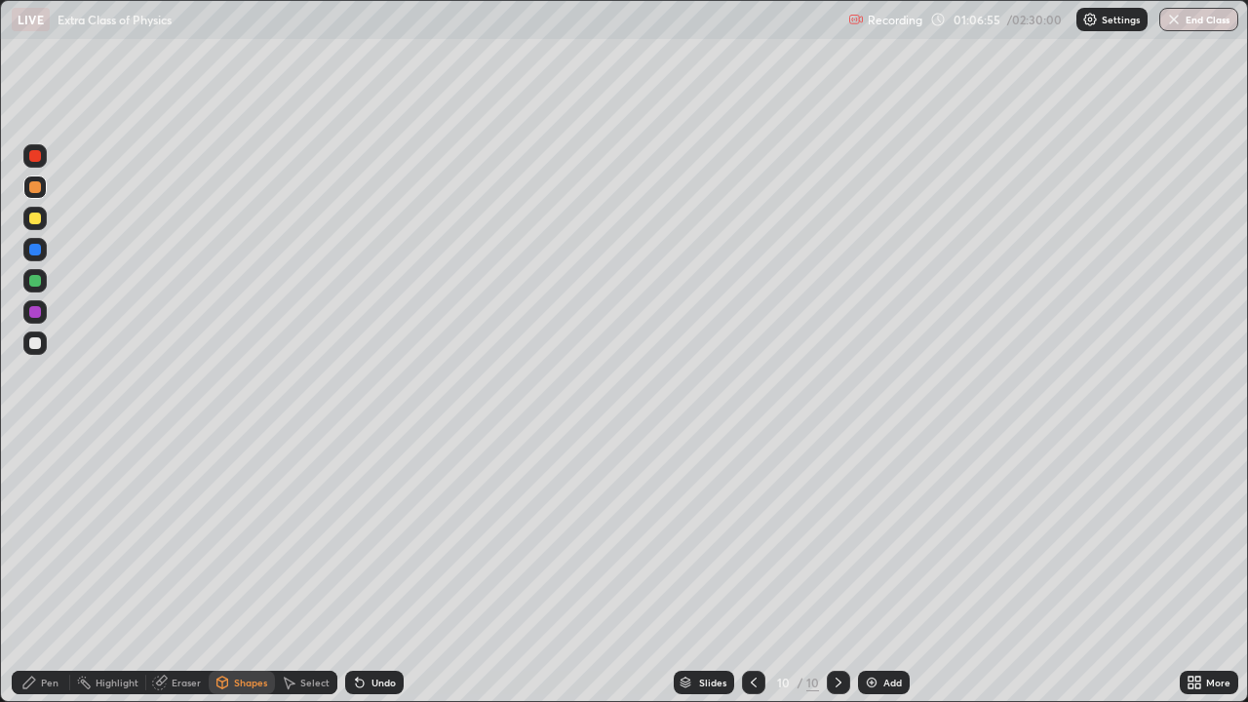
click at [34, 161] on div at bounding box center [35, 156] width 12 height 12
click at [250, 536] on div "Shapes" at bounding box center [250, 683] width 33 height 10
click at [42, 536] on div "Pen" at bounding box center [50, 683] width 18 height 10
click at [246, 536] on div "Shapes" at bounding box center [250, 683] width 33 height 10
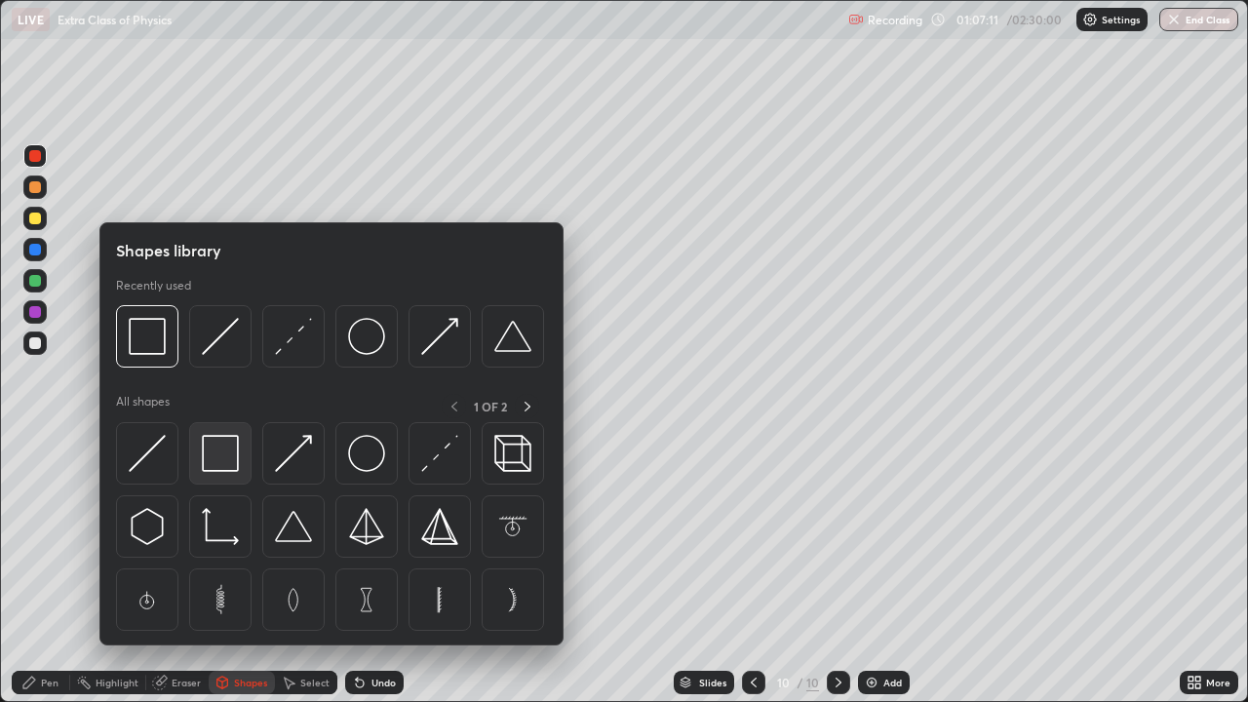
click at [222, 454] on img at bounding box center [220, 453] width 37 height 37
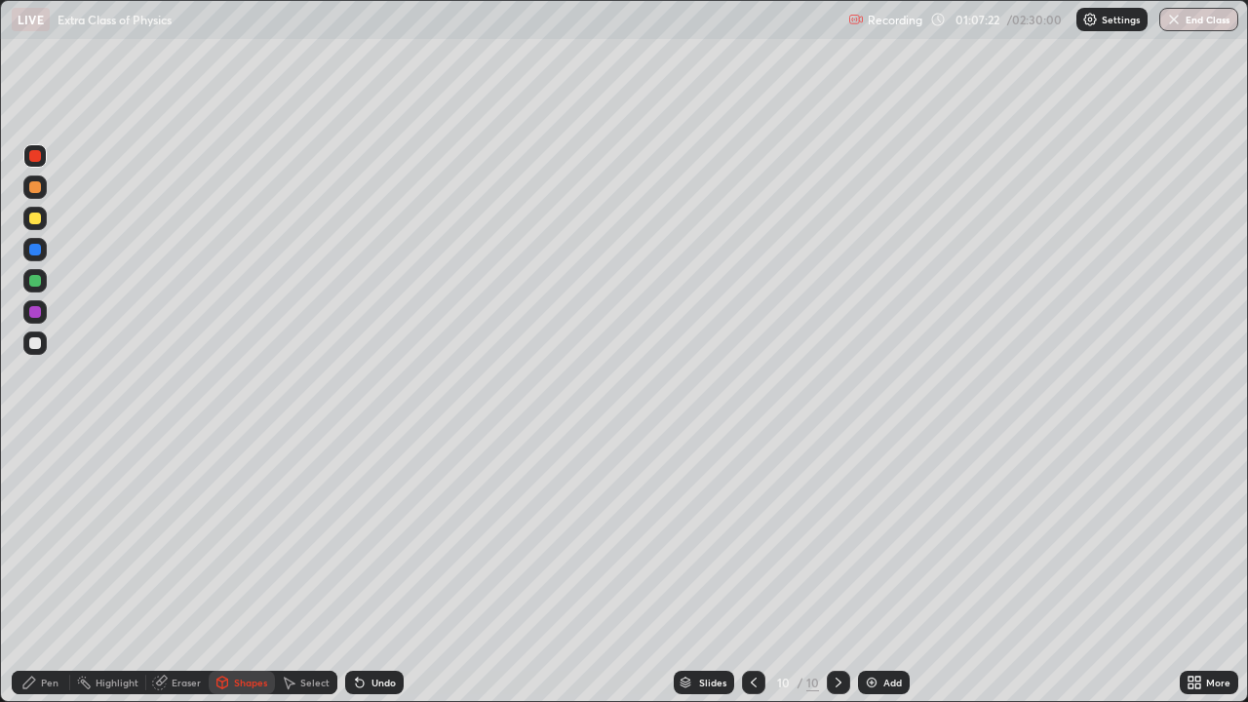
click at [49, 536] on div "Pen" at bounding box center [50, 683] width 18 height 10
click at [36, 337] on div at bounding box center [35, 343] width 12 height 12
click at [21, 536] on div "Pen" at bounding box center [41, 682] width 59 height 23
click at [13, 536] on div "Pen" at bounding box center [41, 682] width 59 height 23
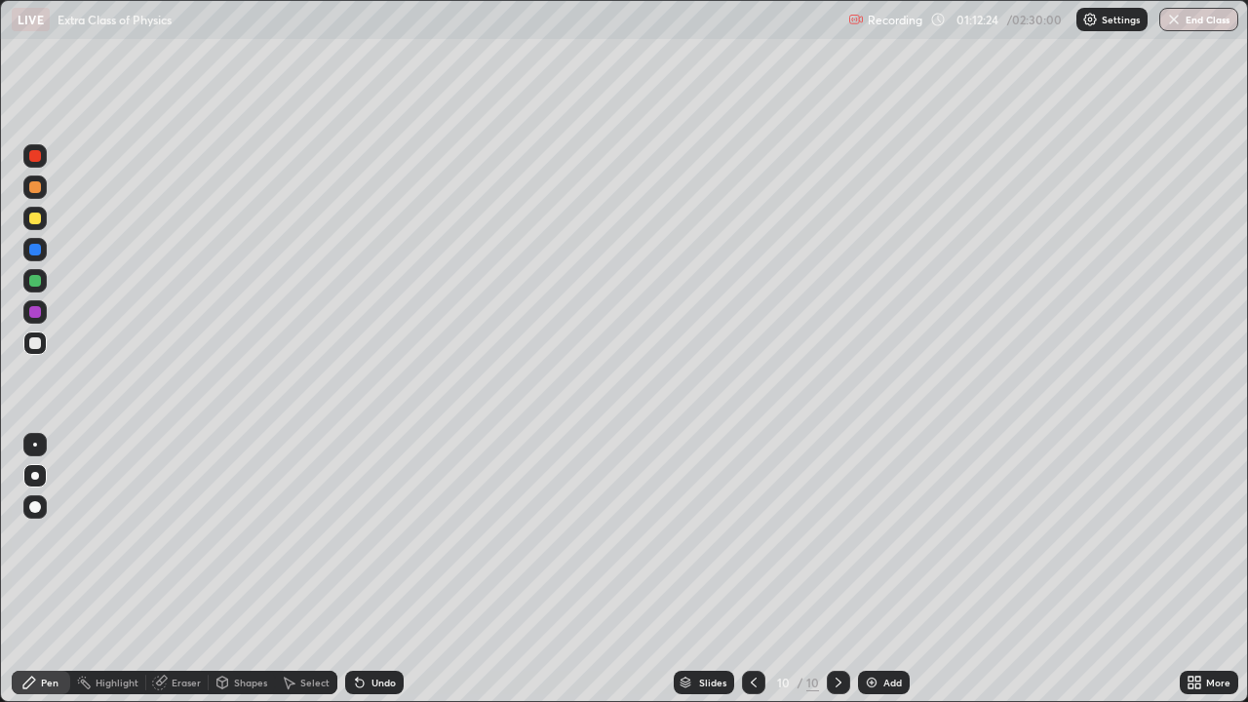
click at [885, 536] on div "Add" at bounding box center [892, 683] width 19 height 10
click at [37, 159] on div at bounding box center [35, 156] width 12 height 12
click at [229, 536] on div "Shapes" at bounding box center [242, 682] width 66 height 23
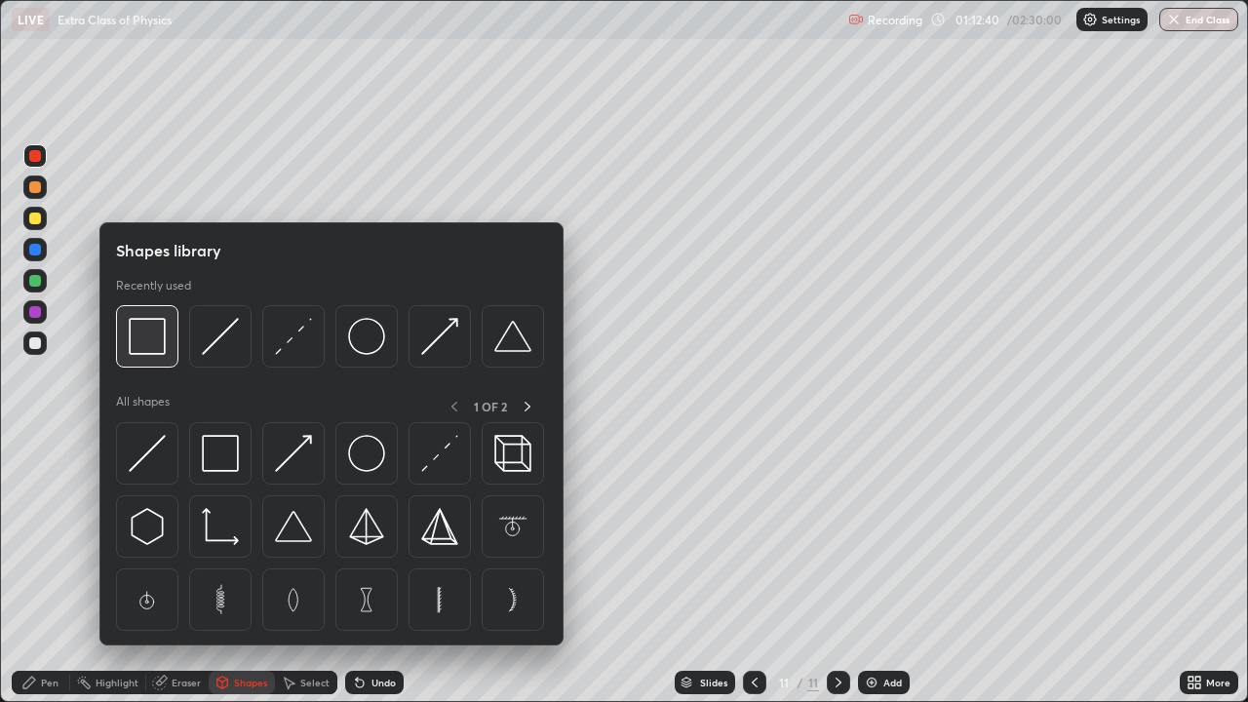
click at [146, 344] on img at bounding box center [147, 336] width 37 height 37
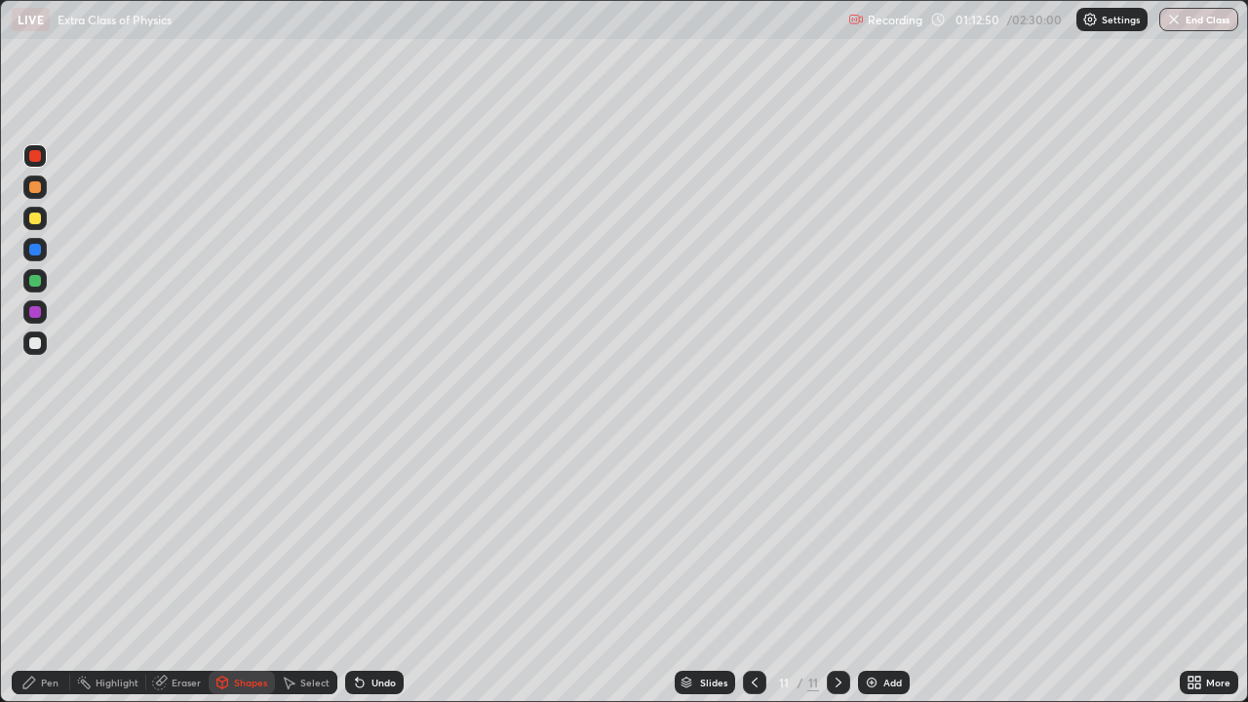
click at [44, 536] on div "Pen" at bounding box center [50, 683] width 18 height 10
click at [32, 252] on div at bounding box center [35, 250] width 12 height 12
click at [50, 285] on div at bounding box center [35, 280] width 31 height 31
click at [25, 338] on div at bounding box center [34, 343] width 23 height 23
click at [30, 245] on div at bounding box center [35, 250] width 12 height 12
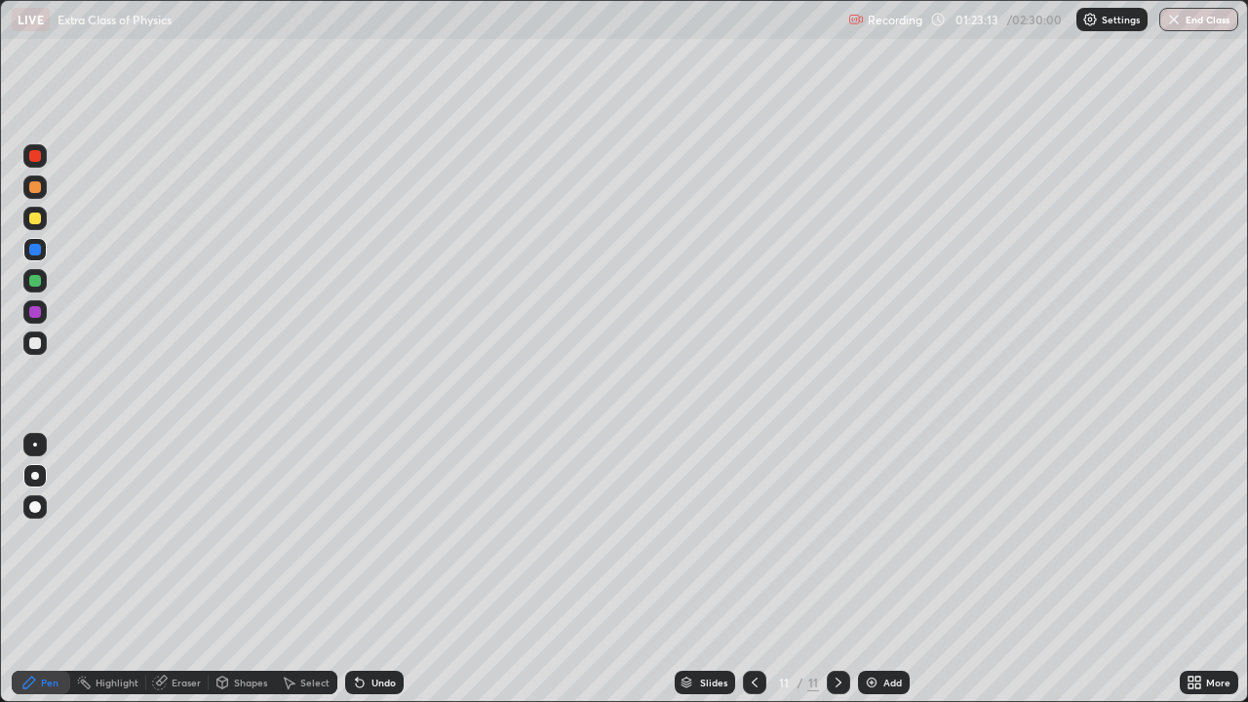
click at [36, 343] on div at bounding box center [35, 343] width 12 height 12
click at [892, 536] on div "Add" at bounding box center [892, 683] width 19 height 10
click at [35, 158] on div at bounding box center [35, 156] width 12 height 12
click at [35, 340] on div at bounding box center [35, 343] width 12 height 12
click at [876, 536] on div "Add" at bounding box center [884, 682] width 52 height 23
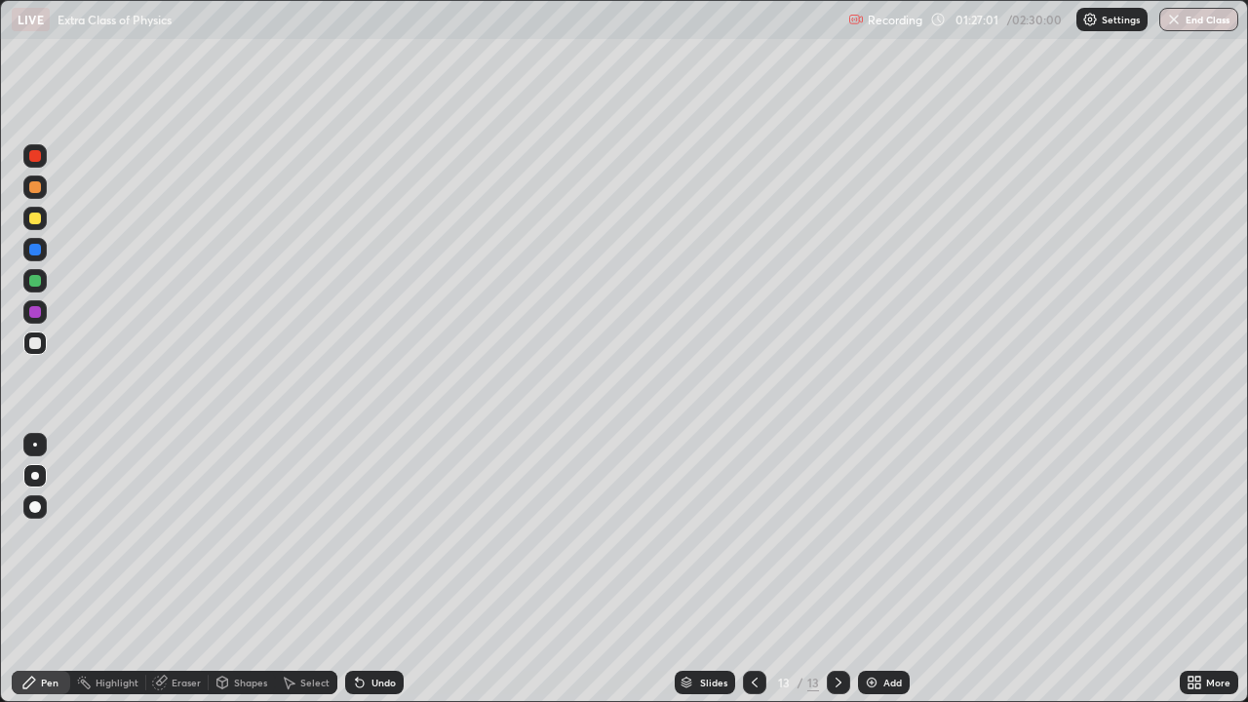
click at [877, 536] on img at bounding box center [872, 683] width 16 height 16
click at [753, 536] on icon at bounding box center [755, 683] width 6 height 10
click at [753, 536] on icon at bounding box center [755, 683] width 16 height 16
click at [35, 336] on div at bounding box center [34, 343] width 23 height 23
click at [837, 536] on icon at bounding box center [839, 683] width 16 height 16
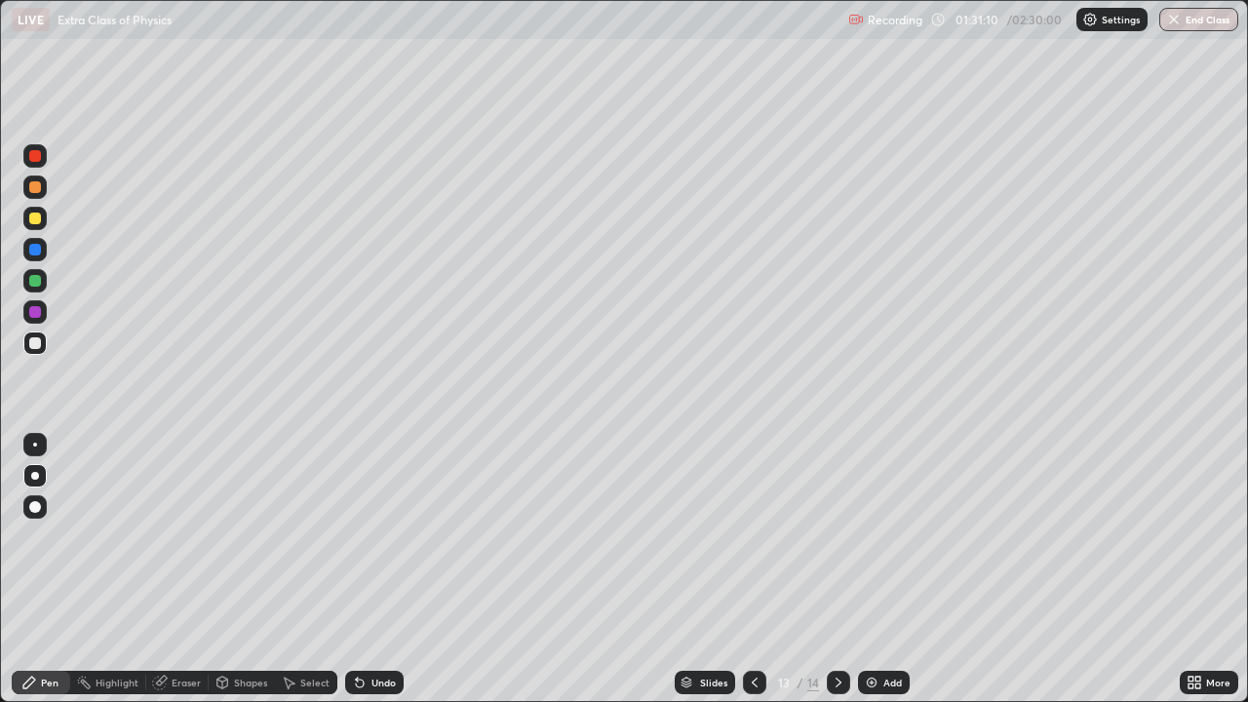
click at [36, 156] on div at bounding box center [35, 156] width 12 height 12
click at [39, 338] on div at bounding box center [35, 343] width 12 height 12
click at [871, 536] on img at bounding box center [872, 683] width 16 height 16
click at [32, 157] on div at bounding box center [35, 156] width 12 height 12
click at [36, 159] on div at bounding box center [35, 156] width 12 height 12
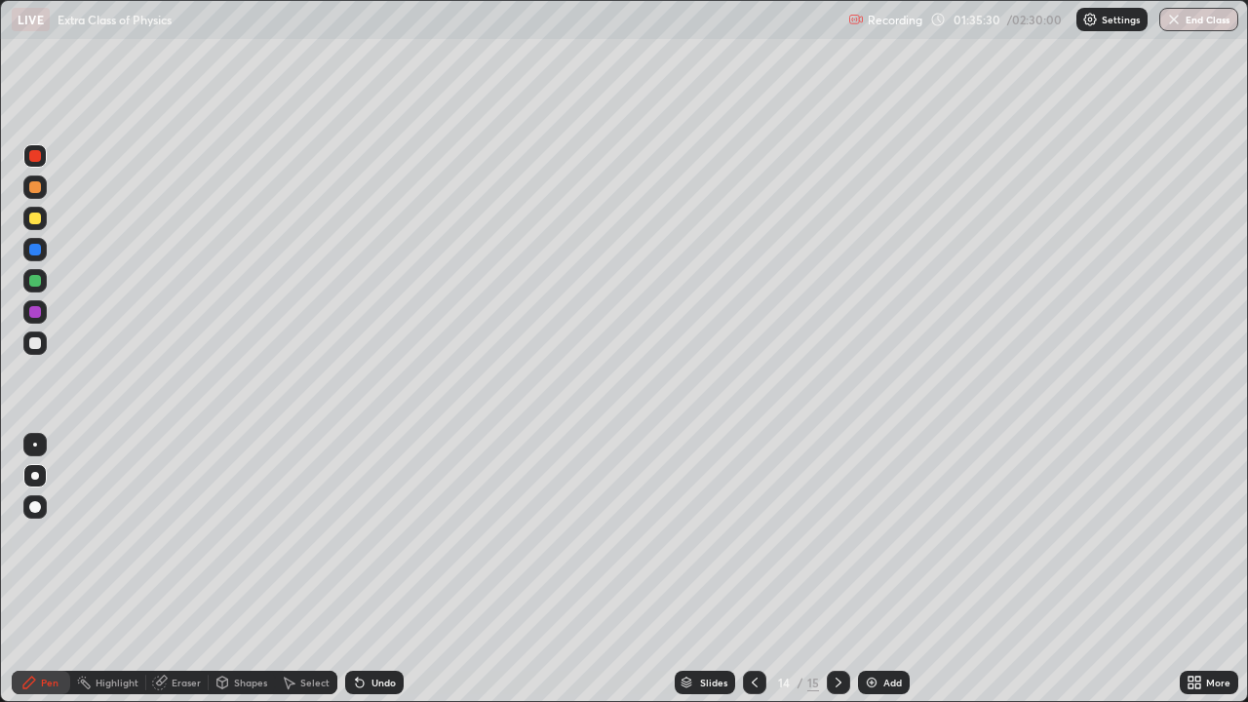
click at [35, 339] on div at bounding box center [35, 343] width 12 height 12
click at [33, 160] on div at bounding box center [35, 156] width 12 height 12
click at [29, 337] on div at bounding box center [34, 343] width 23 height 23
click at [42, 157] on div at bounding box center [34, 155] width 23 height 23
click at [38, 348] on div at bounding box center [35, 343] width 12 height 12
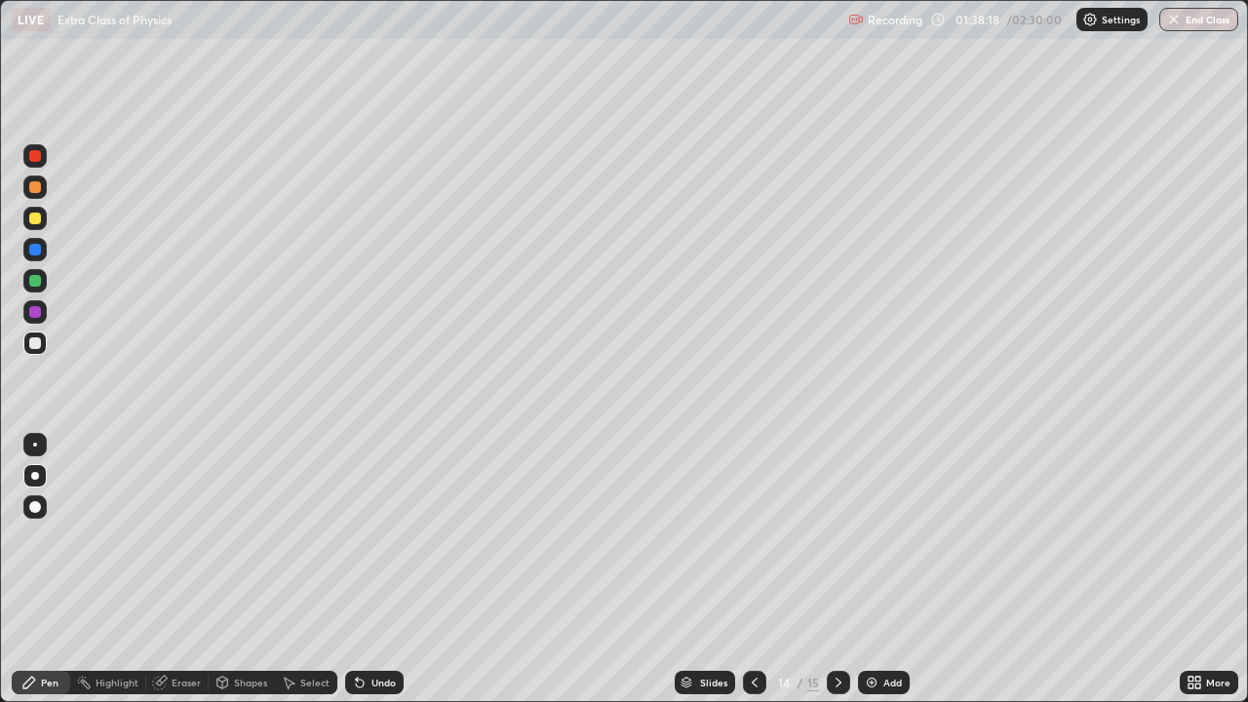
click at [34, 280] on div at bounding box center [35, 281] width 12 height 12
click at [33, 219] on div at bounding box center [35, 219] width 12 height 12
click at [187, 536] on div "Eraser" at bounding box center [186, 683] width 29 height 10
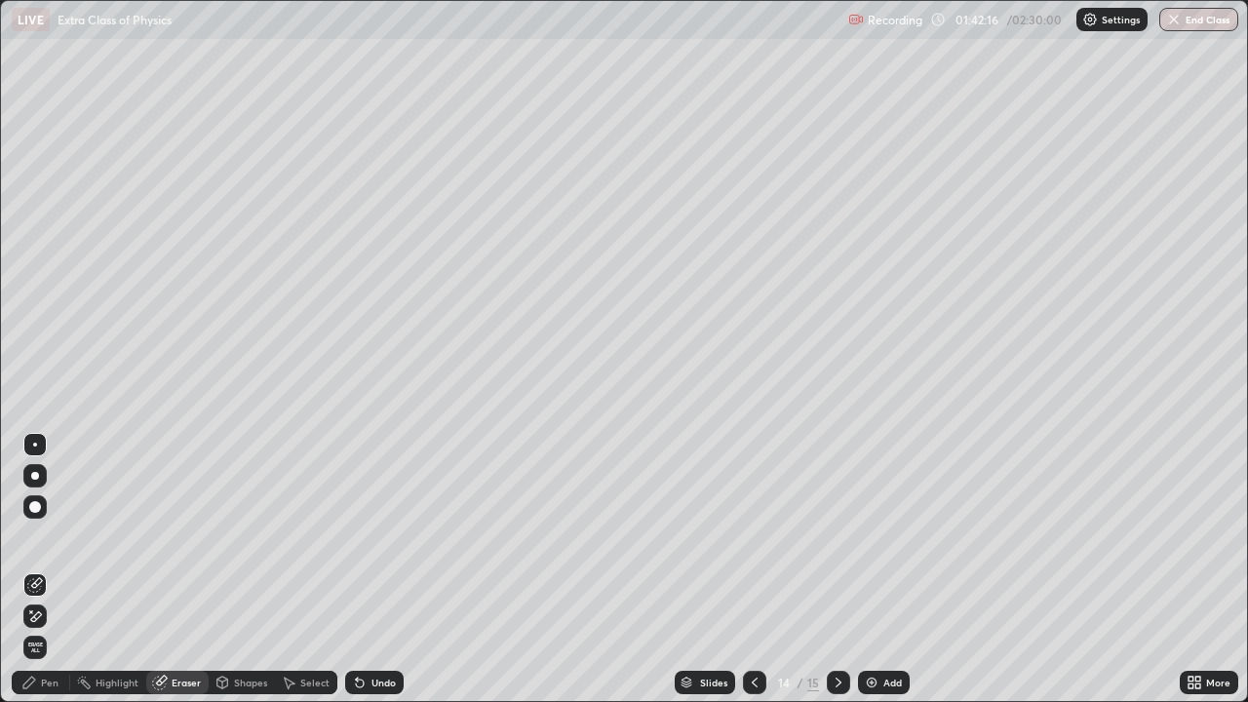
click at [837, 536] on icon at bounding box center [839, 683] width 16 height 16
click at [50, 536] on div "Pen" at bounding box center [50, 683] width 18 height 10
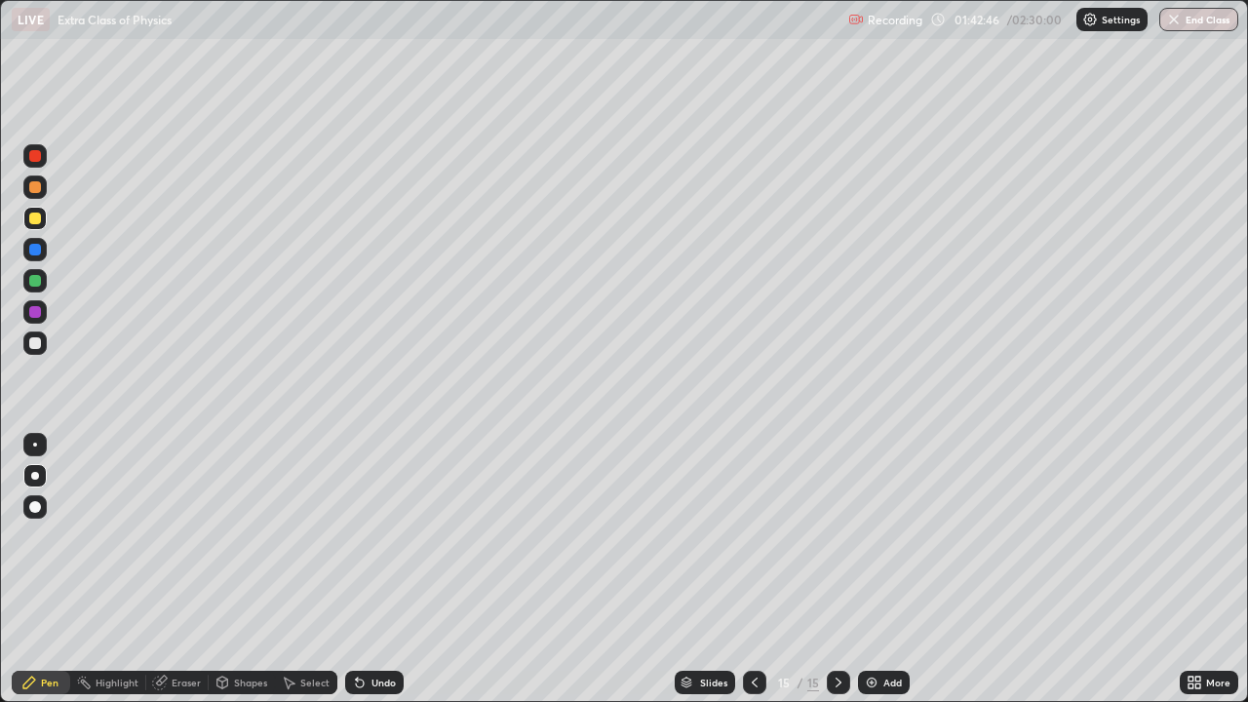
click at [32, 247] on div at bounding box center [35, 250] width 12 height 12
click at [35, 216] on div at bounding box center [35, 219] width 12 height 12
click at [30, 338] on div at bounding box center [35, 343] width 12 height 12
click at [753, 536] on icon at bounding box center [755, 683] width 16 height 16
click at [838, 536] on icon at bounding box center [839, 683] width 6 height 10
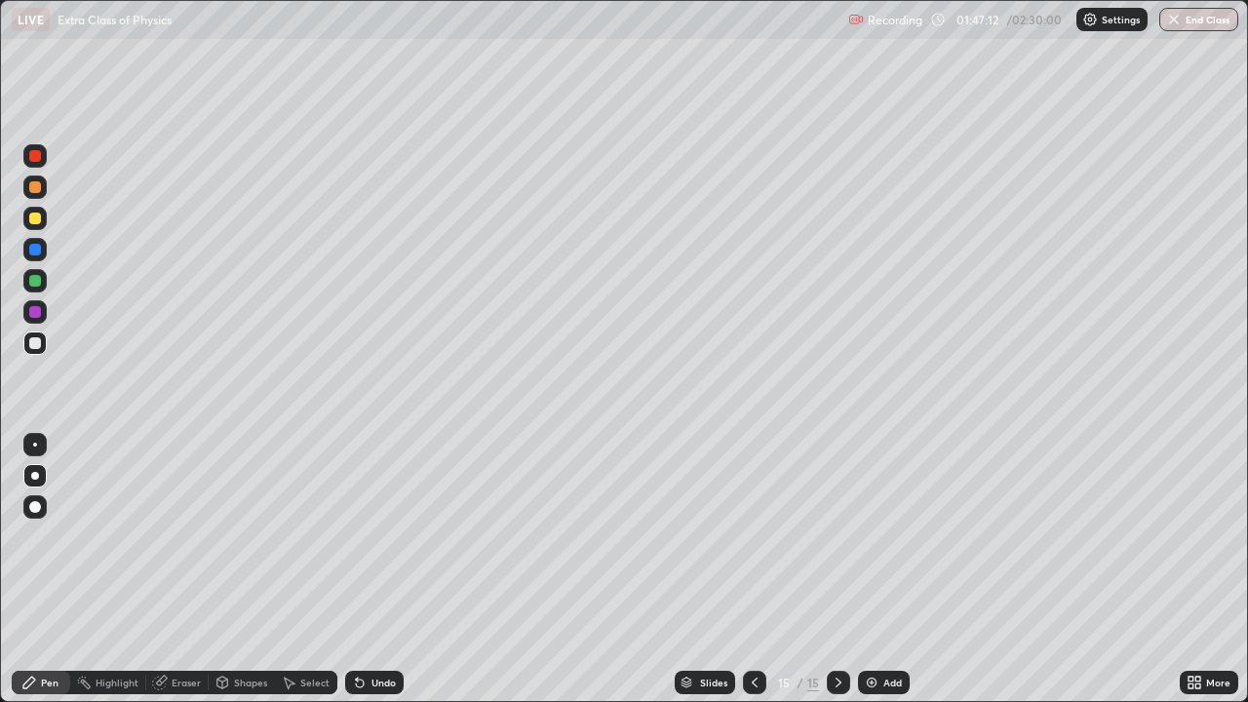
click at [42, 158] on div at bounding box center [34, 155] width 23 height 23
click at [383, 536] on div "Undo" at bounding box center [384, 683] width 24 height 10
click at [385, 536] on div "Undo" at bounding box center [374, 682] width 59 height 23
click at [39, 221] on div at bounding box center [35, 219] width 12 height 12
click at [390, 536] on div "Undo" at bounding box center [374, 682] width 59 height 23
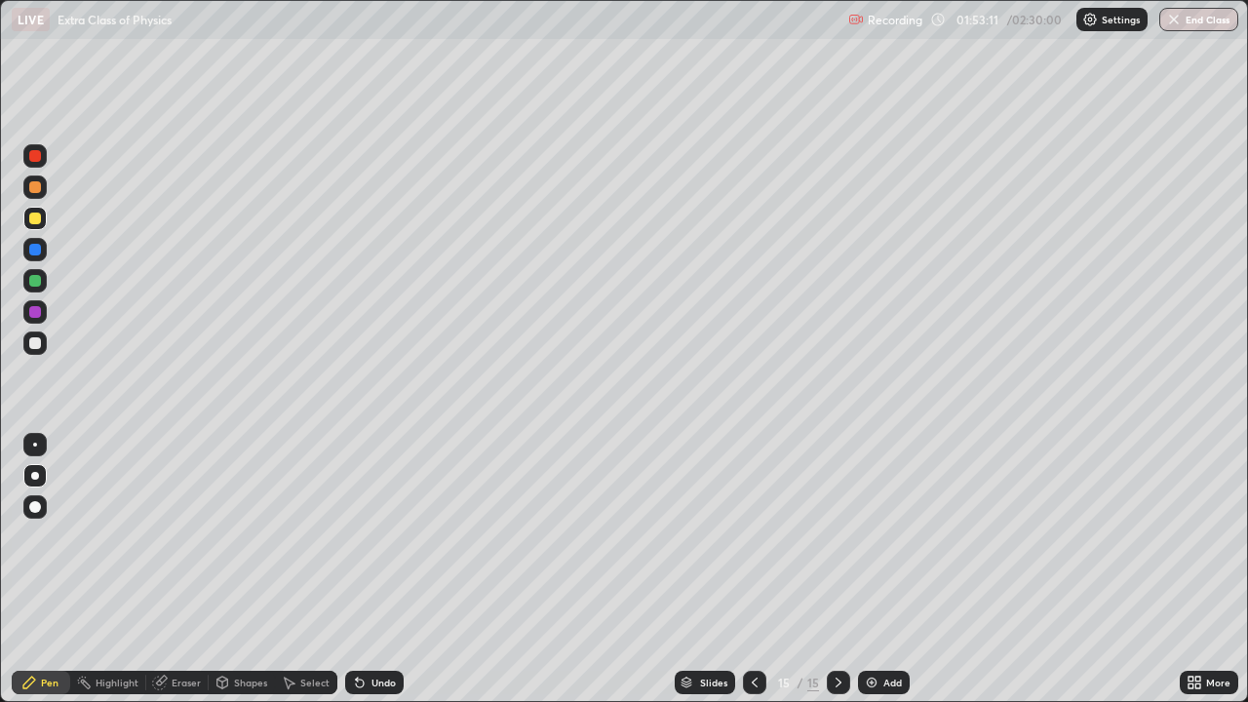
click at [390, 536] on div "Undo" at bounding box center [374, 682] width 59 height 23
click at [383, 536] on div "Undo" at bounding box center [384, 683] width 24 height 10
click at [386, 536] on div "Undo" at bounding box center [384, 683] width 24 height 10
click at [387, 536] on div "Undo" at bounding box center [384, 683] width 24 height 10
click at [384, 536] on div "Undo" at bounding box center [374, 682] width 59 height 23
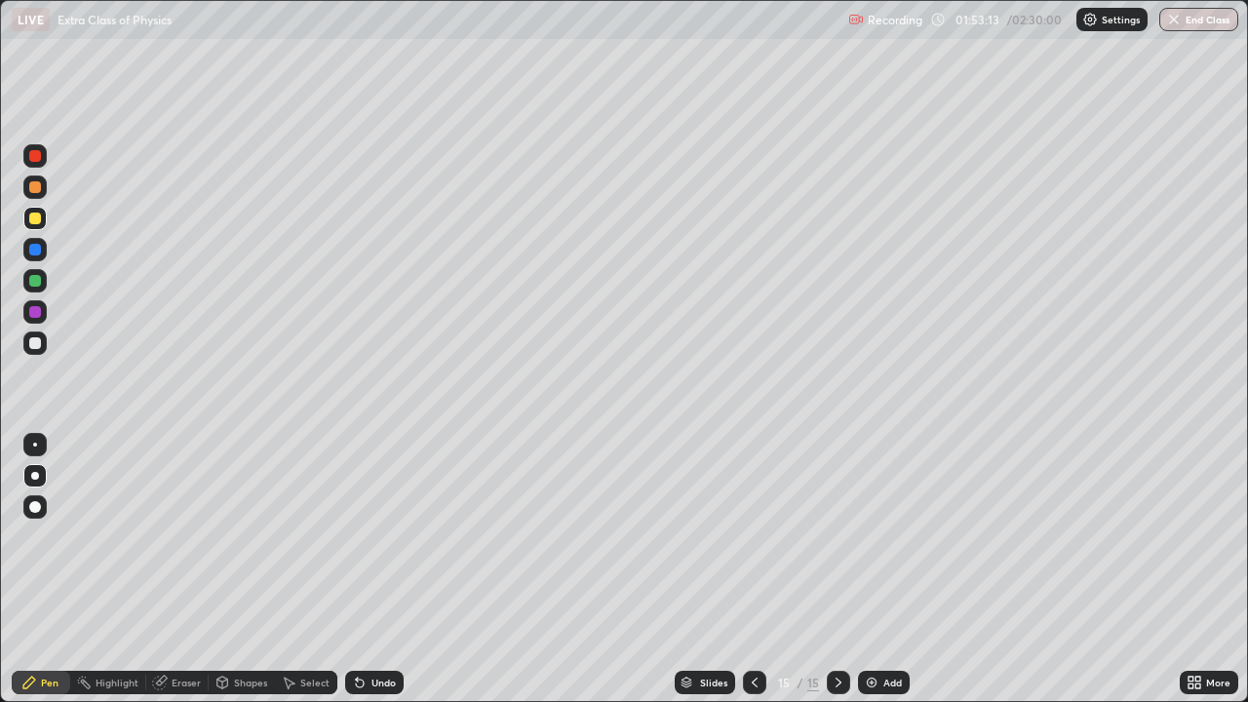
click at [382, 536] on div "Undo" at bounding box center [374, 682] width 59 height 23
click at [380, 536] on div "Undo" at bounding box center [374, 682] width 59 height 23
click at [379, 536] on div "Undo" at bounding box center [374, 682] width 59 height 23
click at [382, 536] on div "Undo" at bounding box center [374, 682] width 59 height 23
click at [385, 536] on div "Undo" at bounding box center [374, 682] width 59 height 23
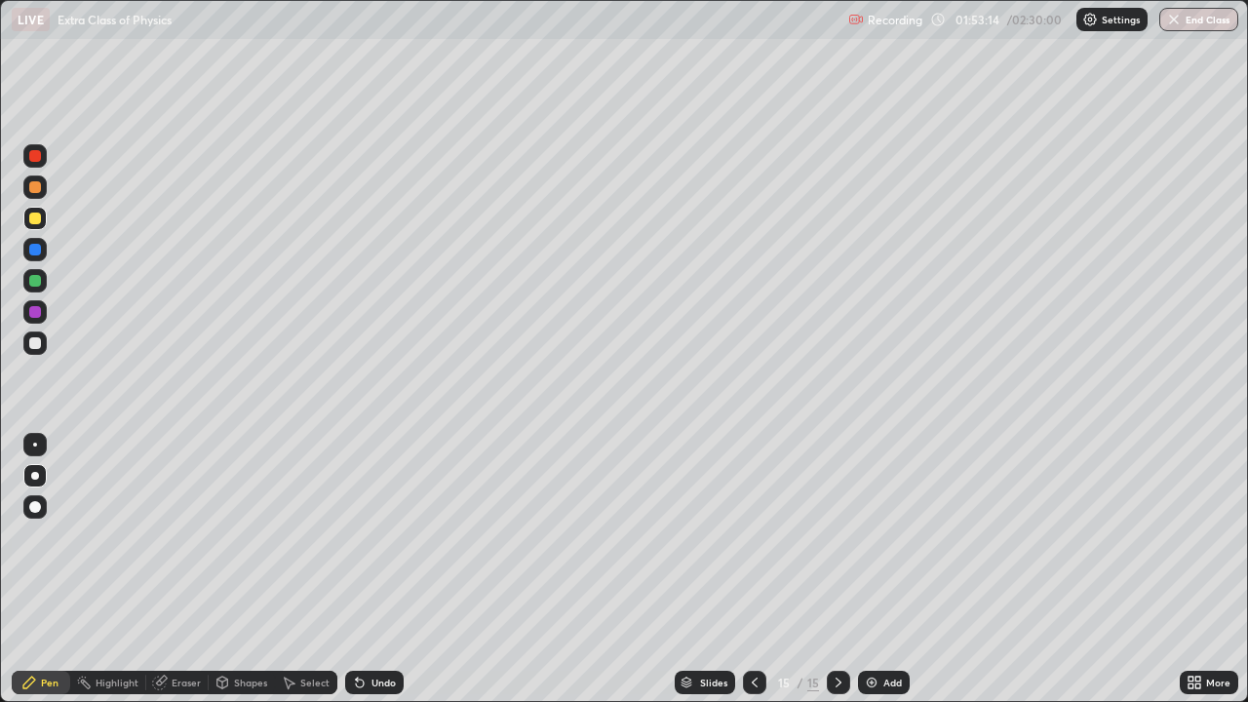
click at [387, 536] on div "Undo" at bounding box center [374, 682] width 59 height 23
click at [387, 536] on div "Undo" at bounding box center [370, 682] width 66 height 39
click at [385, 536] on div "Undo" at bounding box center [374, 682] width 59 height 23
click at [388, 536] on div "Undo" at bounding box center [374, 682] width 59 height 23
click at [385, 536] on div "Undo" at bounding box center [374, 682] width 59 height 23
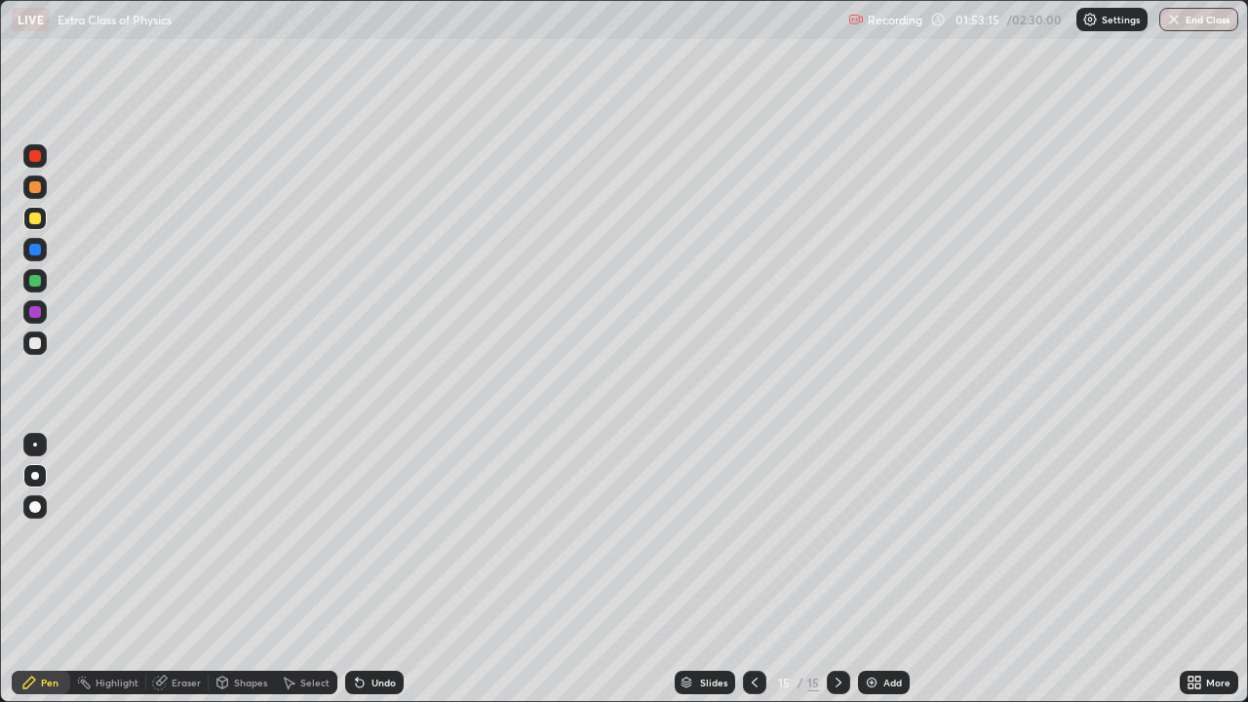
click at [385, 536] on div "Undo" at bounding box center [370, 682] width 66 height 39
click at [177, 536] on div "Eraser" at bounding box center [186, 683] width 29 height 10
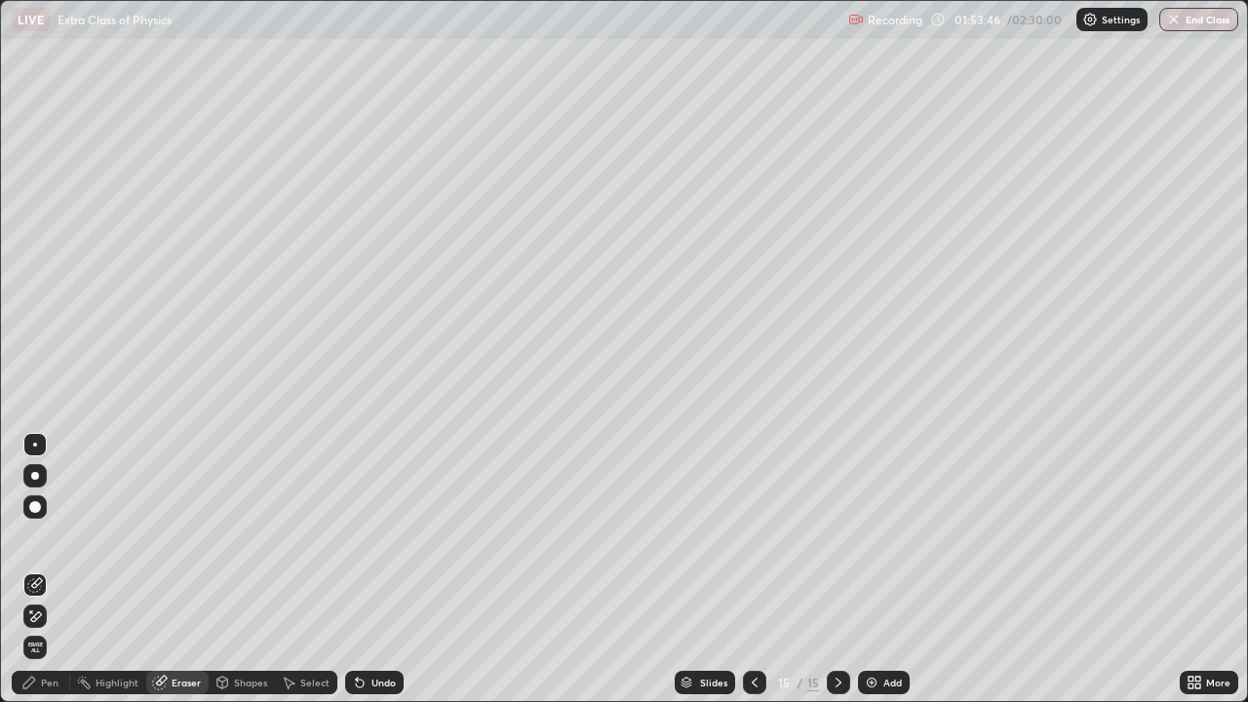
click at [868, 536] on img at bounding box center [872, 683] width 16 height 16
click at [753, 536] on icon at bounding box center [755, 683] width 16 height 16
click at [838, 536] on icon at bounding box center [839, 683] width 16 height 16
click at [48, 536] on div "Pen" at bounding box center [50, 683] width 18 height 10
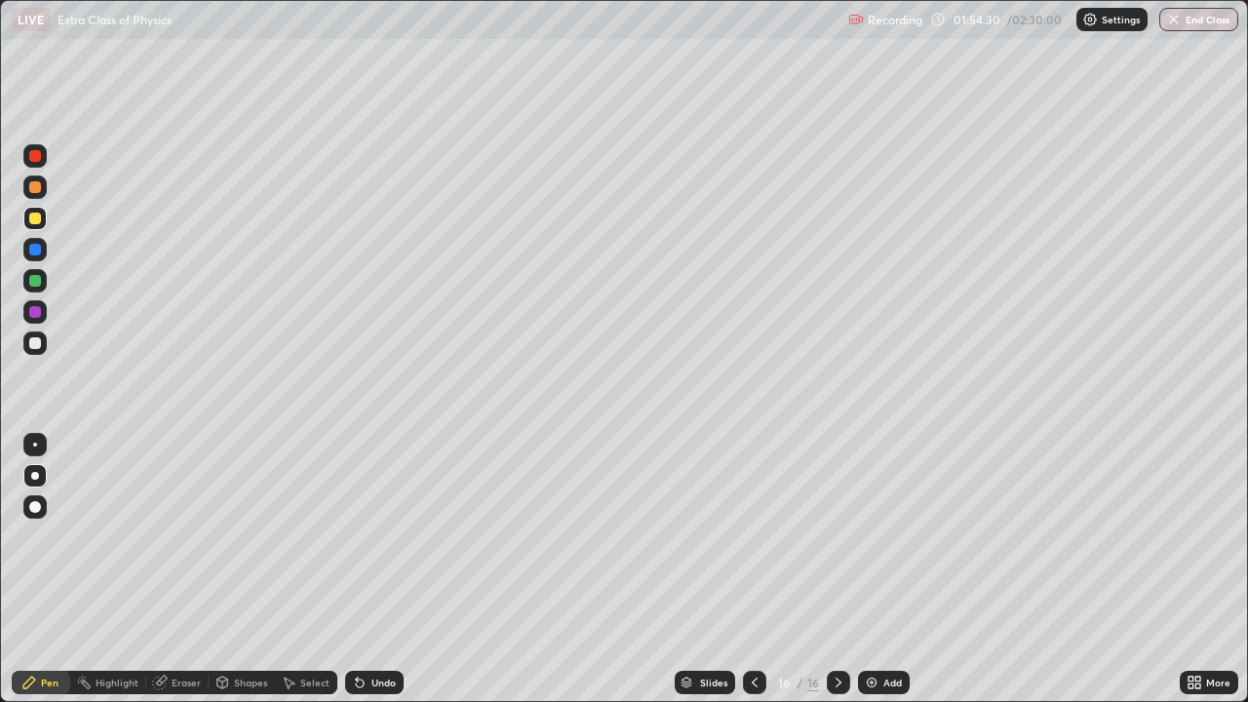
click at [31, 156] on div at bounding box center [35, 156] width 12 height 12
click at [38, 338] on div at bounding box center [35, 343] width 12 height 12
click at [753, 536] on icon at bounding box center [755, 683] width 16 height 16
click at [761, 536] on div at bounding box center [754, 682] width 23 height 23
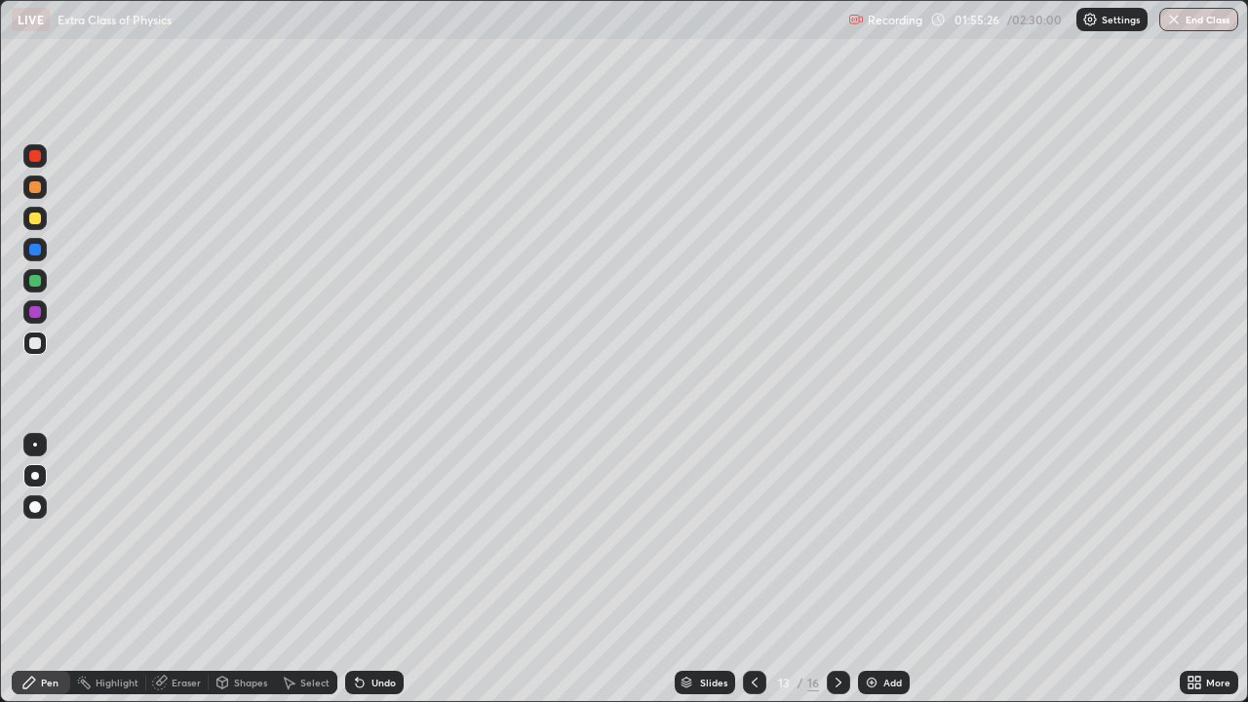
click at [755, 536] on div at bounding box center [754, 682] width 23 height 23
click at [756, 536] on icon at bounding box center [755, 683] width 16 height 16
click at [761, 536] on div at bounding box center [754, 682] width 23 height 39
click at [761, 536] on div at bounding box center [754, 682] width 23 height 23
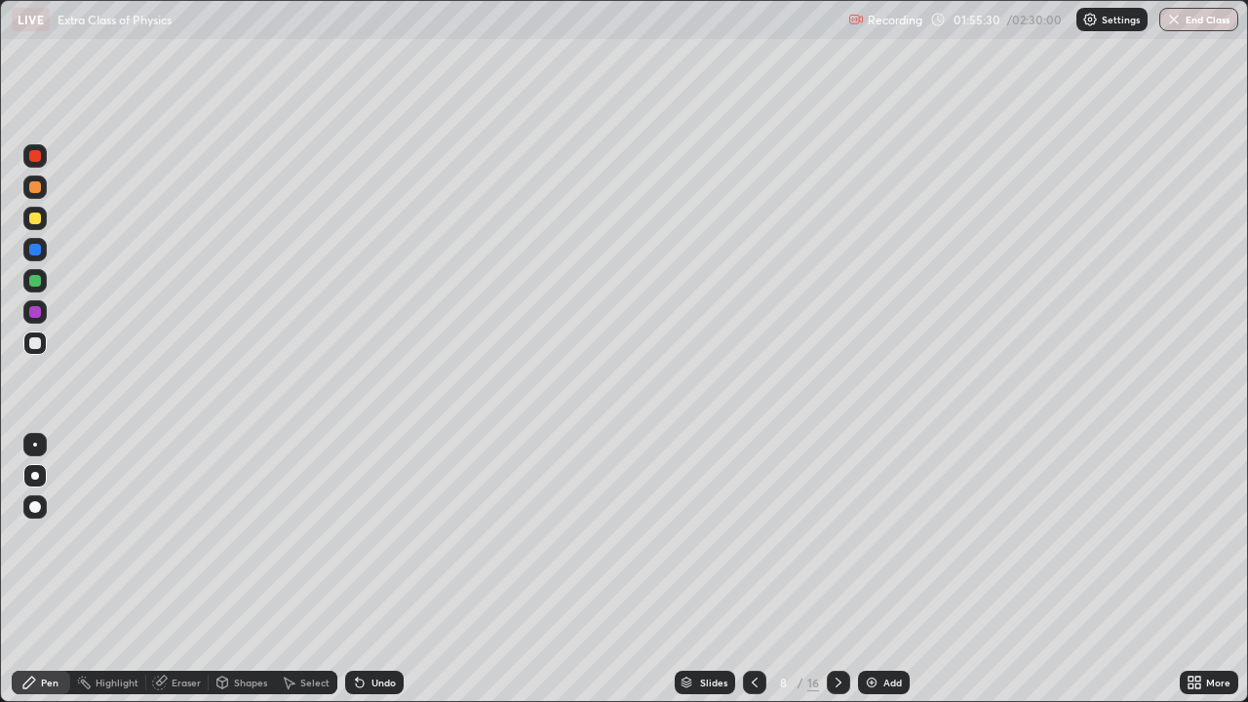
click at [753, 536] on icon at bounding box center [755, 683] width 16 height 16
click at [754, 536] on icon at bounding box center [755, 683] width 16 height 16
click at [743, 536] on div at bounding box center [754, 682] width 23 height 23
click at [747, 536] on icon at bounding box center [755, 683] width 16 height 16
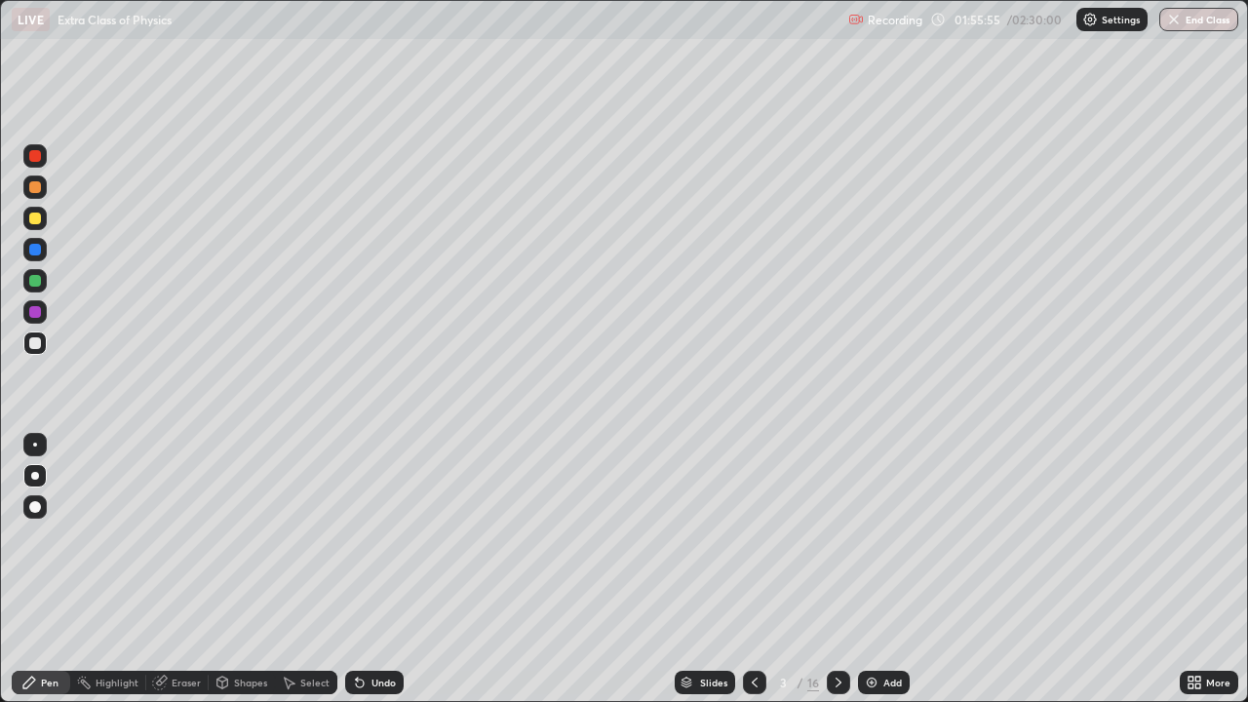
click at [839, 536] on icon at bounding box center [839, 683] width 16 height 16
click at [837, 536] on icon at bounding box center [839, 683] width 16 height 16
click at [834, 536] on icon at bounding box center [839, 683] width 16 height 16
click at [837, 536] on icon at bounding box center [839, 683] width 16 height 16
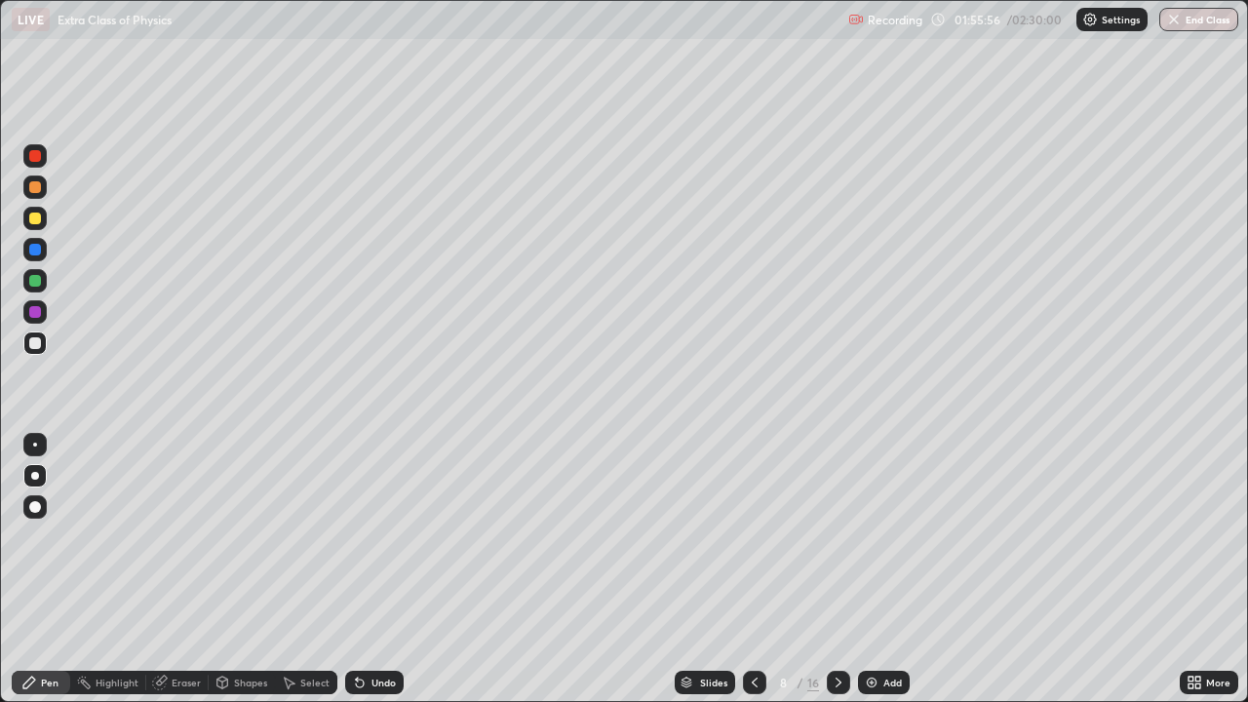
click at [837, 536] on icon at bounding box center [839, 683] width 16 height 16
click at [827, 536] on div at bounding box center [838, 682] width 23 height 23
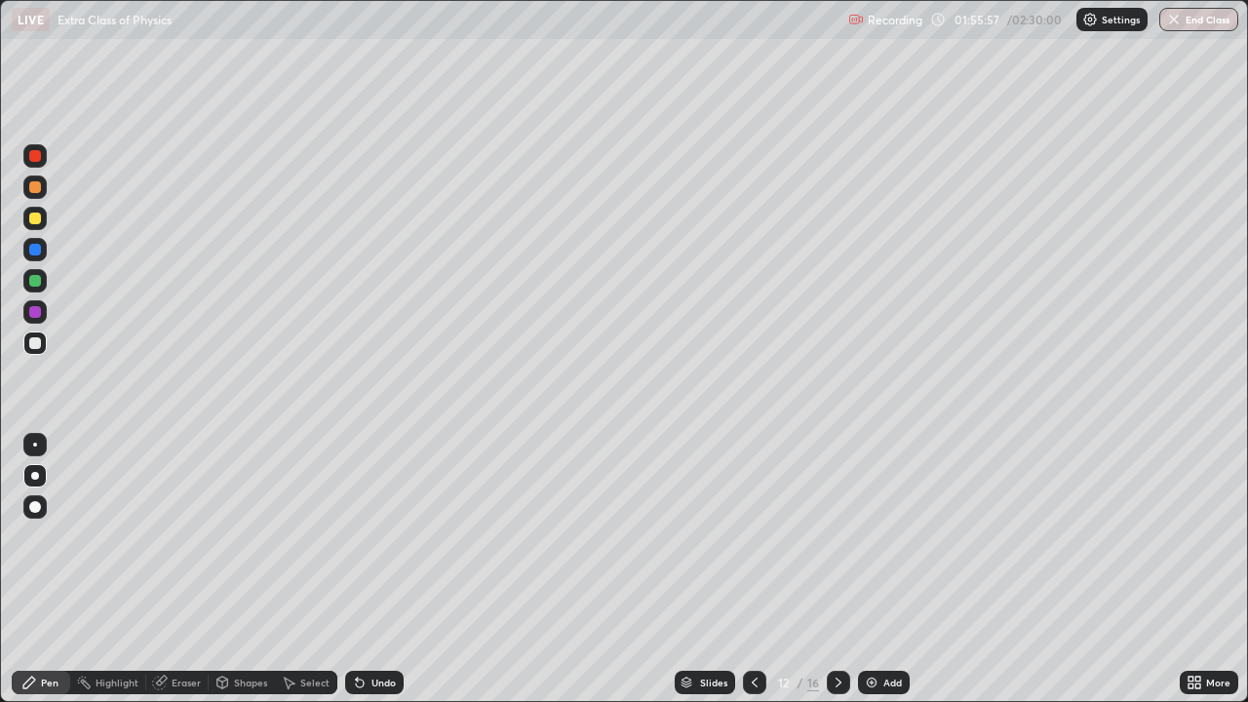
click at [827, 536] on div at bounding box center [838, 682] width 23 height 23
click at [813, 536] on div "16" at bounding box center [813, 683] width 12 height 18
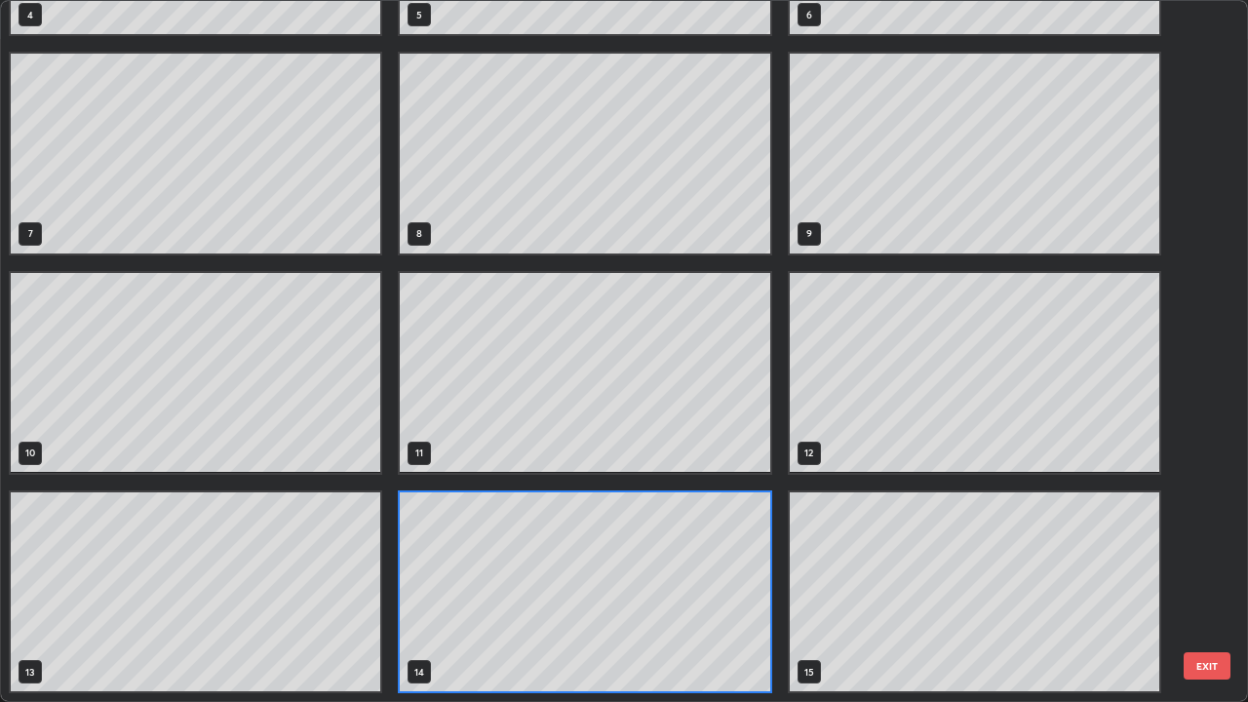
scroll to position [694, 1236]
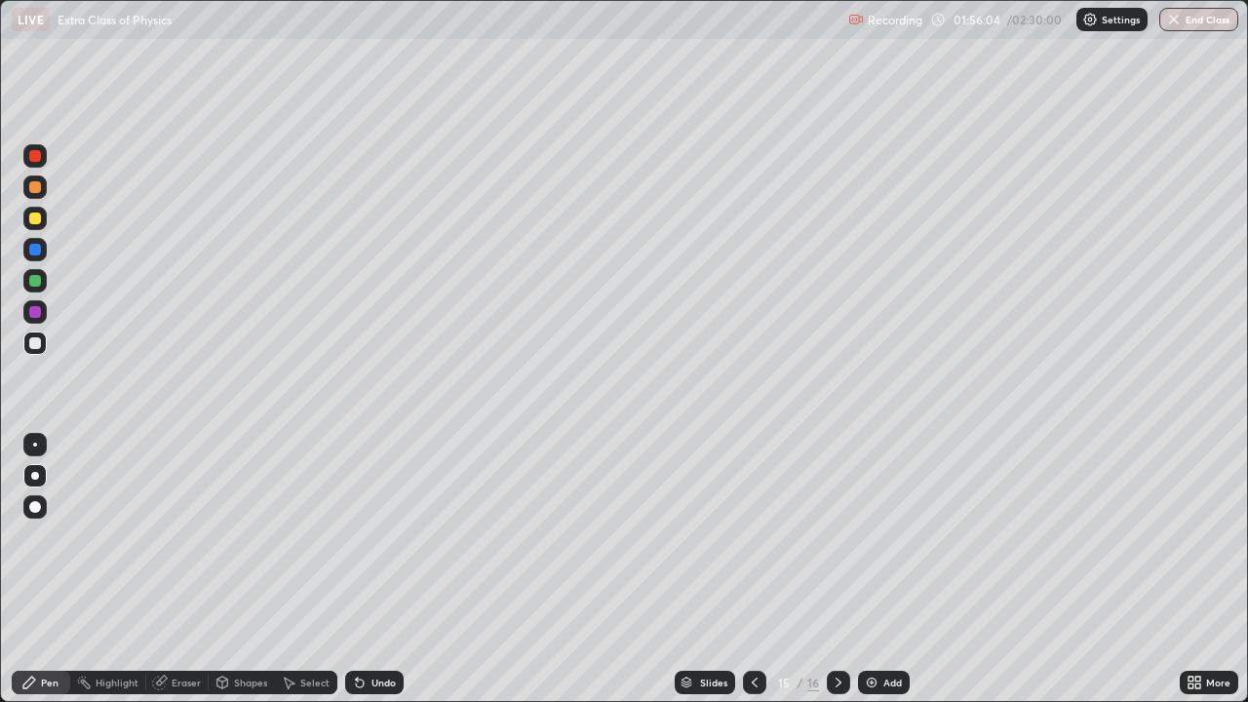
click at [838, 536] on icon at bounding box center [839, 683] width 6 height 10
click at [32, 343] on div at bounding box center [35, 343] width 12 height 12
click at [36, 222] on div at bounding box center [35, 219] width 12 height 12
click at [179, 536] on div "Eraser" at bounding box center [186, 683] width 29 height 10
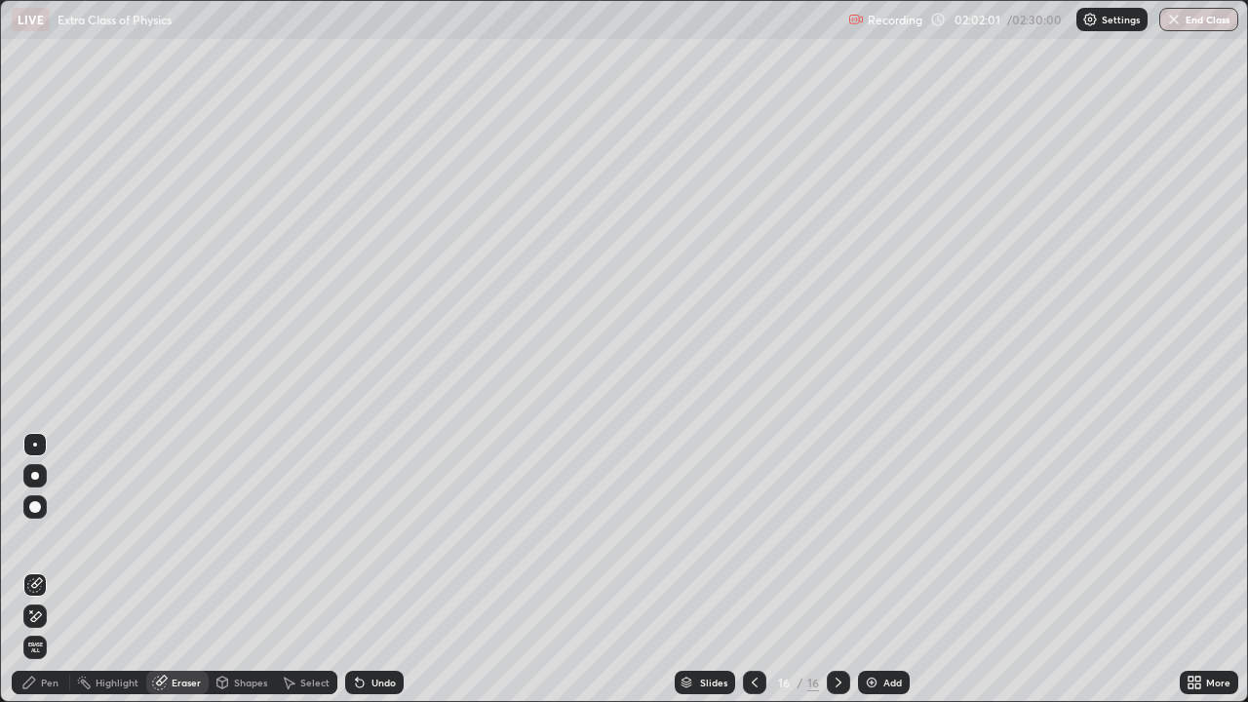
click at [49, 536] on div "Pen" at bounding box center [50, 683] width 18 height 10
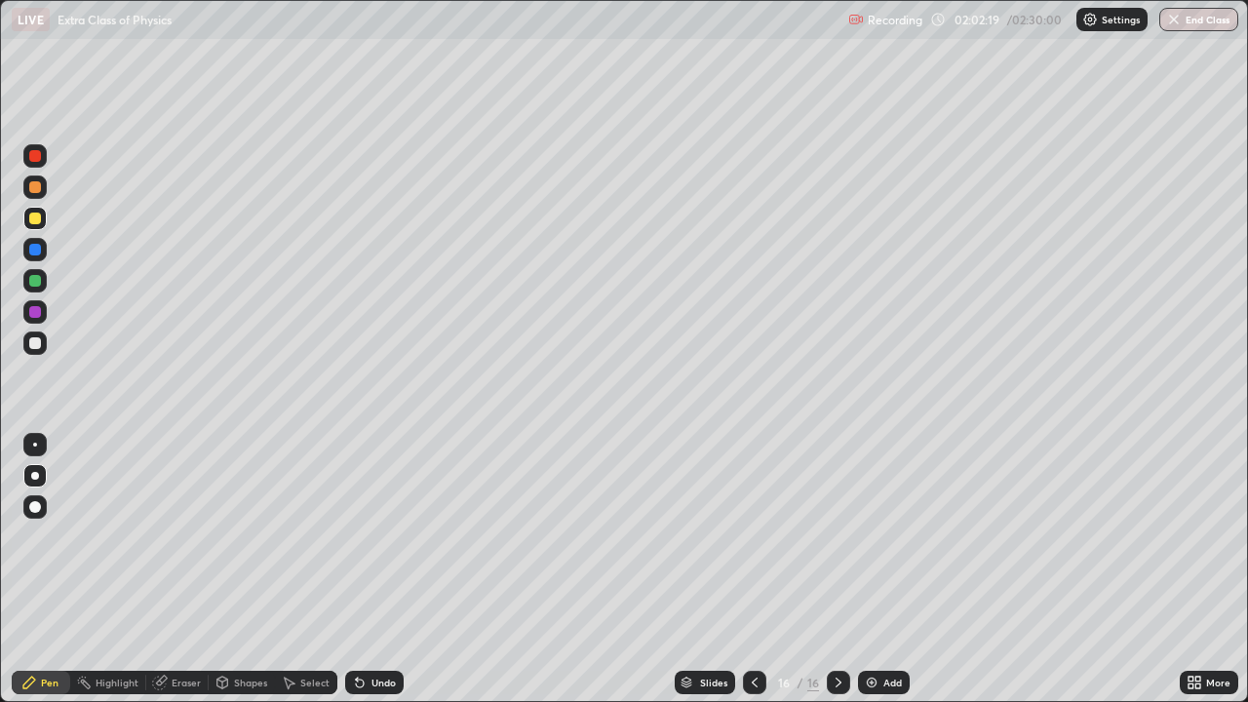
click at [883, 536] on div "Add" at bounding box center [892, 683] width 19 height 10
click at [249, 536] on div "Shapes" at bounding box center [250, 683] width 33 height 10
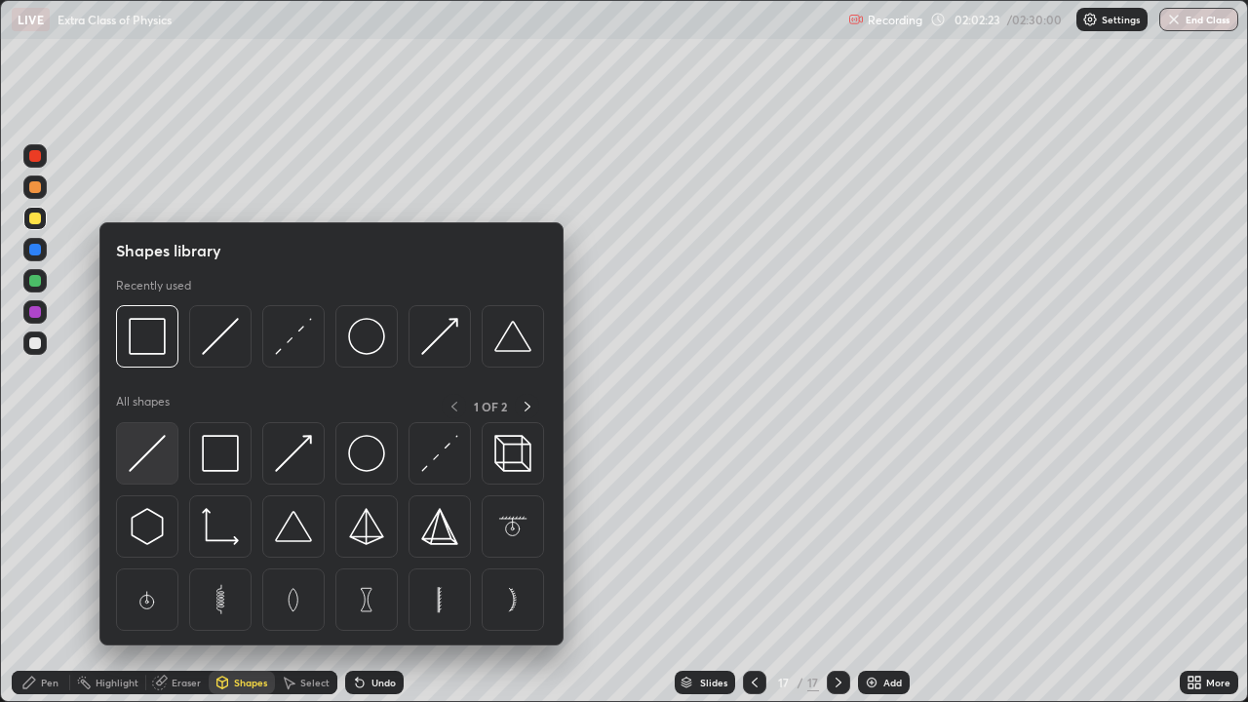
click at [135, 460] on img at bounding box center [147, 453] width 37 height 37
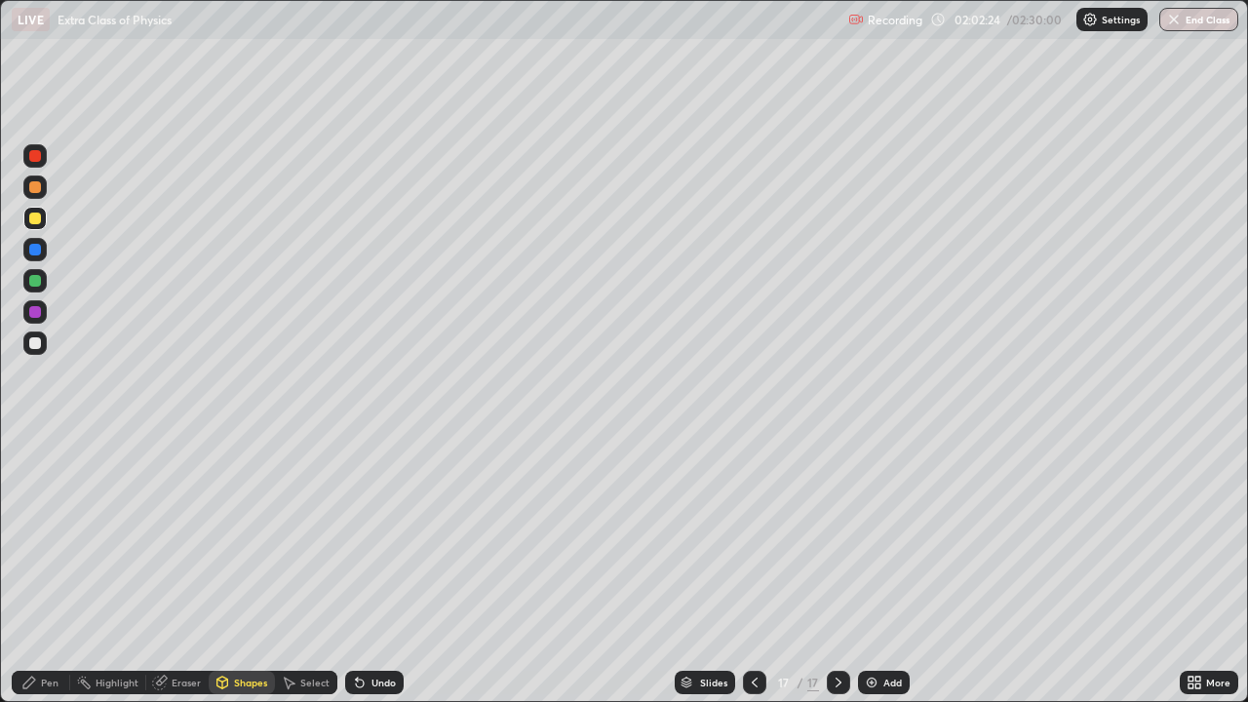
click at [35, 157] on div at bounding box center [35, 156] width 12 height 12
click at [48, 536] on div "Pen" at bounding box center [50, 683] width 18 height 10
click at [36, 343] on div at bounding box center [35, 343] width 12 height 12
click at [36, 219] on div at bounding box center [35, 219] width 12 height 12
click at [33, 342] on div at bounding box center [35, 343] width 12 height 12
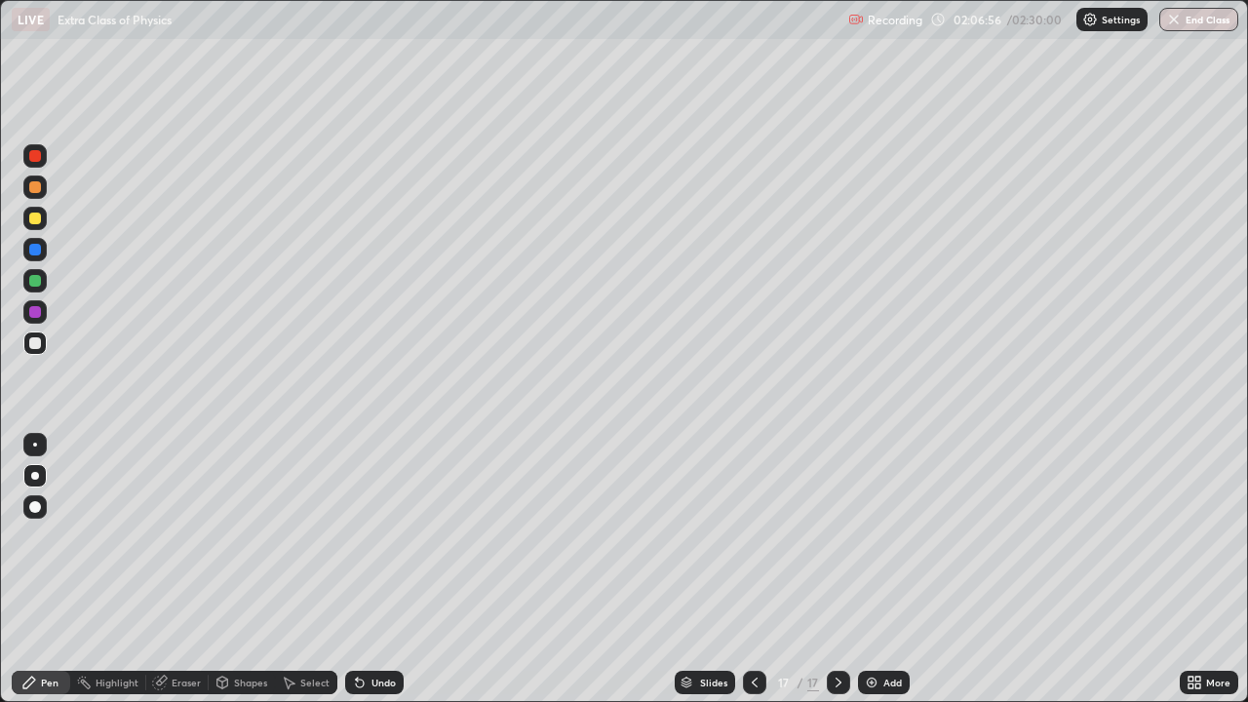
click at [254, 536] on div "Shapes" at bounding box center [250, 683] width 33 height 10
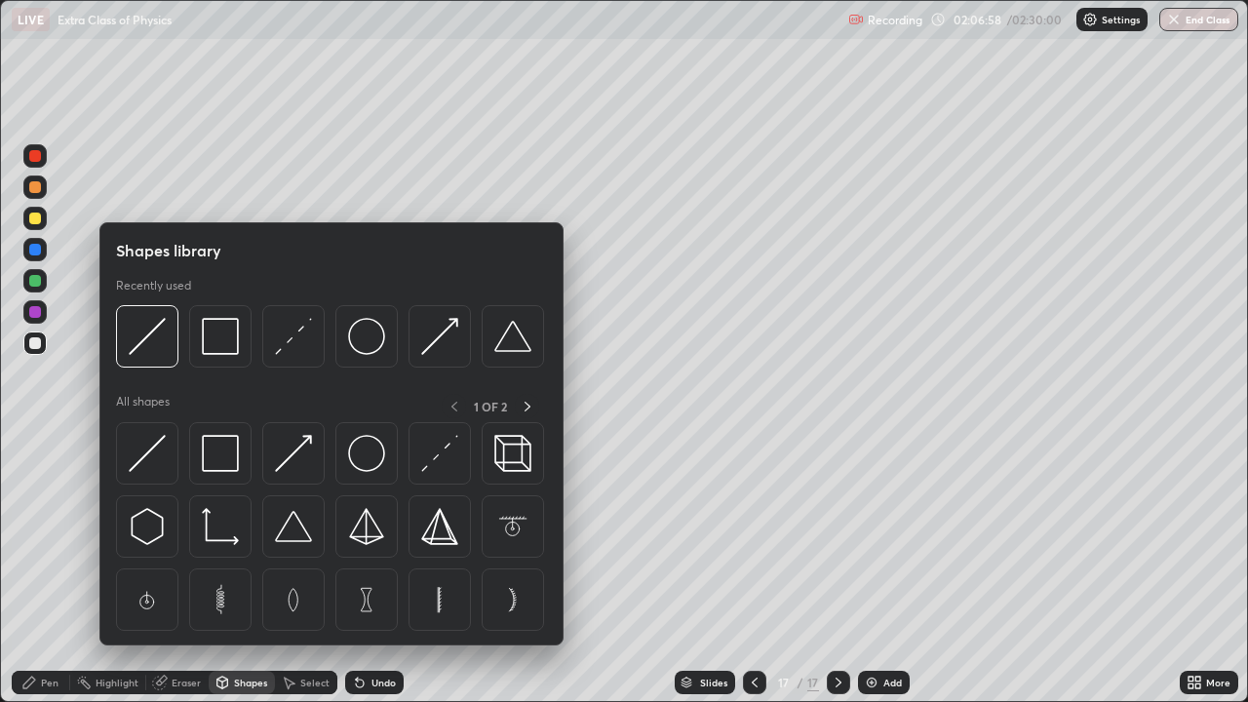
click at [312, 536] on div "Select" at bounding box center [314, 683] width 29 height 10
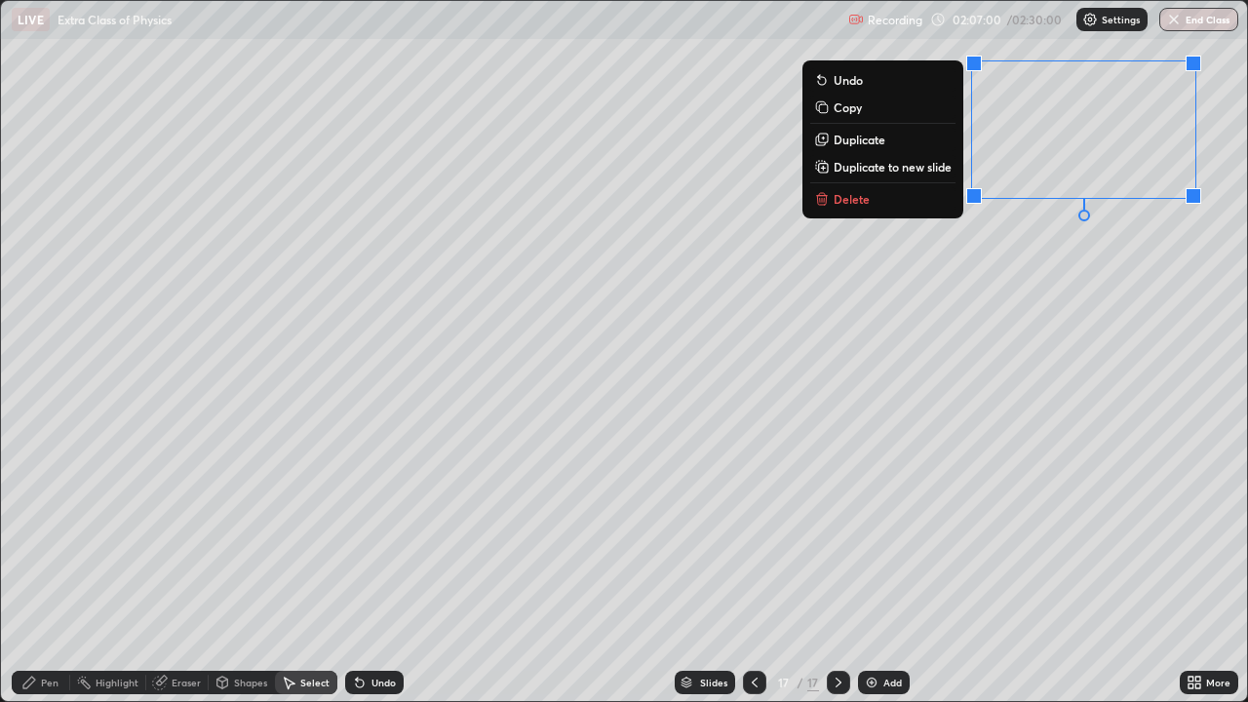
click at [890, 205] on button "Delete" at bounding box center [882, 198] width 145 height 23
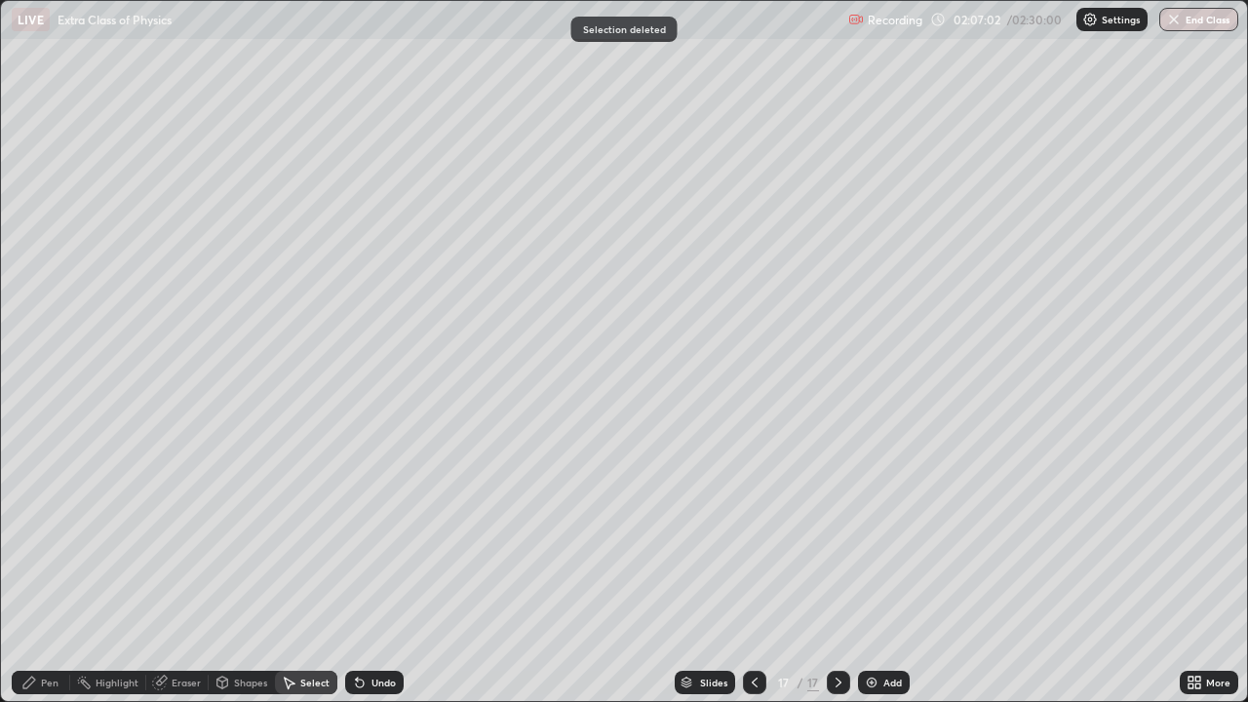
click at [56, 536] on div "Pen" at bounding box center [50, 683] width 18 height 10
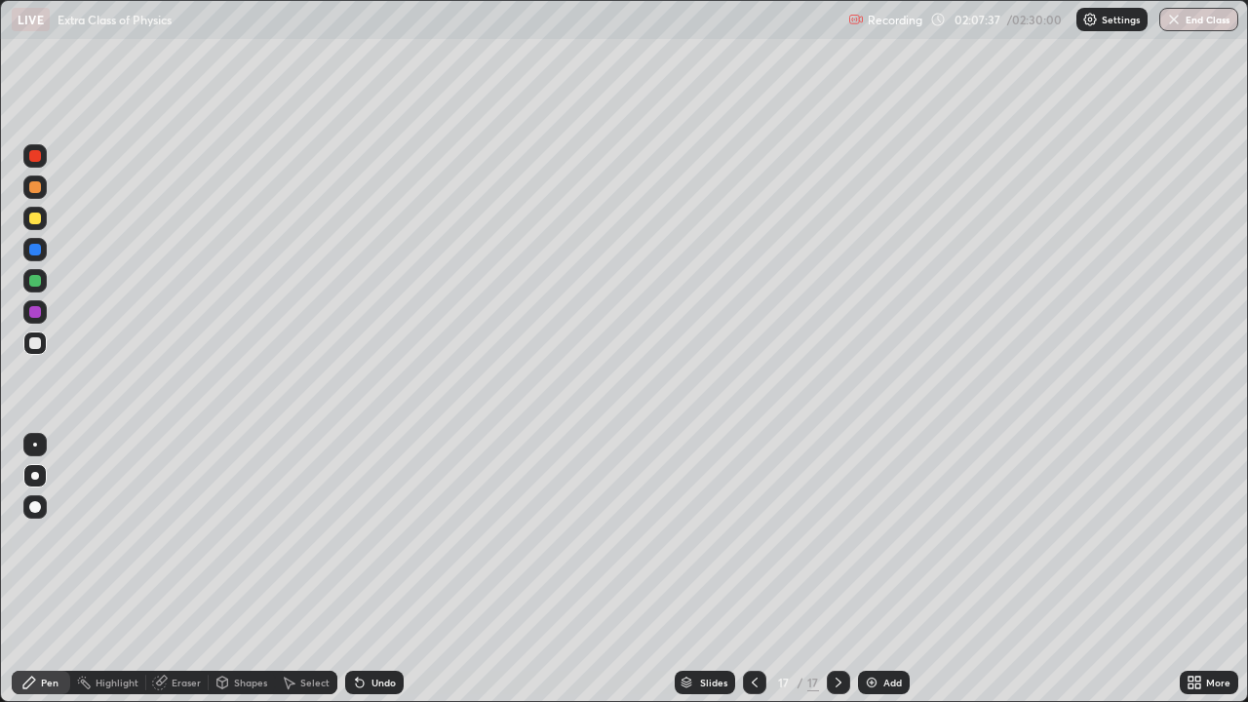
click at [45, 157] on div at bounding box center [34, 155] width 23 height 23
click at [35, 343] on div at bounding box center [35, 343] width 12 height 12
click at [875, 536] on img at bounding box center [872, 683] width 16 height 16
click at [36, 156] on div at bounding box center [35, 156] width 12 height 12
click at [30, 338] on div at bounding box center [35, 343] width 12 height 12
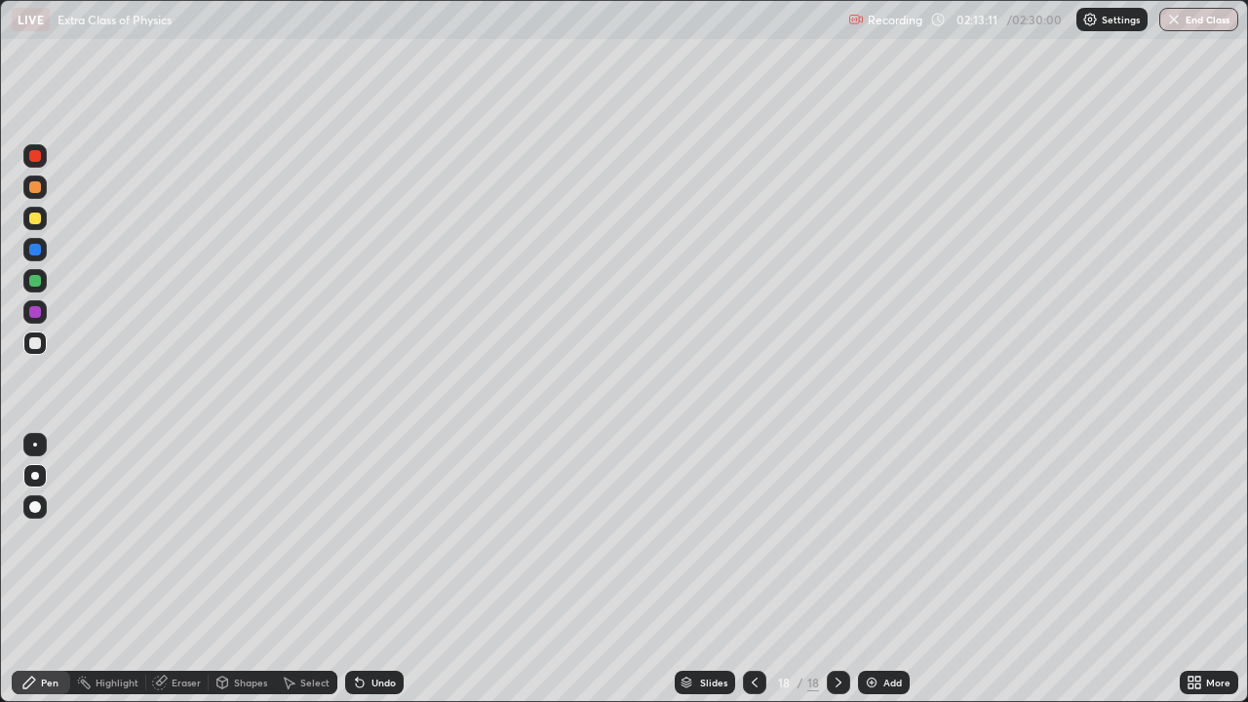
click at [35, 219] on div at bounding box center [35, 219] width 12 height 12
click at [34, 210] on div at bounding box center [34, 218] width 23 height 23
click at [33, 343] on div at bounding box center [35, 343] width 12 height 12
click at [881, 536] on div "Add" at bounding box center [884, 682] width 52 height 23
click at [27, 219] on div at bounding box center [34, 218] width 23 height 23
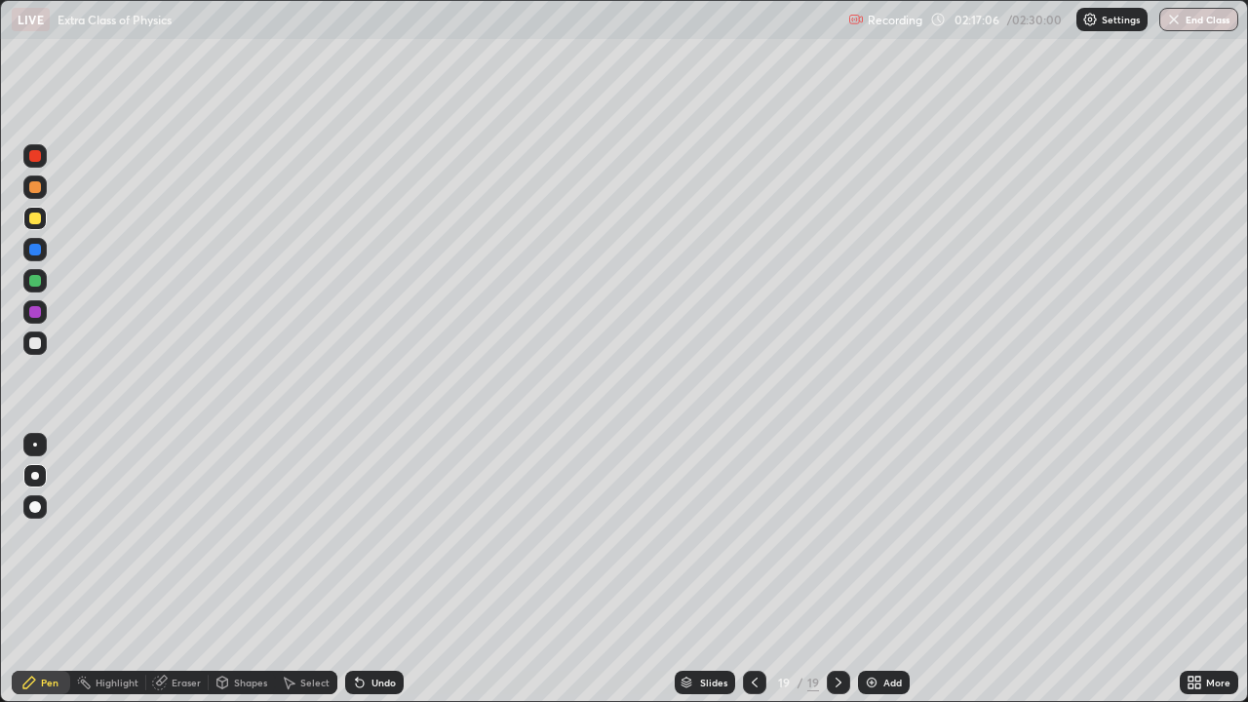
click at [30, 159] on div at bounding box center [35, 156] width 12 height 12
click at [33, 343] on div at bounding box center [35, 343] width 12 height 12
click at [38, 221] on div at bounding box center [35, 219] width 12 height 12
click at [1188, 12] on button "End Class" at bounding box center [1199, 19] width 77 height 23
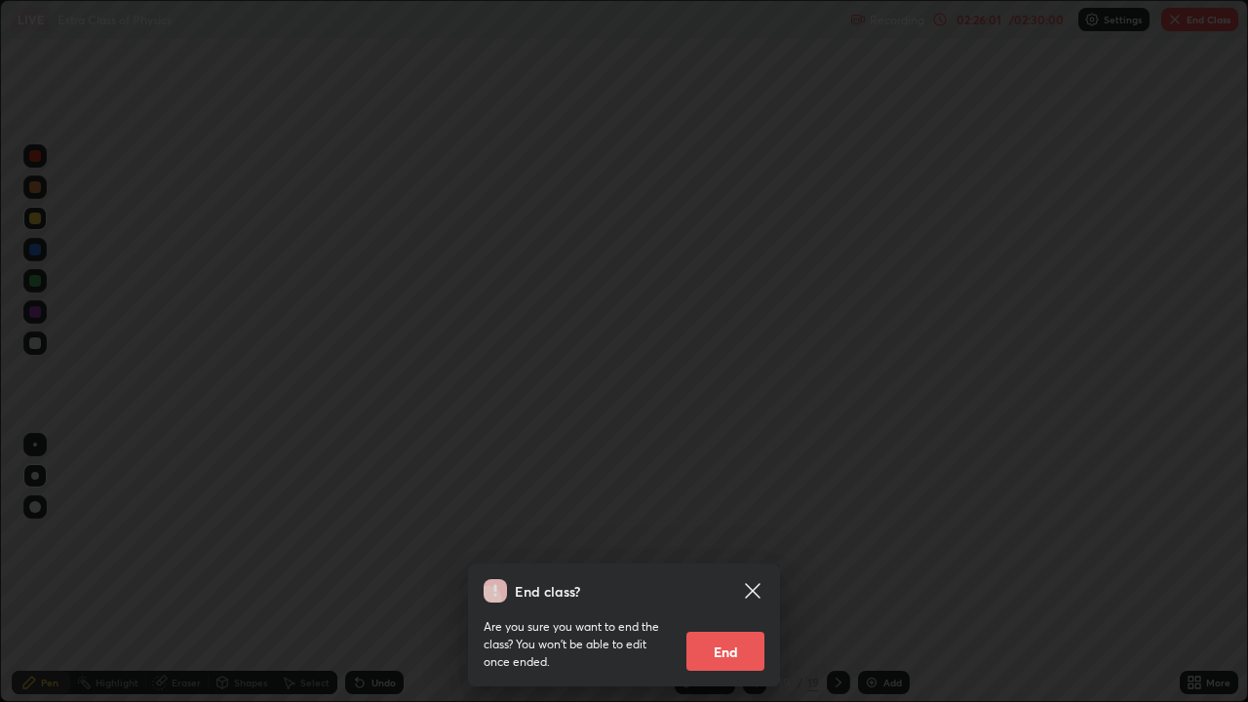
click at [740, 536] on button "End" at bounding box center [726, 651] width 78 height 39
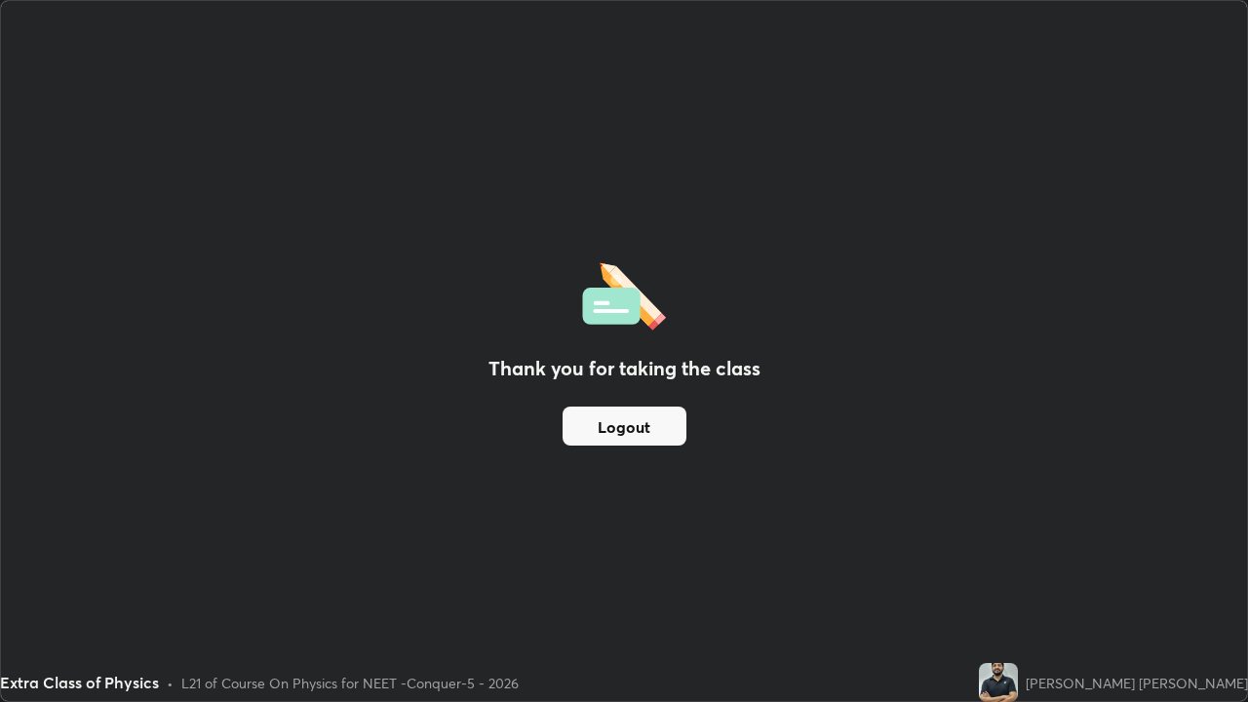
click at [613, 429] on button "Logout" at bounding box center [625, 426] width 124 height 39
